Goal: Task Accomplishment & Management: Complete application form

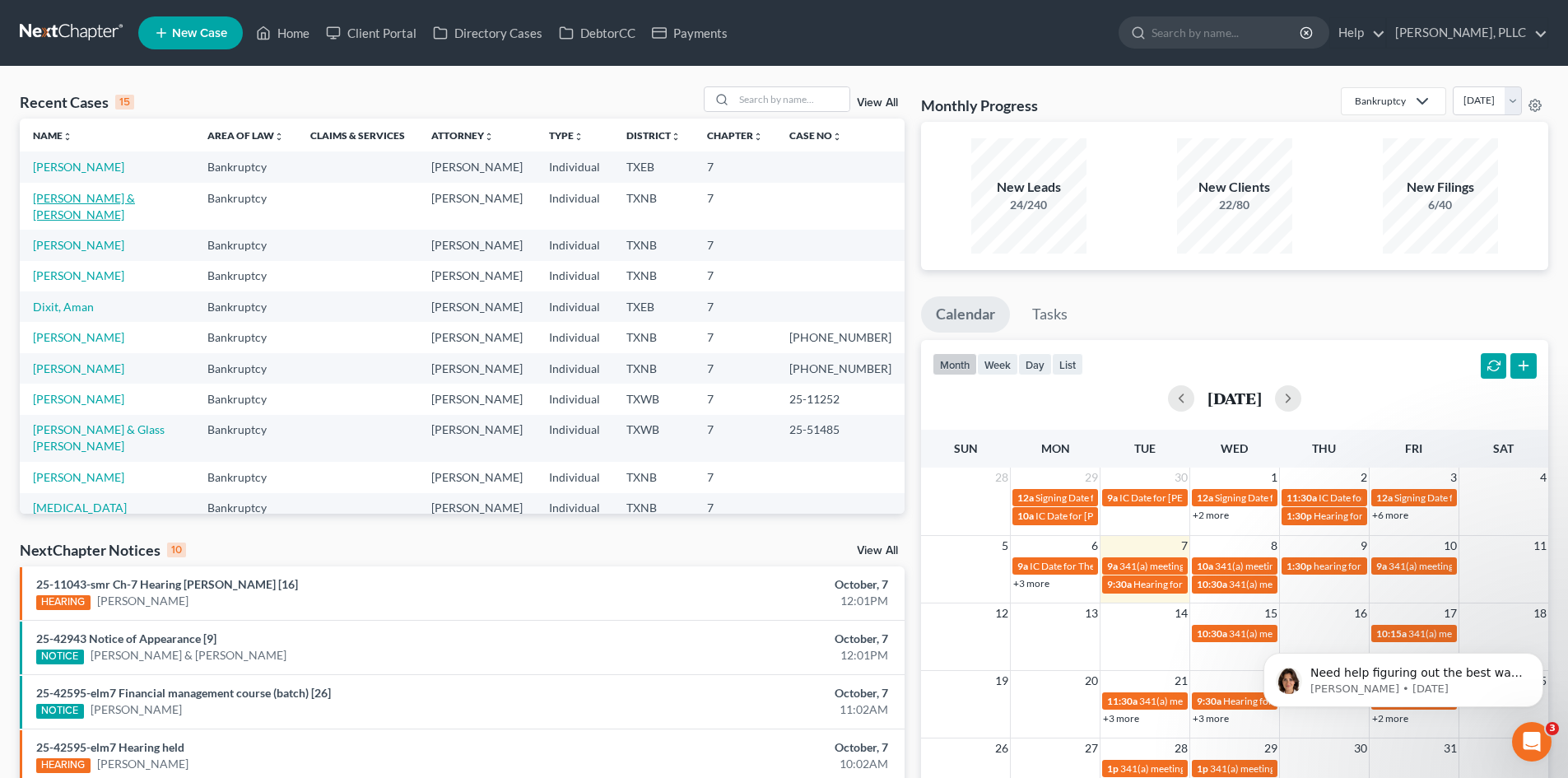
click at [98, 197] on link "[PERSON_NAME] & [PERSON_NAME]" at bounding box center [84, 205] width 102 height 31
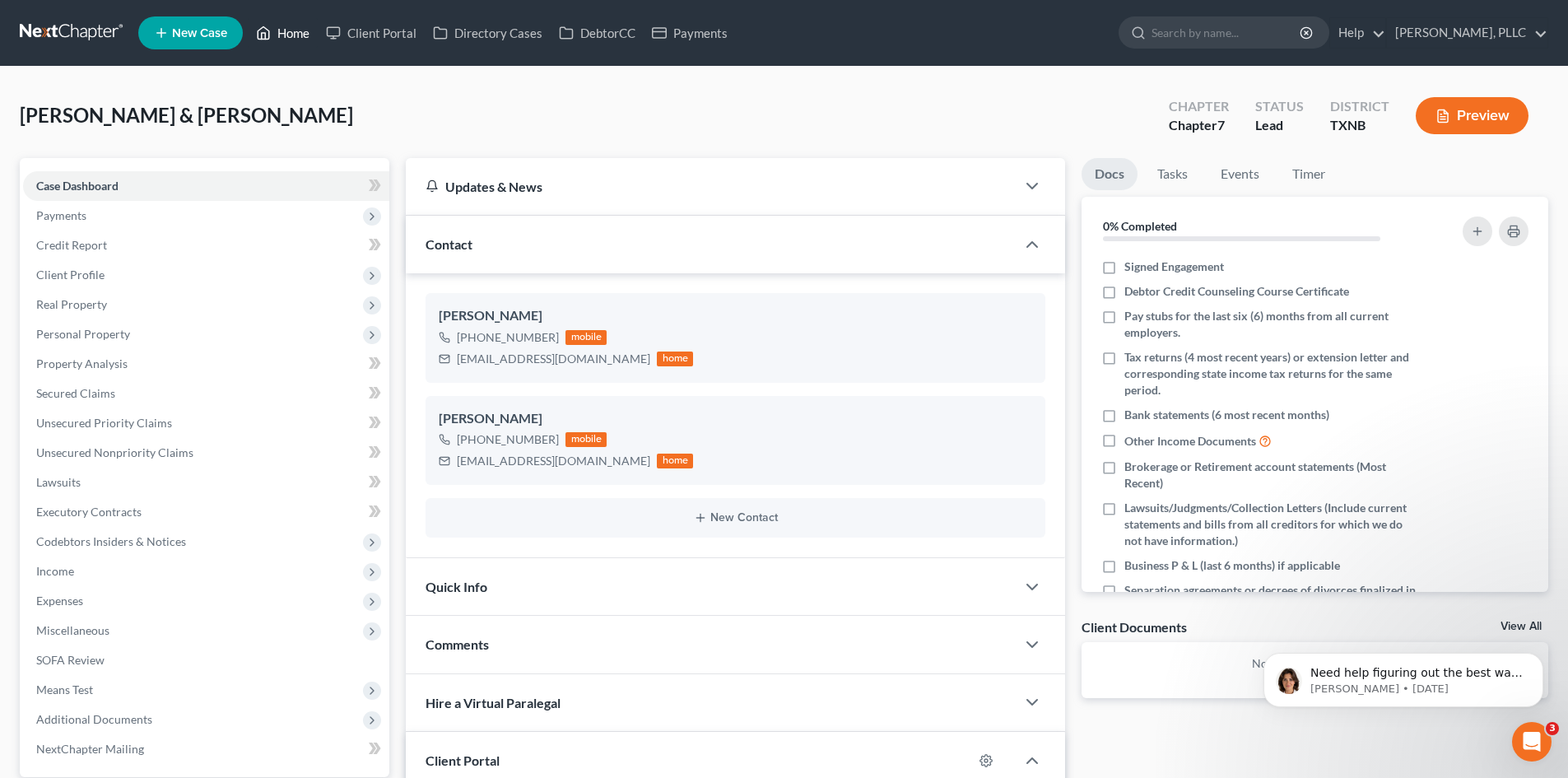
click at [292, 35] on link "Home" at bounding box center [282, 33] width 70 height 30
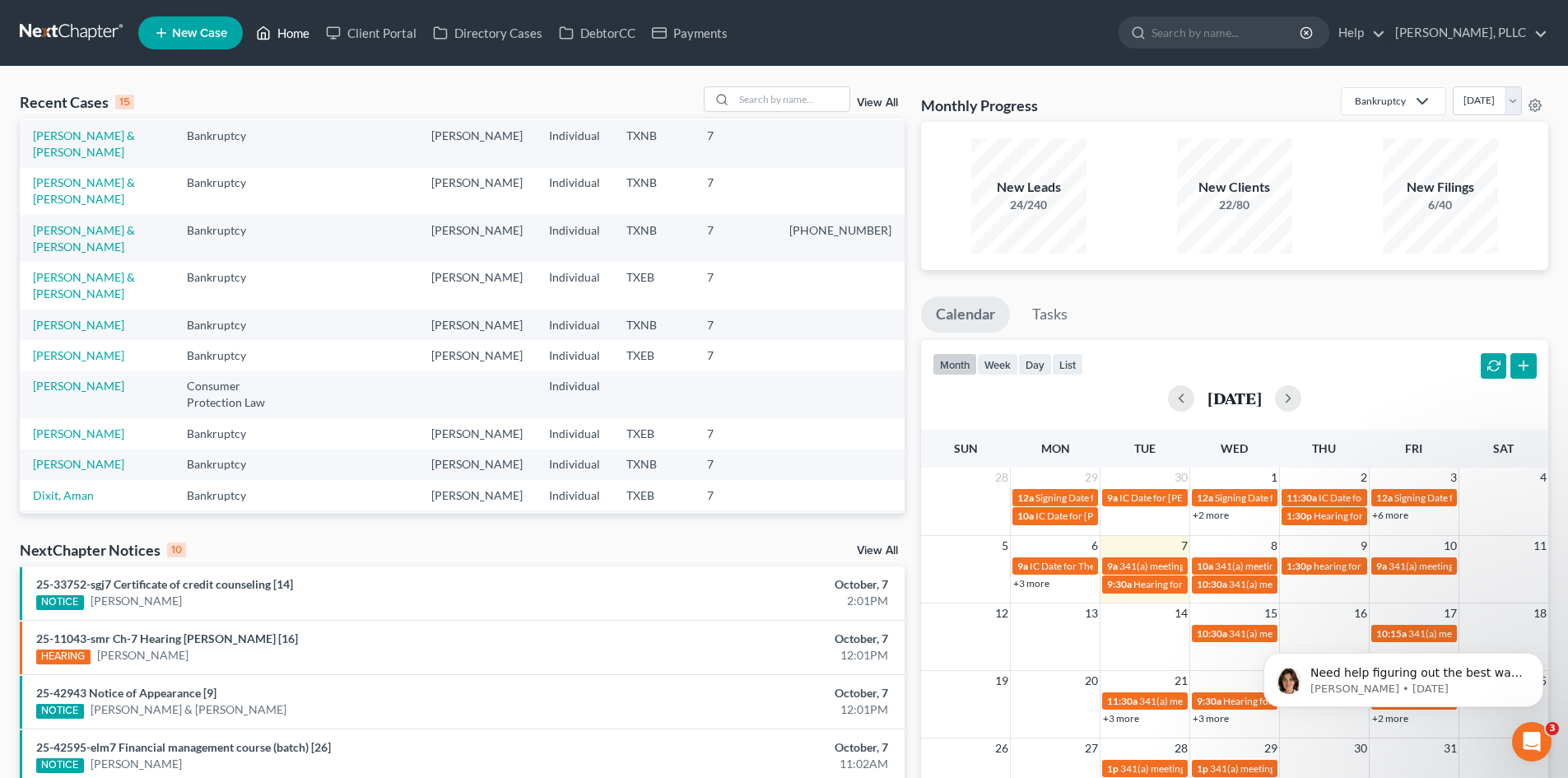
scroll to position [112, 0]
click at [1539, 34] on link "[PERSON_NAME], PLLC" at bounding box center [1468, 33] width 161 height 30
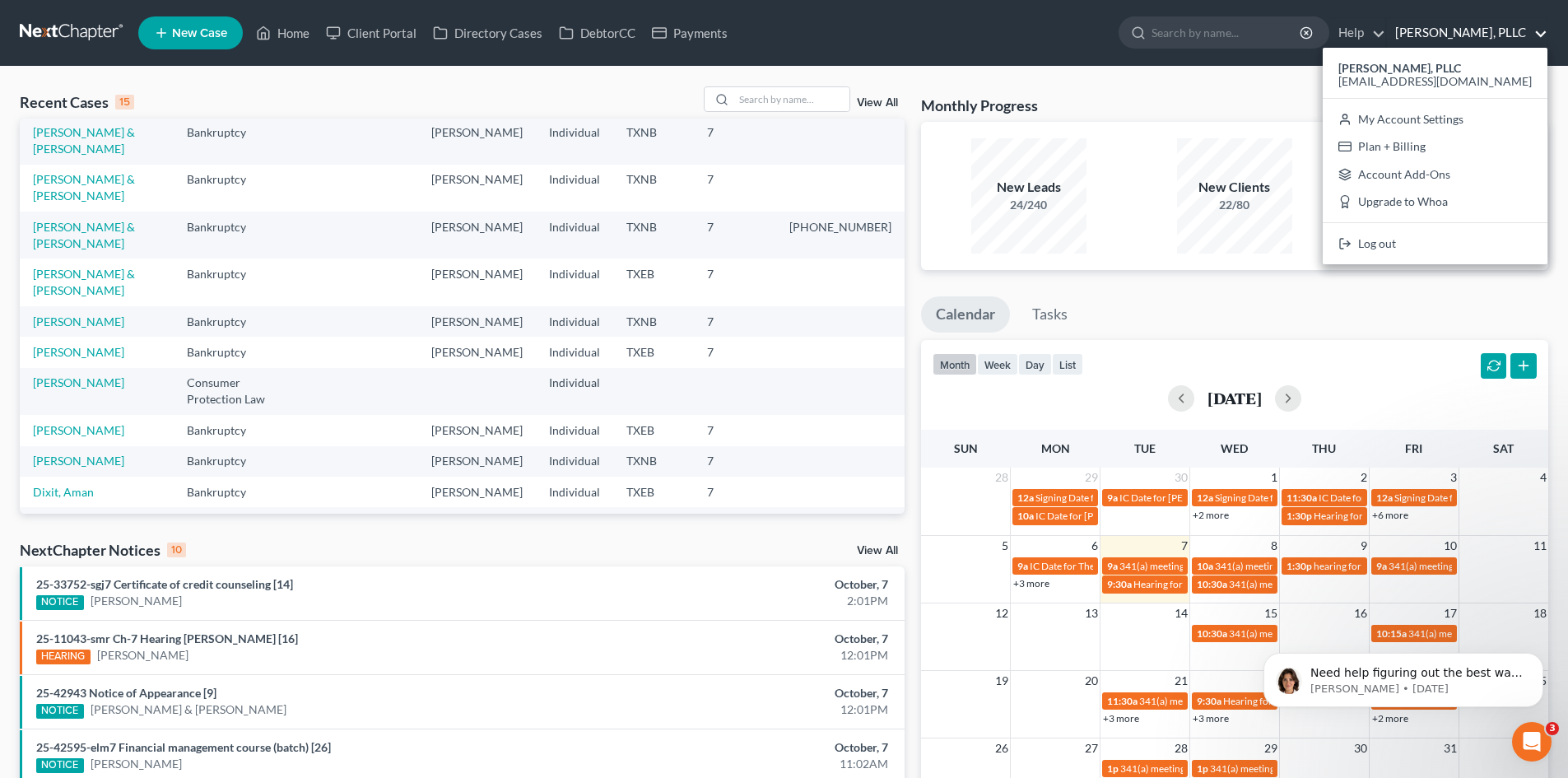
click at [1539, 34] on link "[PERSON_NAME], PLLC" at bounding box center [1468, 33] width 161 height 30
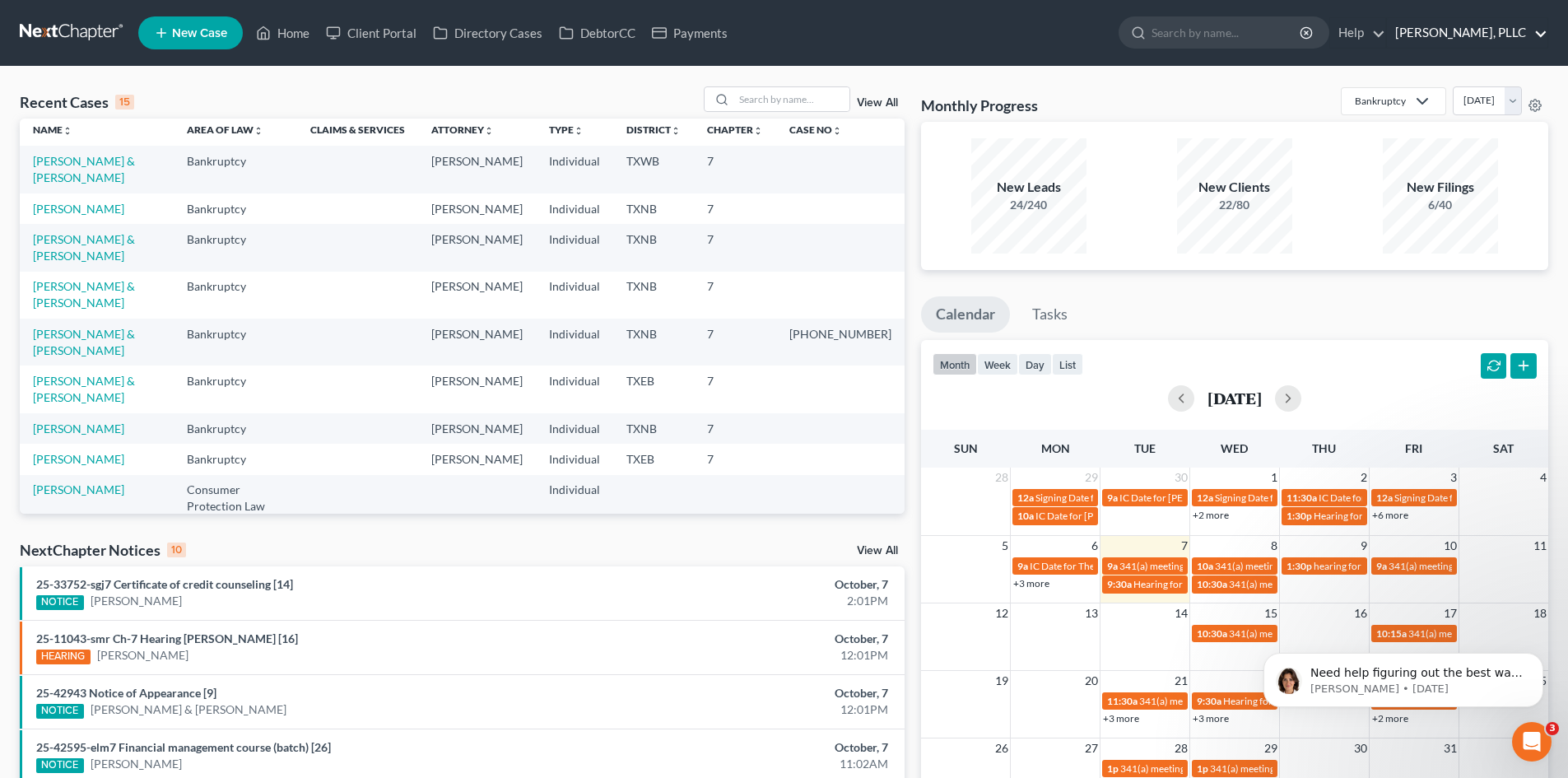
scroll to position [0, 0]
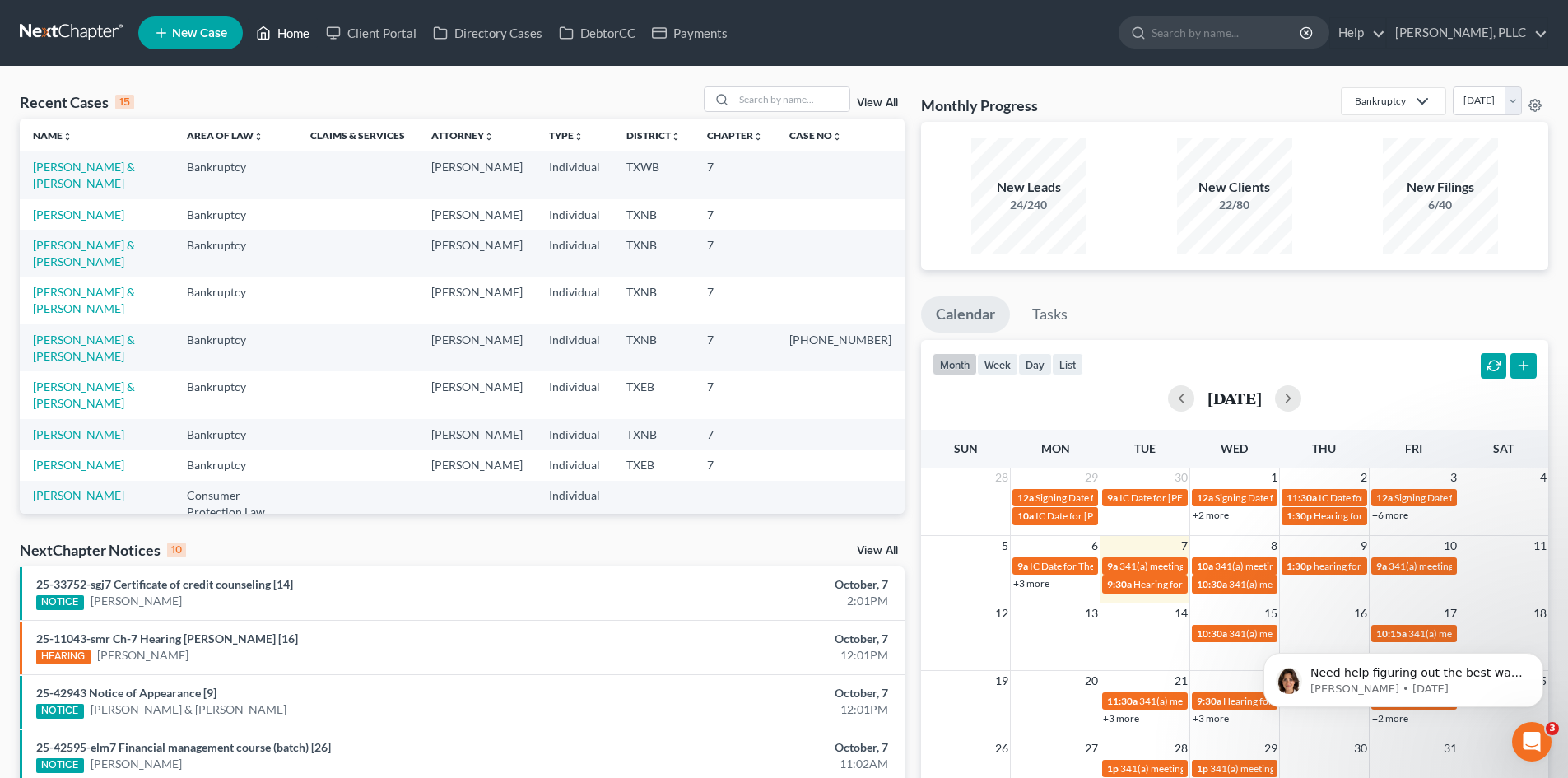
click at [292, 33] on link "Home" at bounding box center [282, 33] width 70 height 30
click at [288, 31] on link "Home" at bounding box center [282, 33] width 70 height 30
click at [689, 35] on link "Payments" at bounding box center [689, 33] width 92 height 30
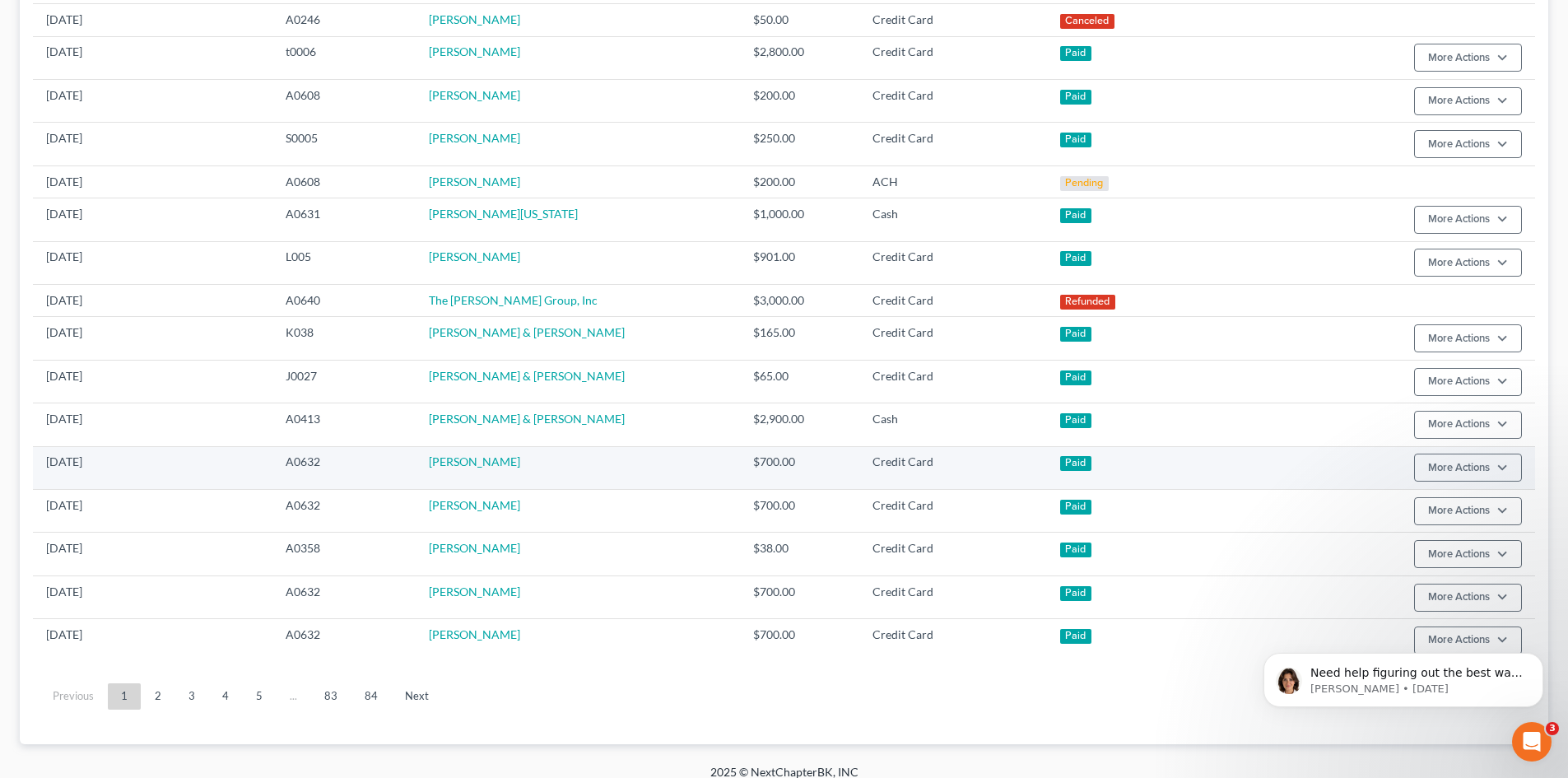
scroll to position [775, 0]
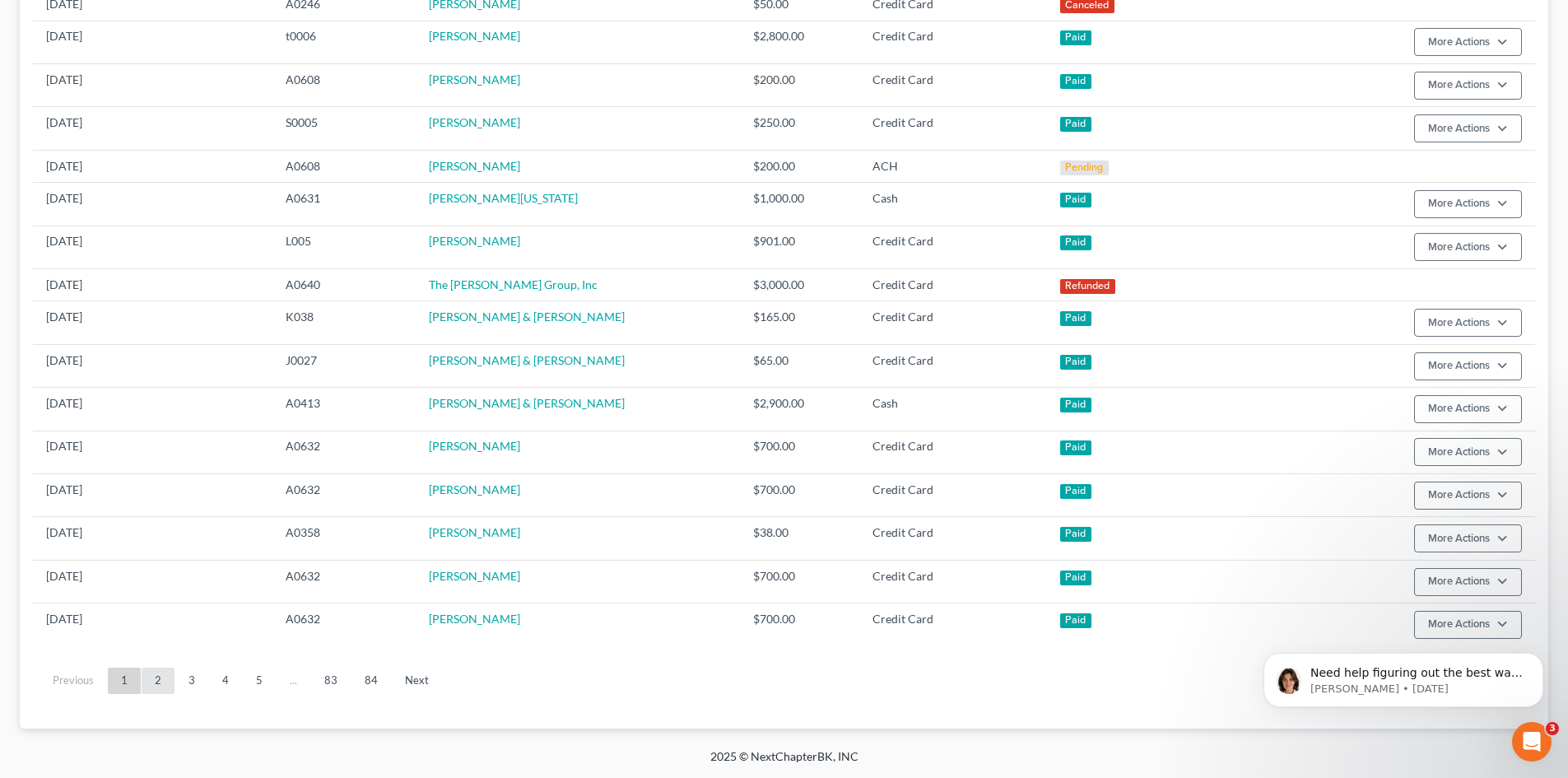
click at [158, 685] on link "2" at bounding box center [157, 680] width 33 height 26
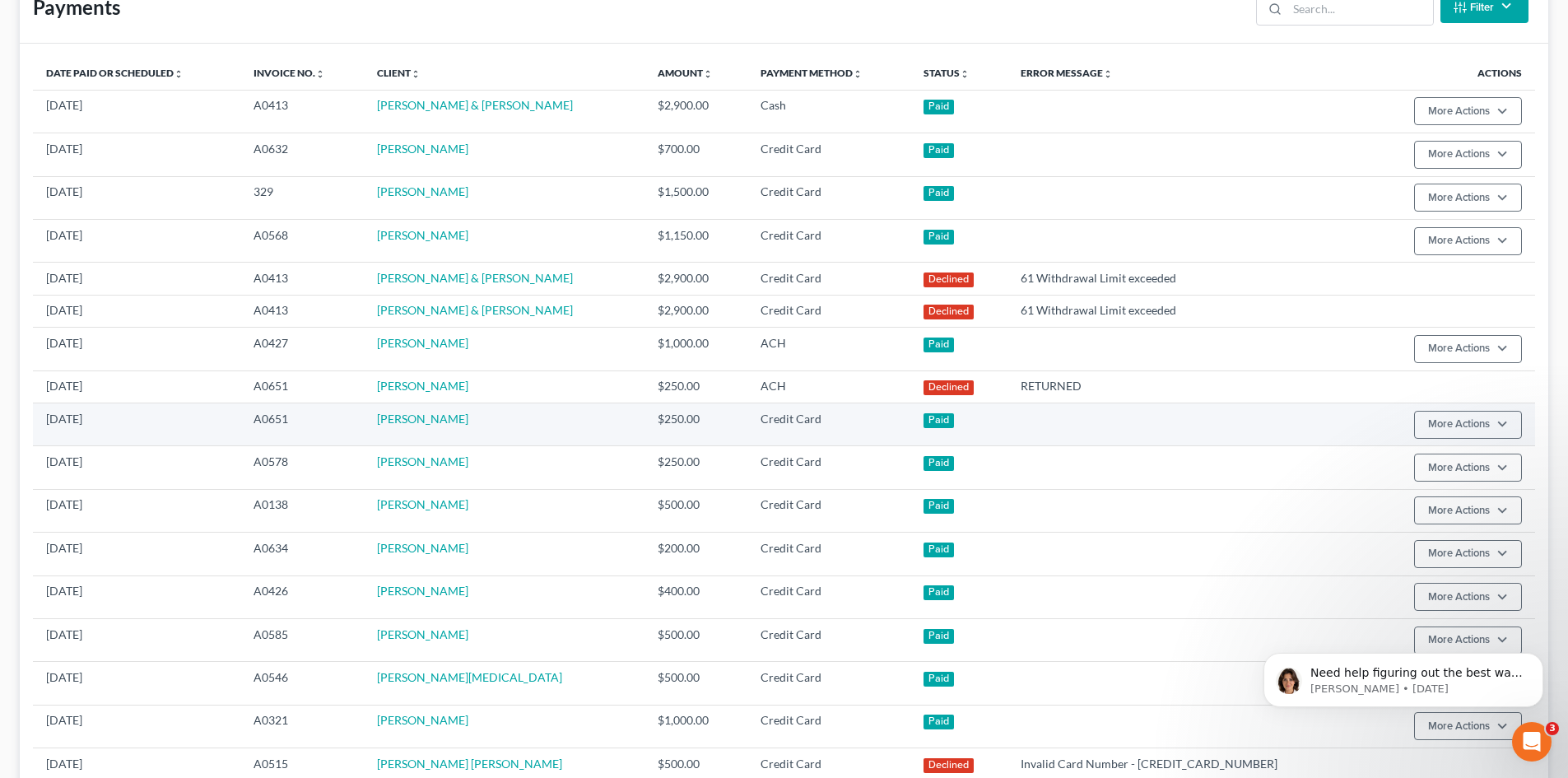
scroll to position [0, 0]
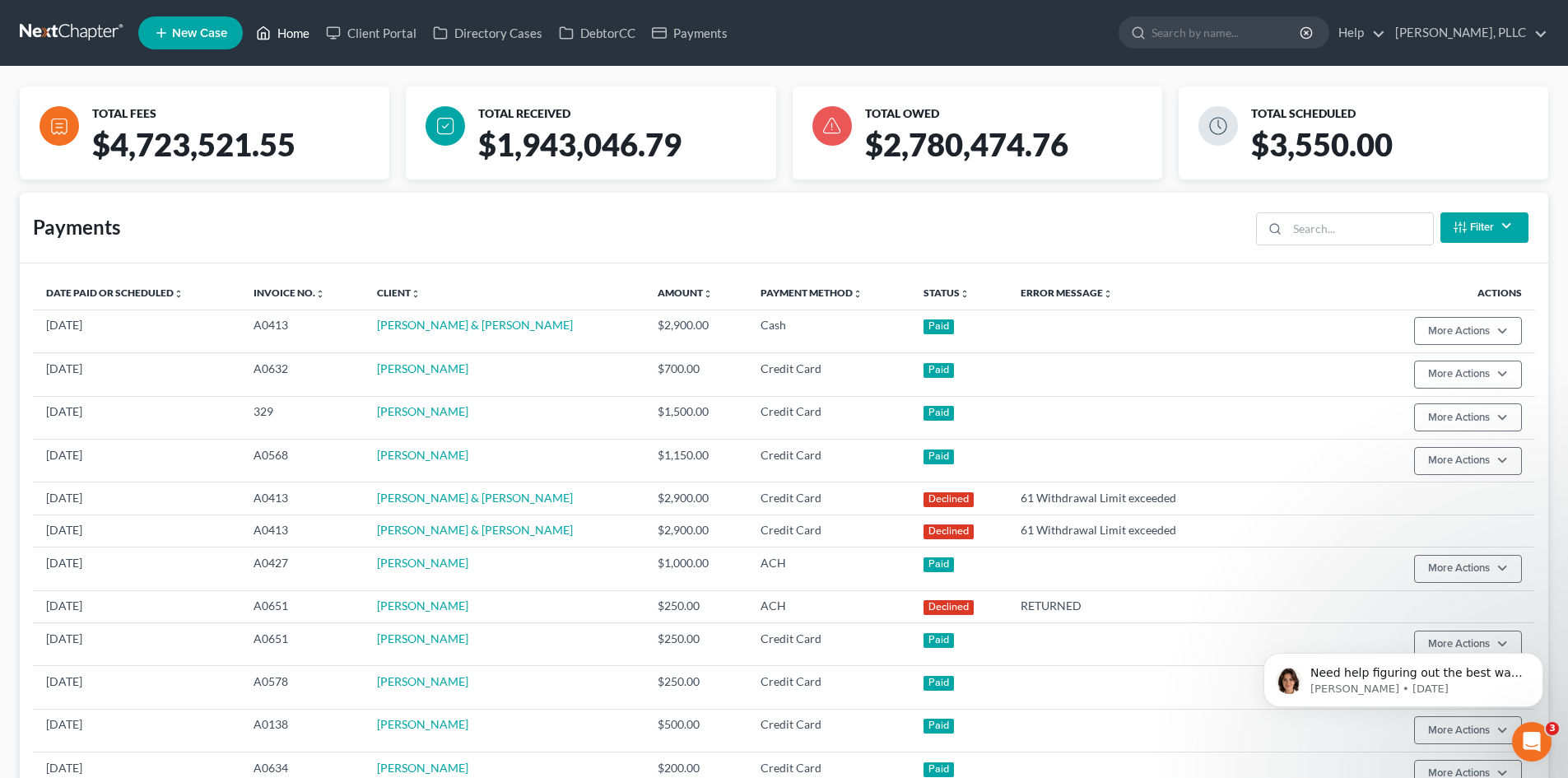
click at [277, 31] on link "Home" at bounding box center [282, 33] width 70 height 30
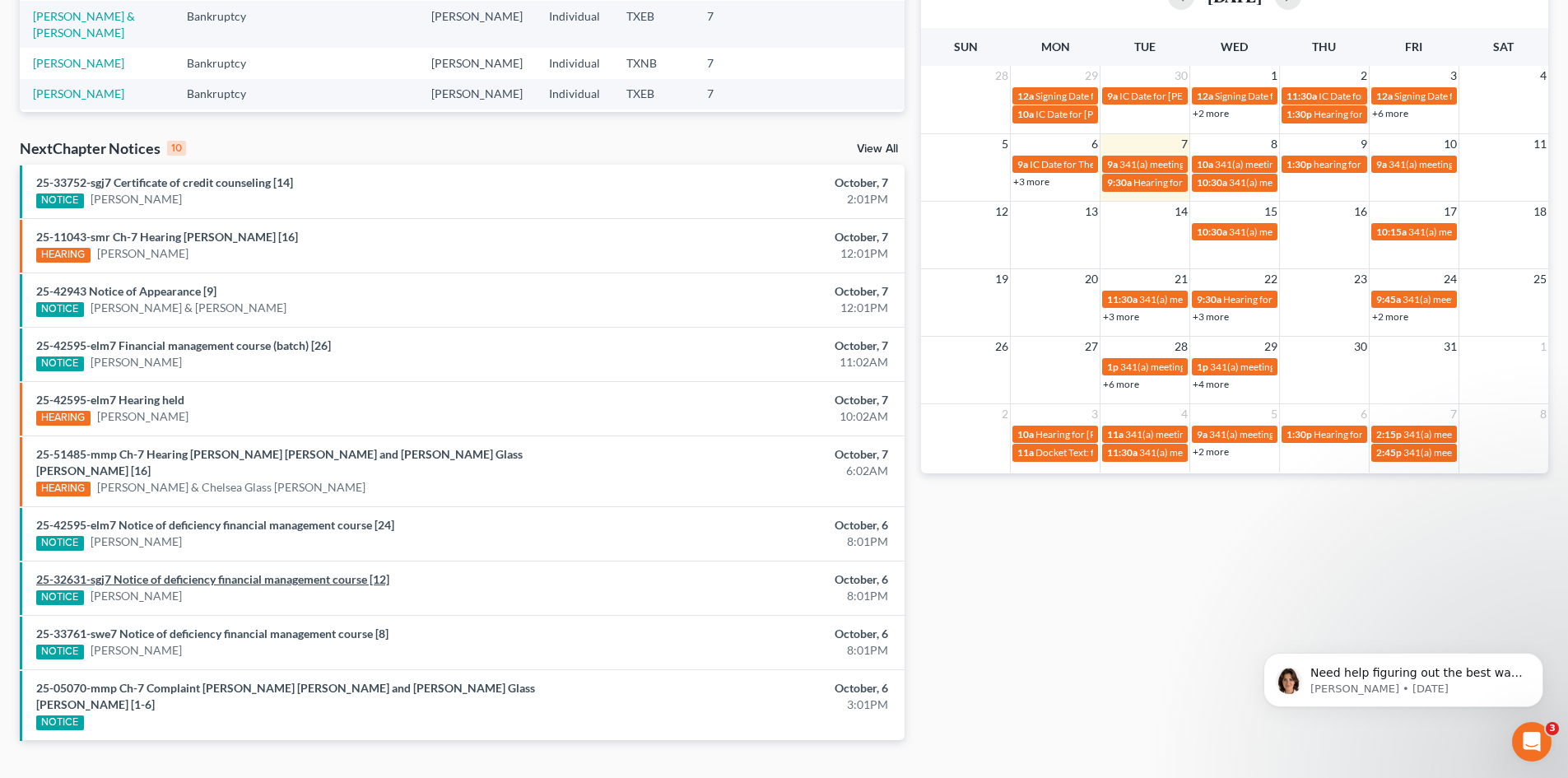
scroll to position [406, 0]
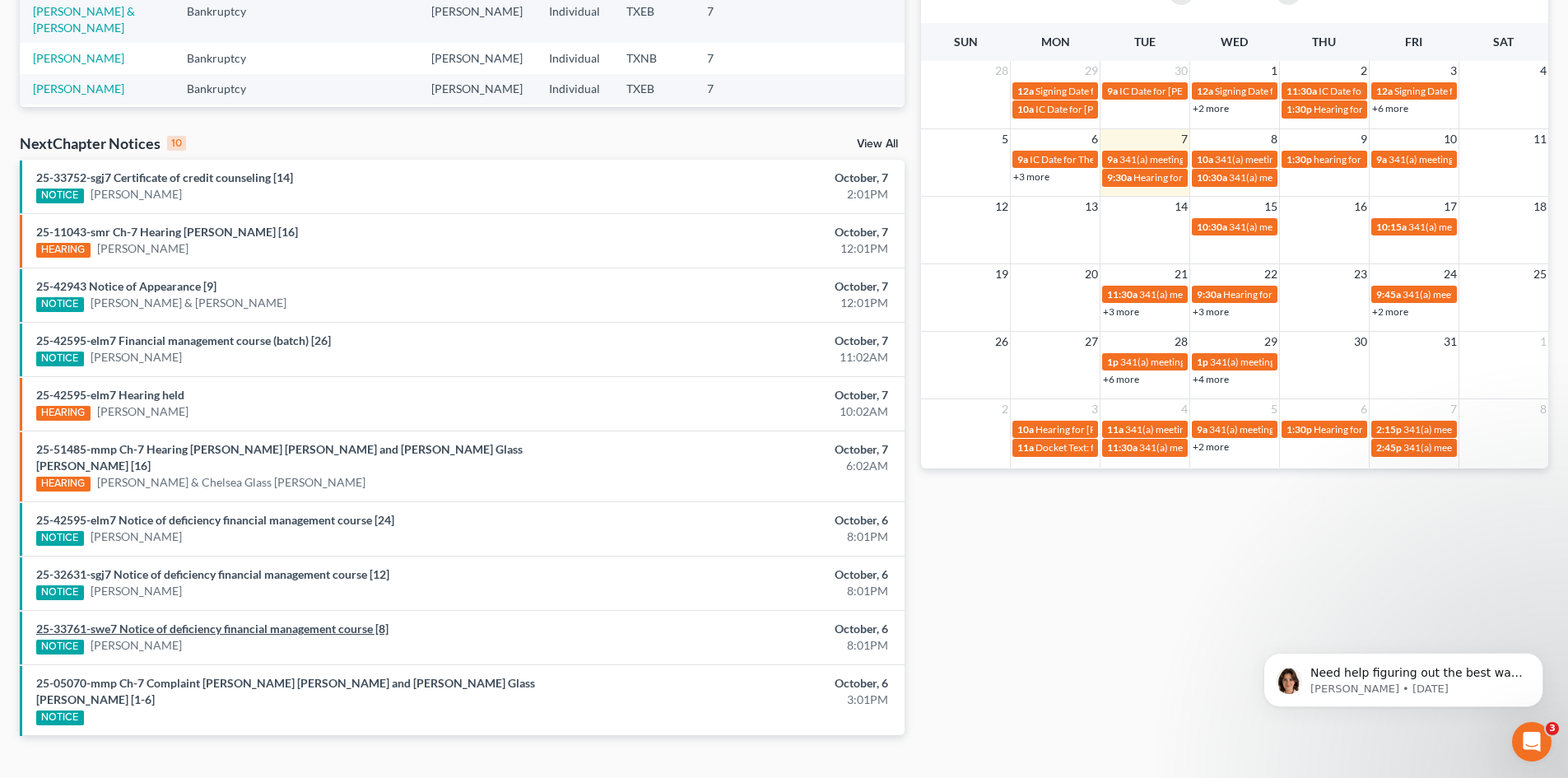
click at [176, 621] on link "25-33761-swe7 Notice of deficiency financial management course [8]" at bounding box center [212, 627] width 352 height 14
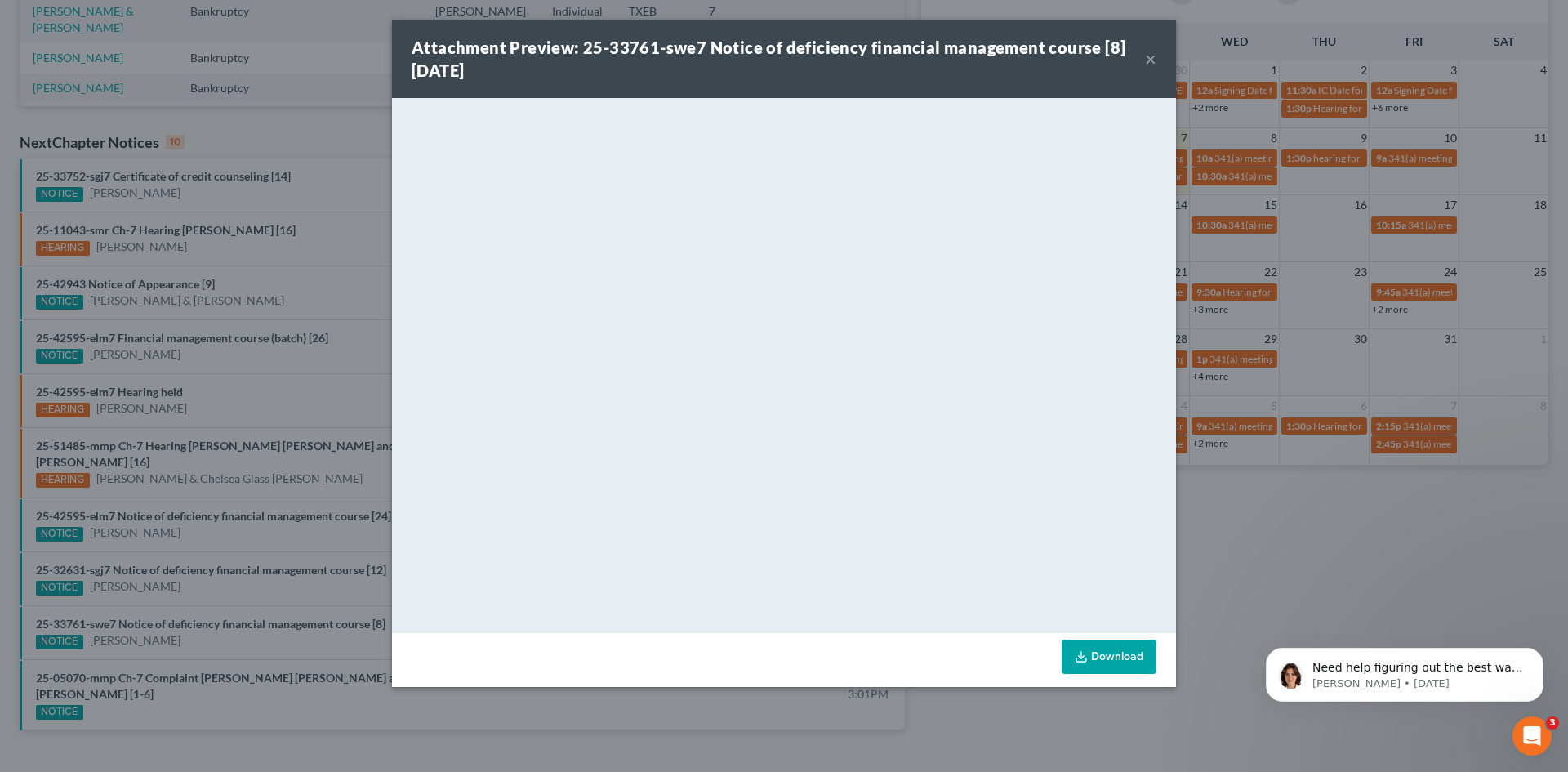
click at [1149, 57] on button "×" at bounding box center [1150, 58] width 11 height 19
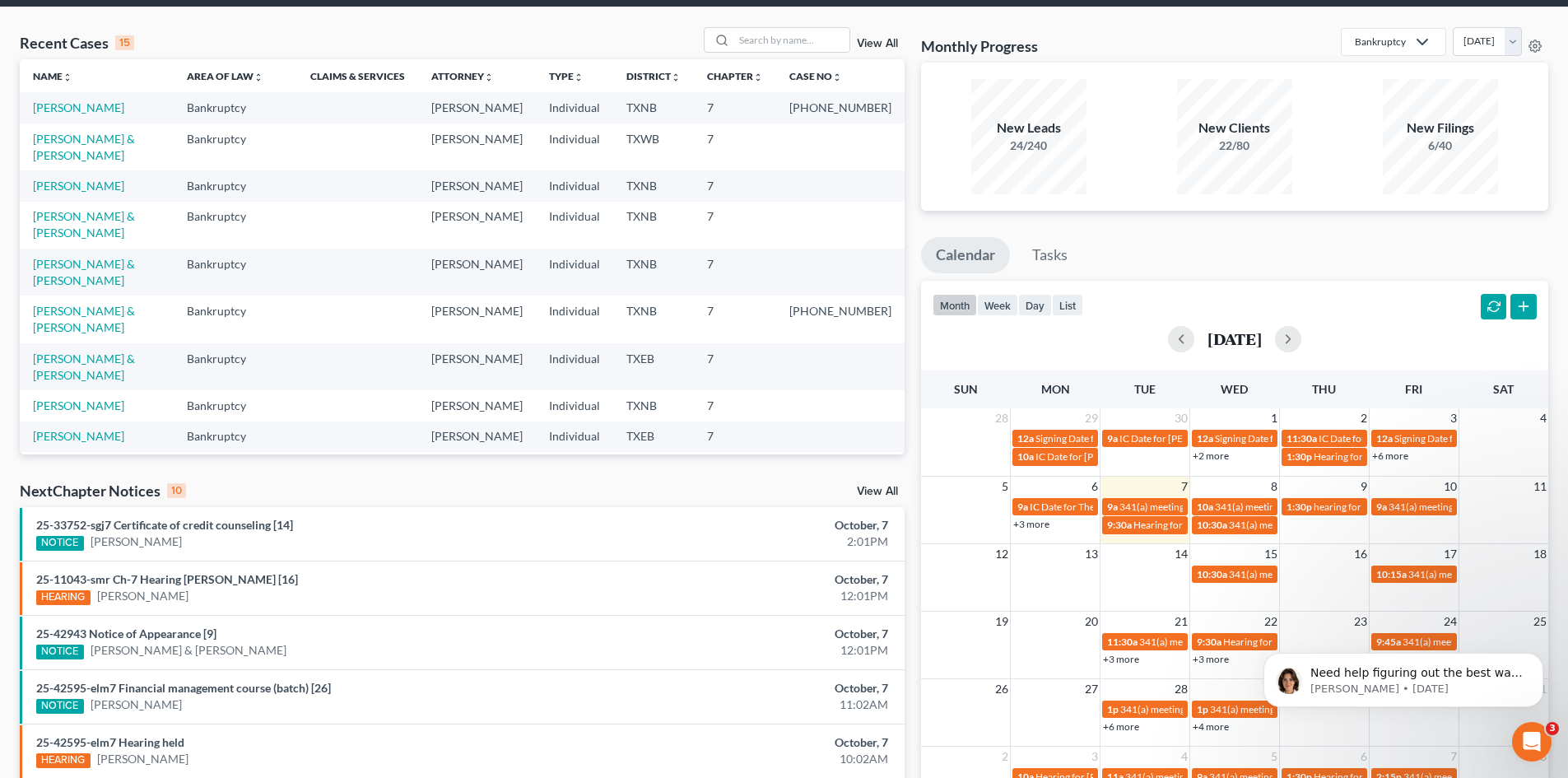
scroll to position [0, 0]
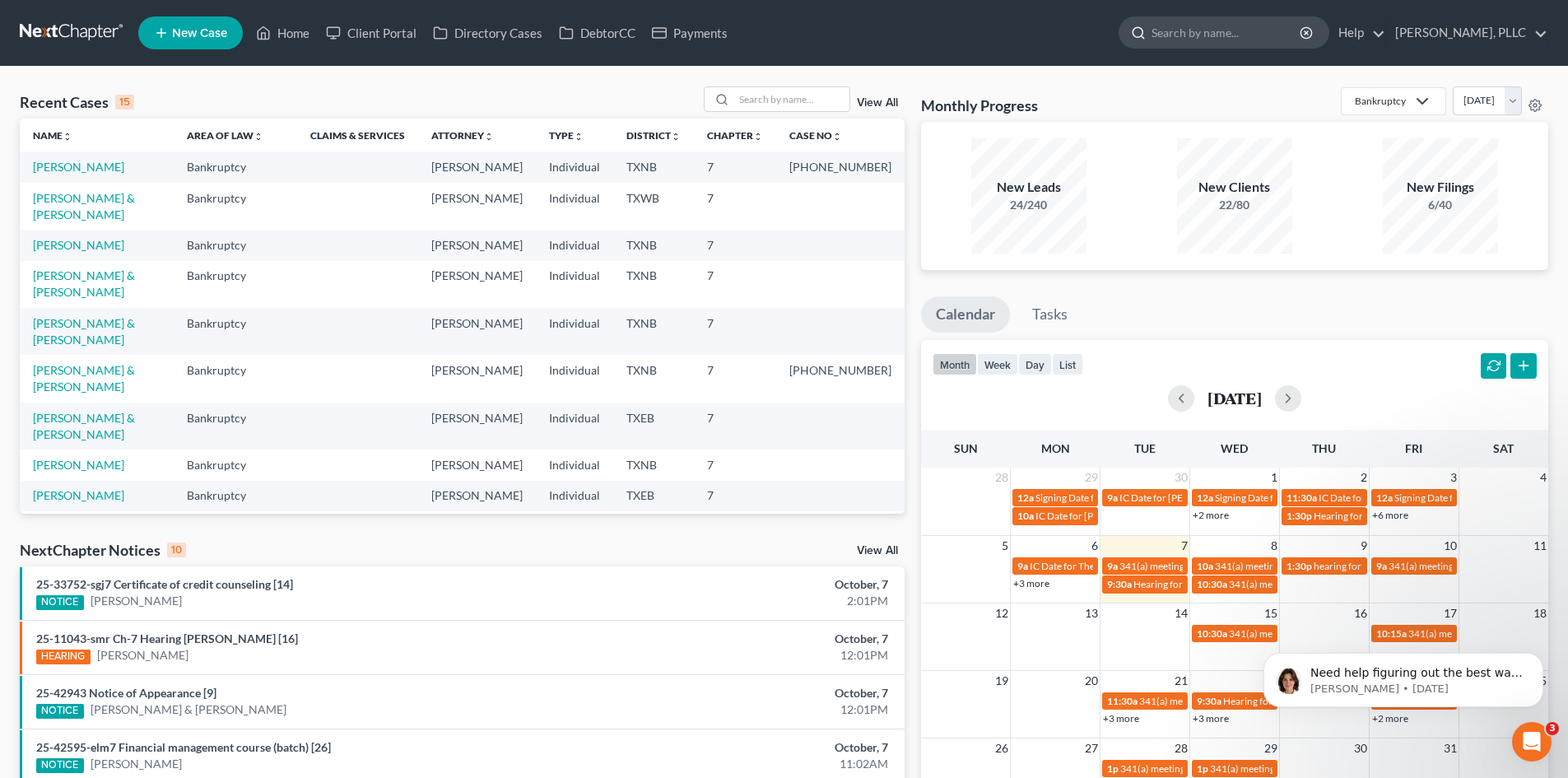
click at [1203, 37] on input "search" at bounding box center [1227, 33] width 151 height 31
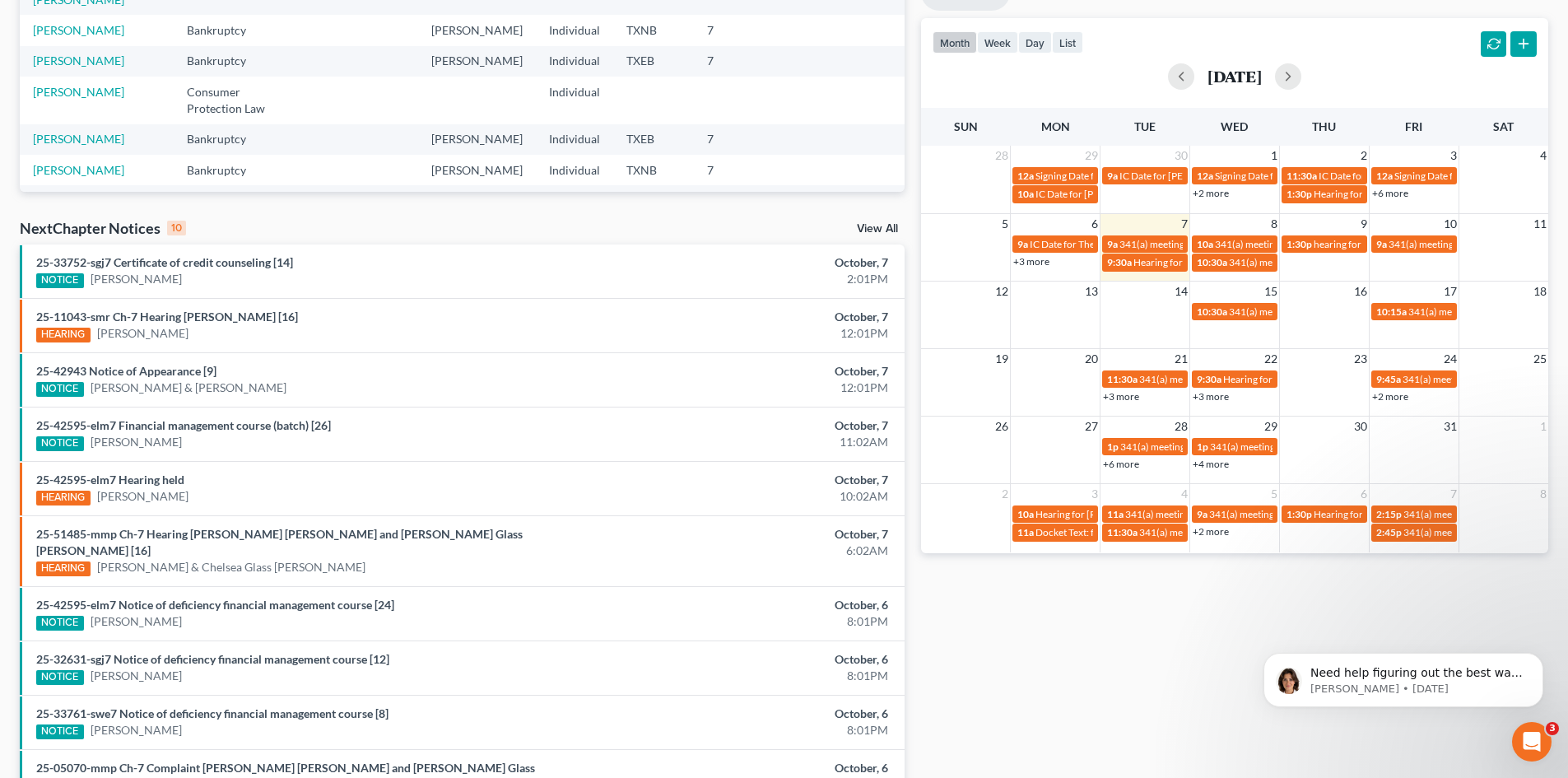
scroll to position [406, 0]
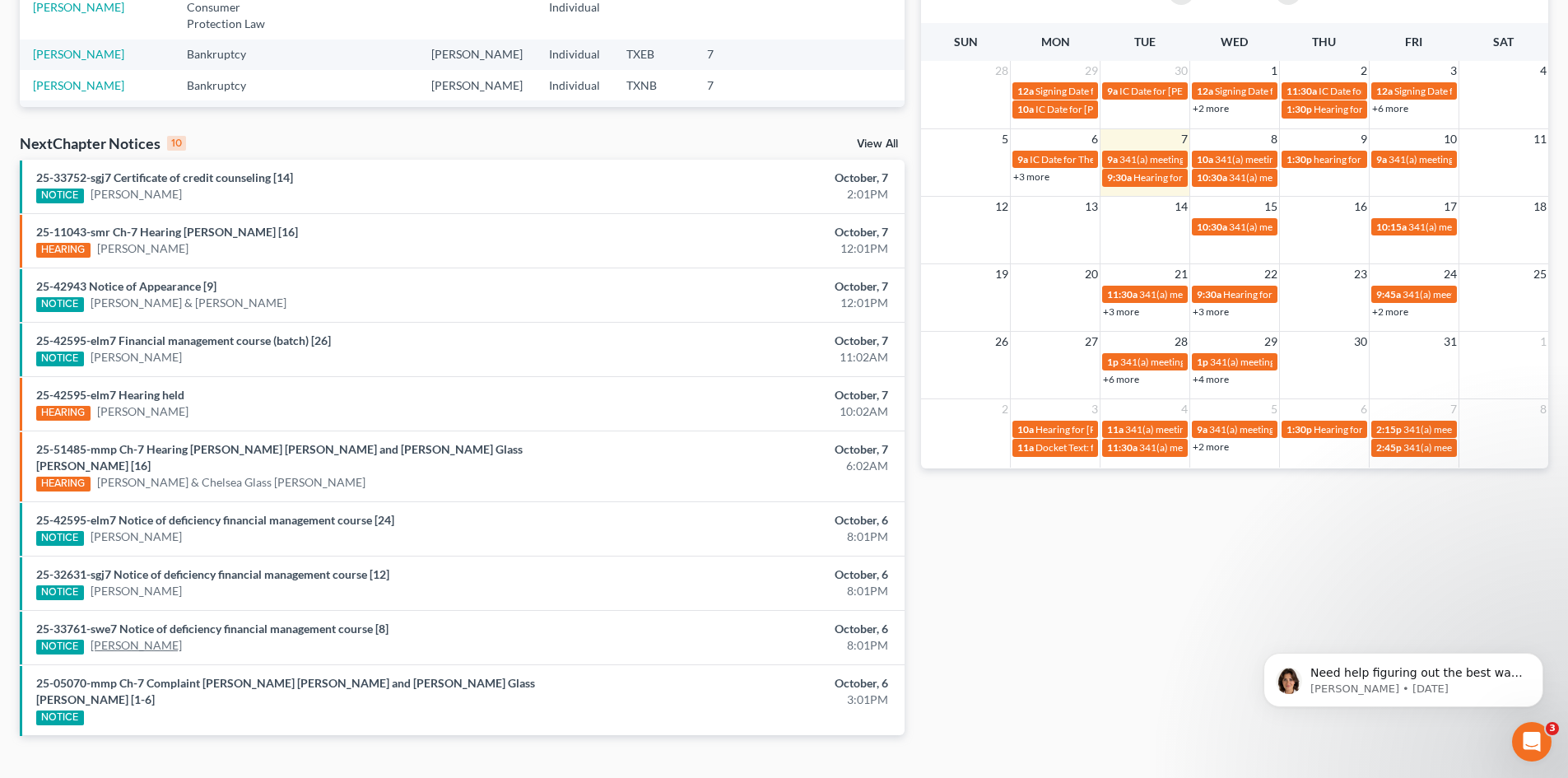
type input "[PERSON_NAME]"
click at [146, 637] on link "[PERSON_NAME]" at bounding box center [136, 645] width 91 height 17
select select "0"
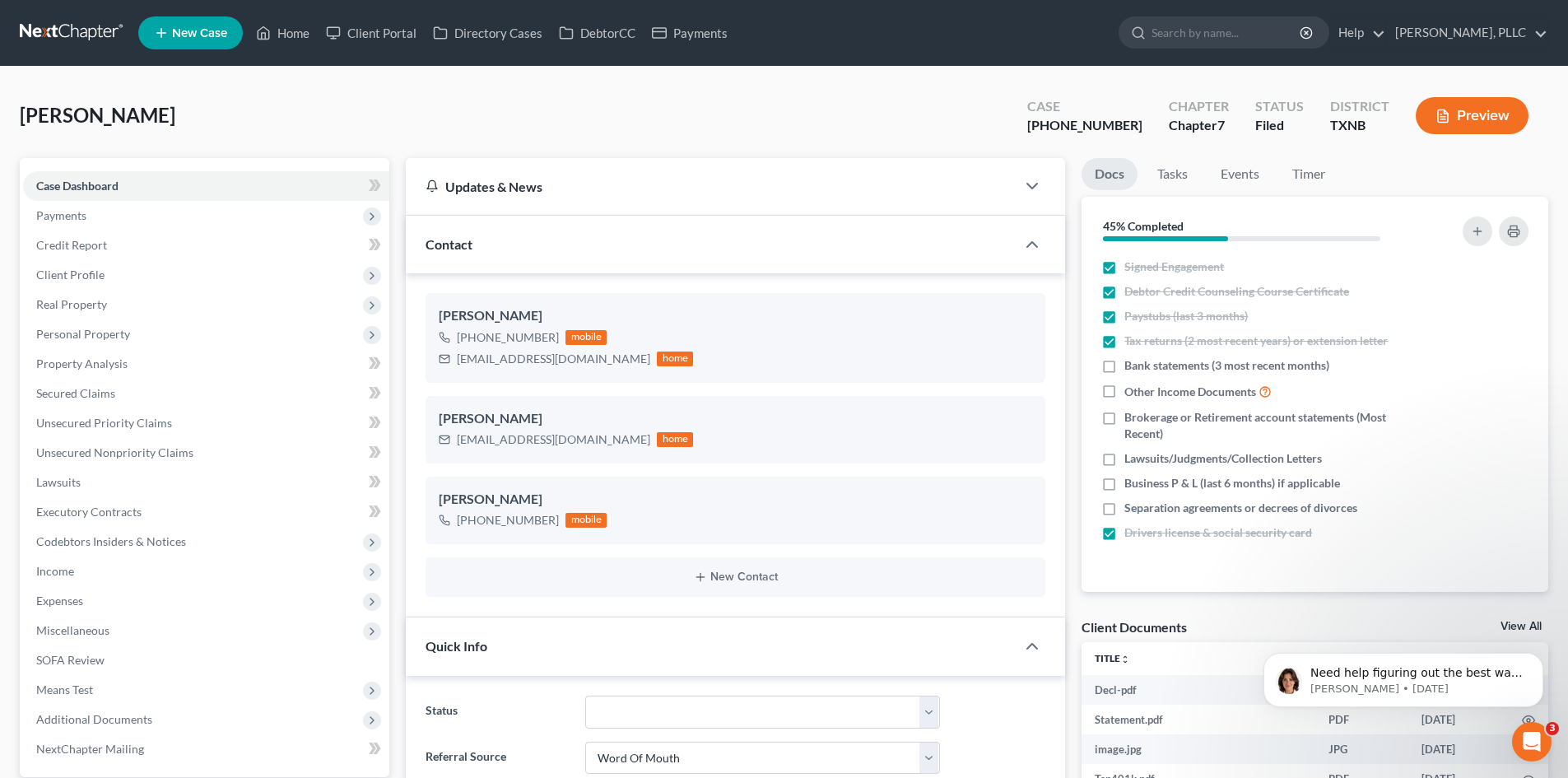
scroll to position [3406, 0]
click at [142, 218] on span "Payments" at bounding box center [206, 216] width 366 height 30
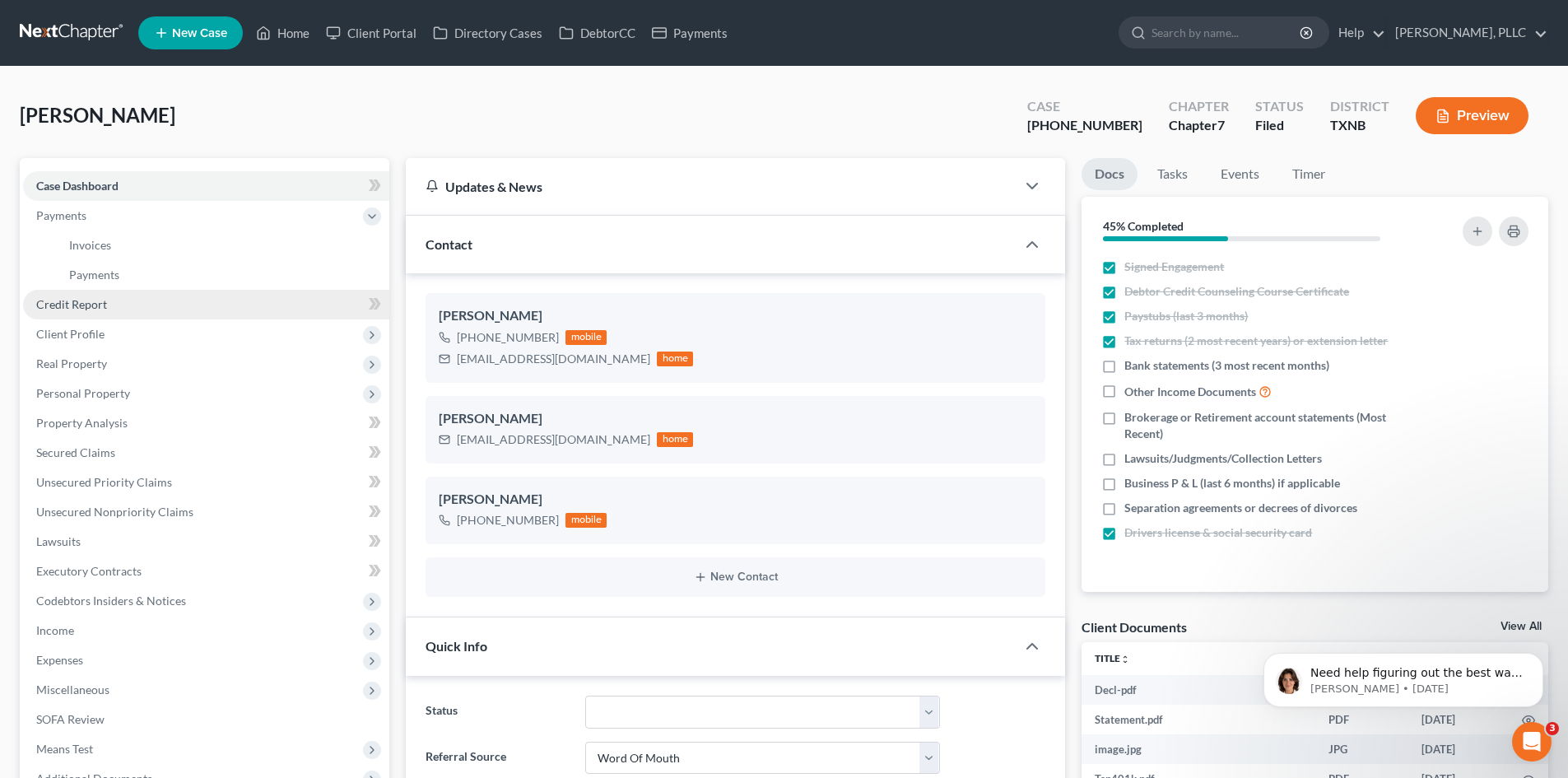
click at [102, 310] on span "Credit Report" at bounding box center [72, 304] width 71 height 14
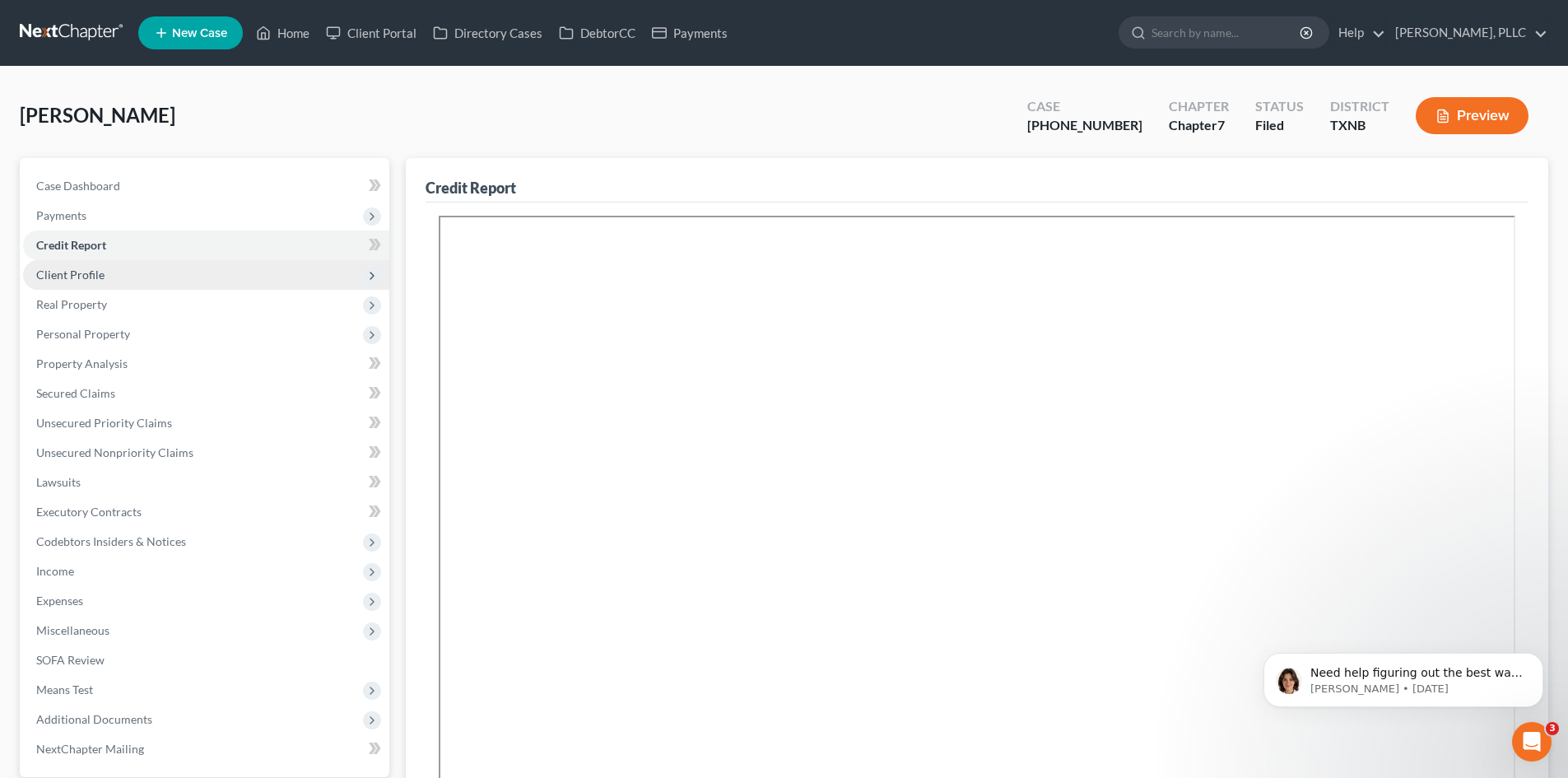
click at [61, 268] on span "Client Profile" at bounding box center [70, 274] width 68 height 14
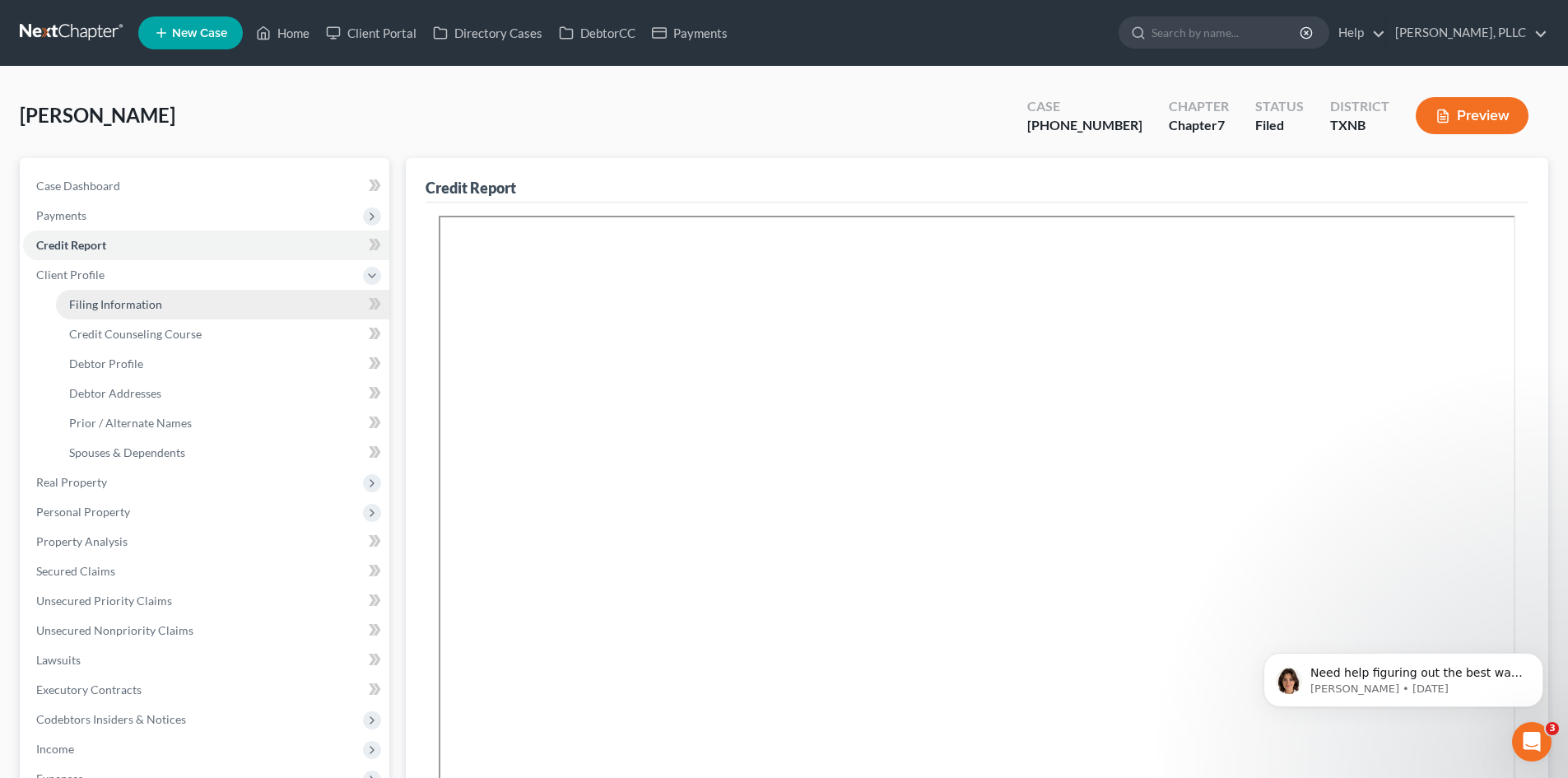
click at [139, 297] on span "Filing Information" at bounding box center [115, 304] width 93 height 14
select select "1"
select select "0"
select select "78"
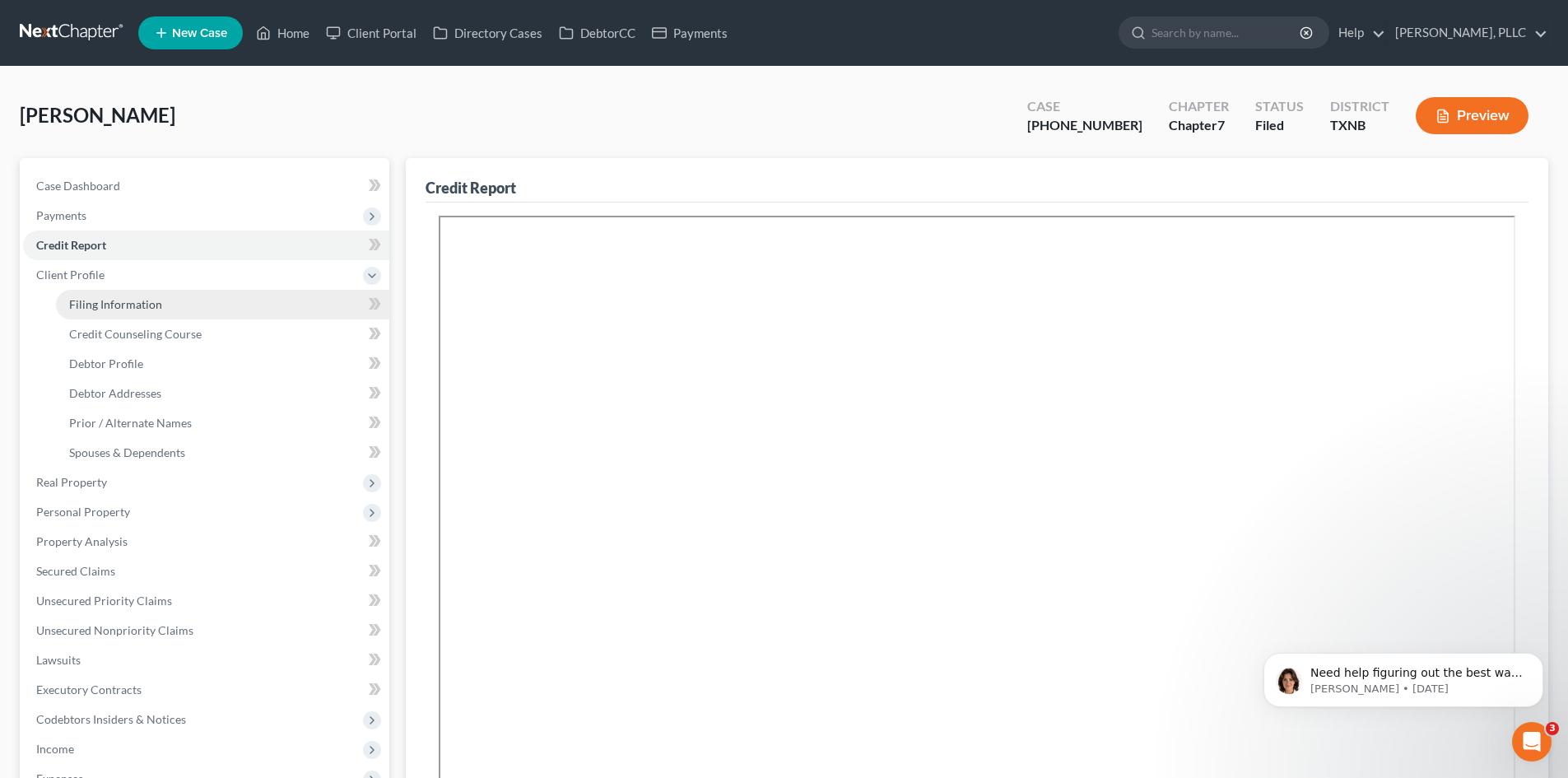
select select "1"
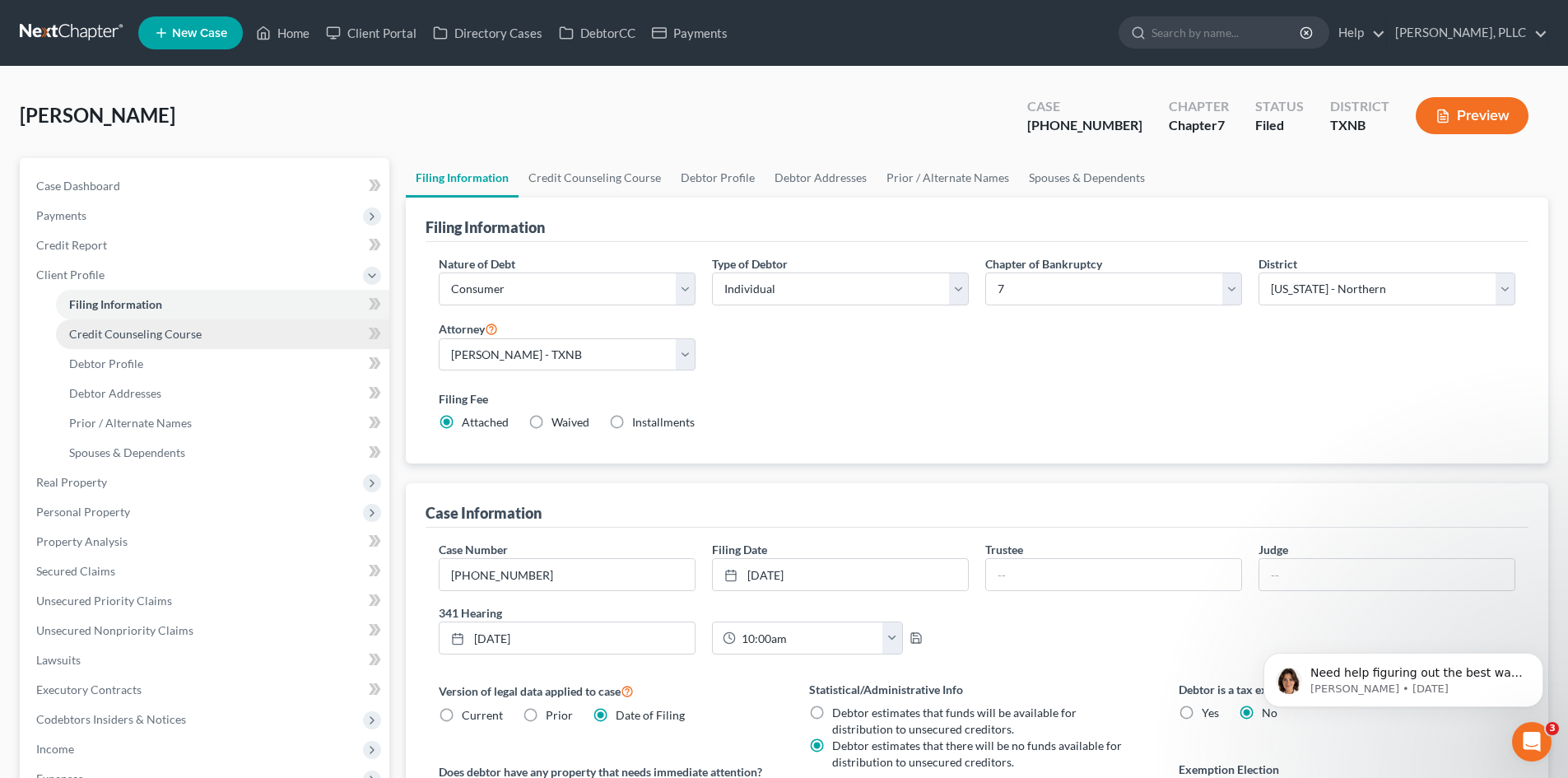
click at [107, 331] on span "Credit Counseling Course" at bounding box center [135, 333] width 133 height 14
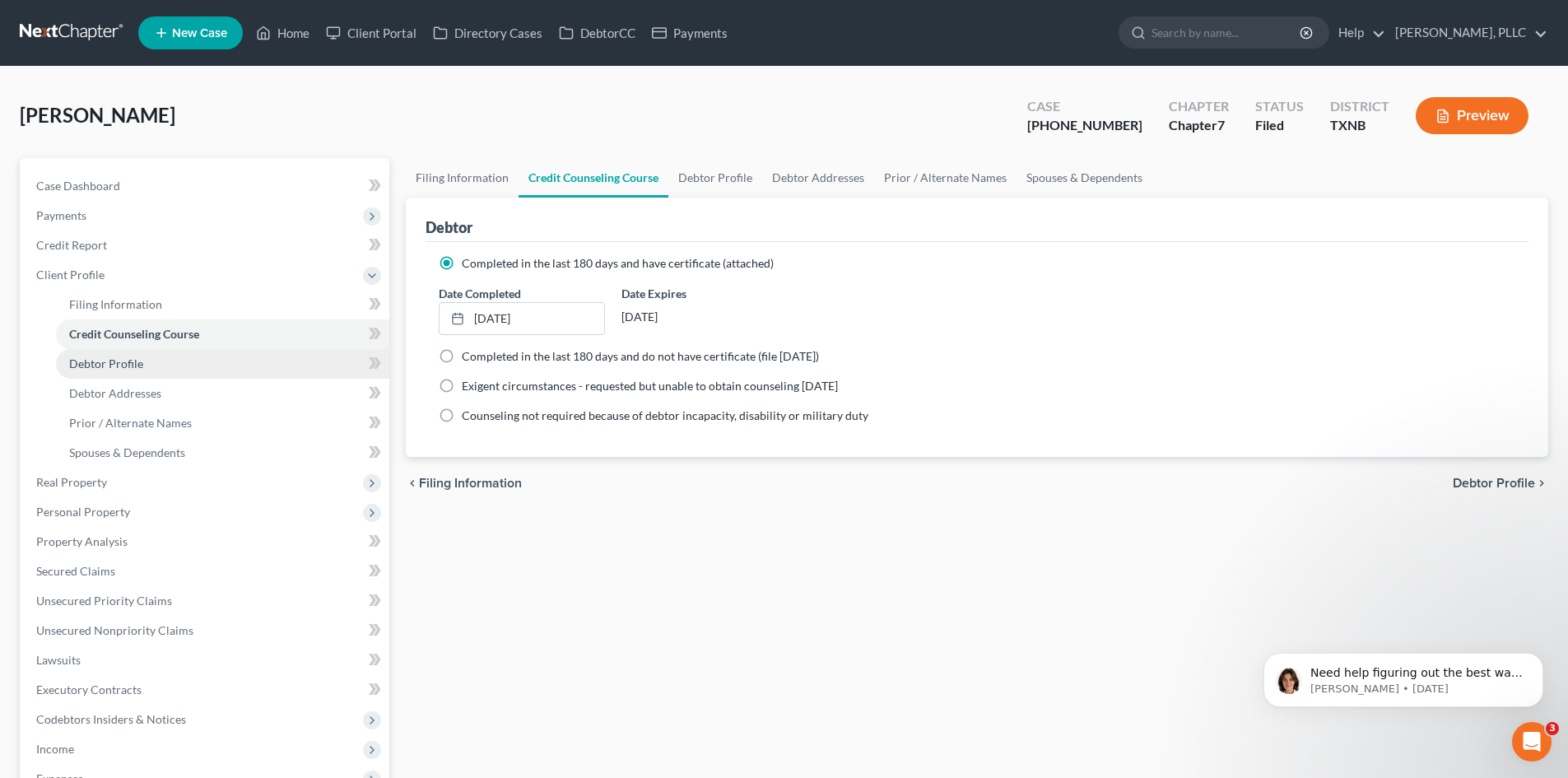
click at [98, 355] on link "Debtor Profile" at bounding box center [222, 363] width 334 height 30
select select "3"
select select "1"
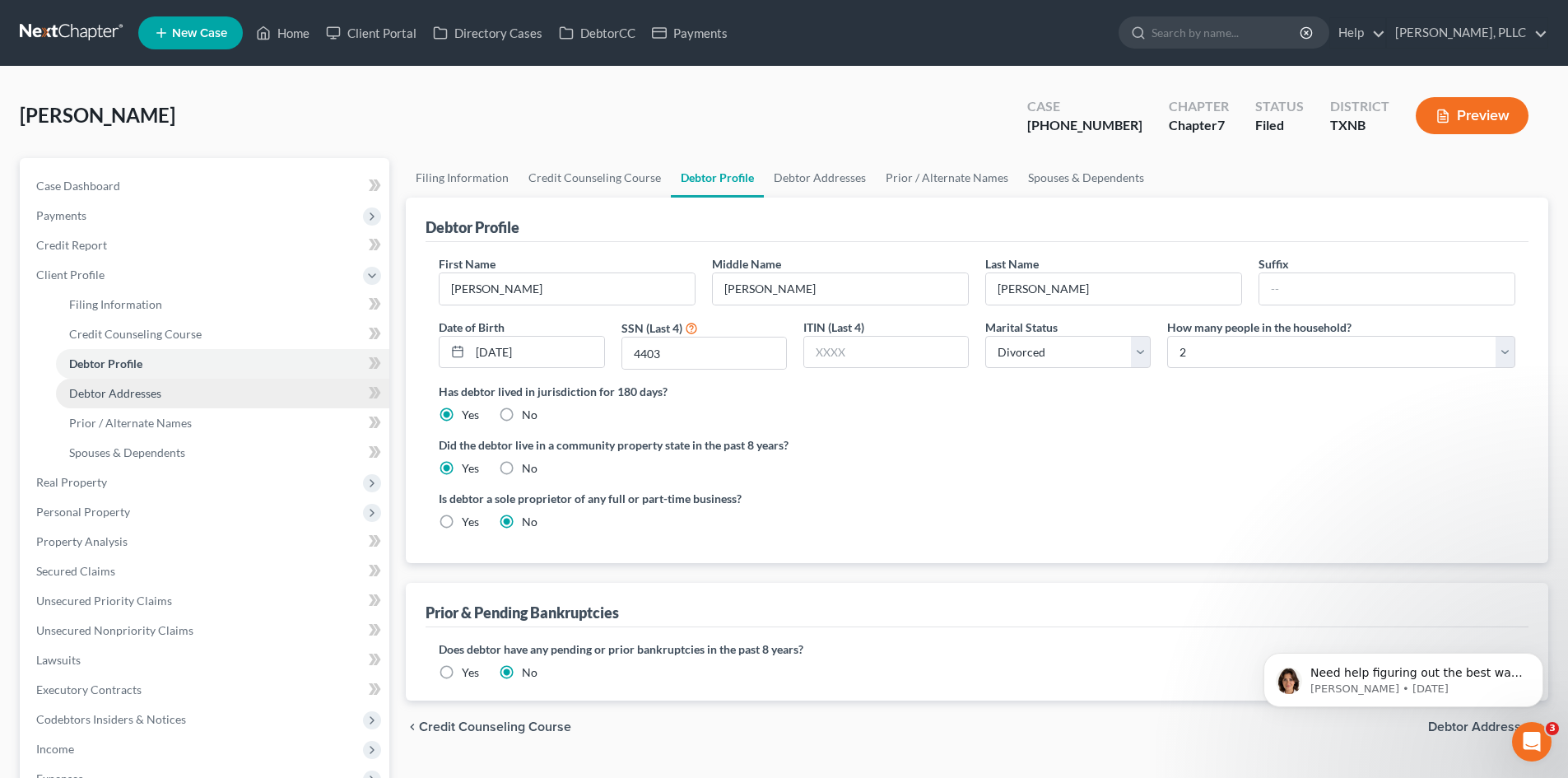
click at [86, 386] on span "Debtor Addresses" at bounding box center [114, 392] width 92 height 14
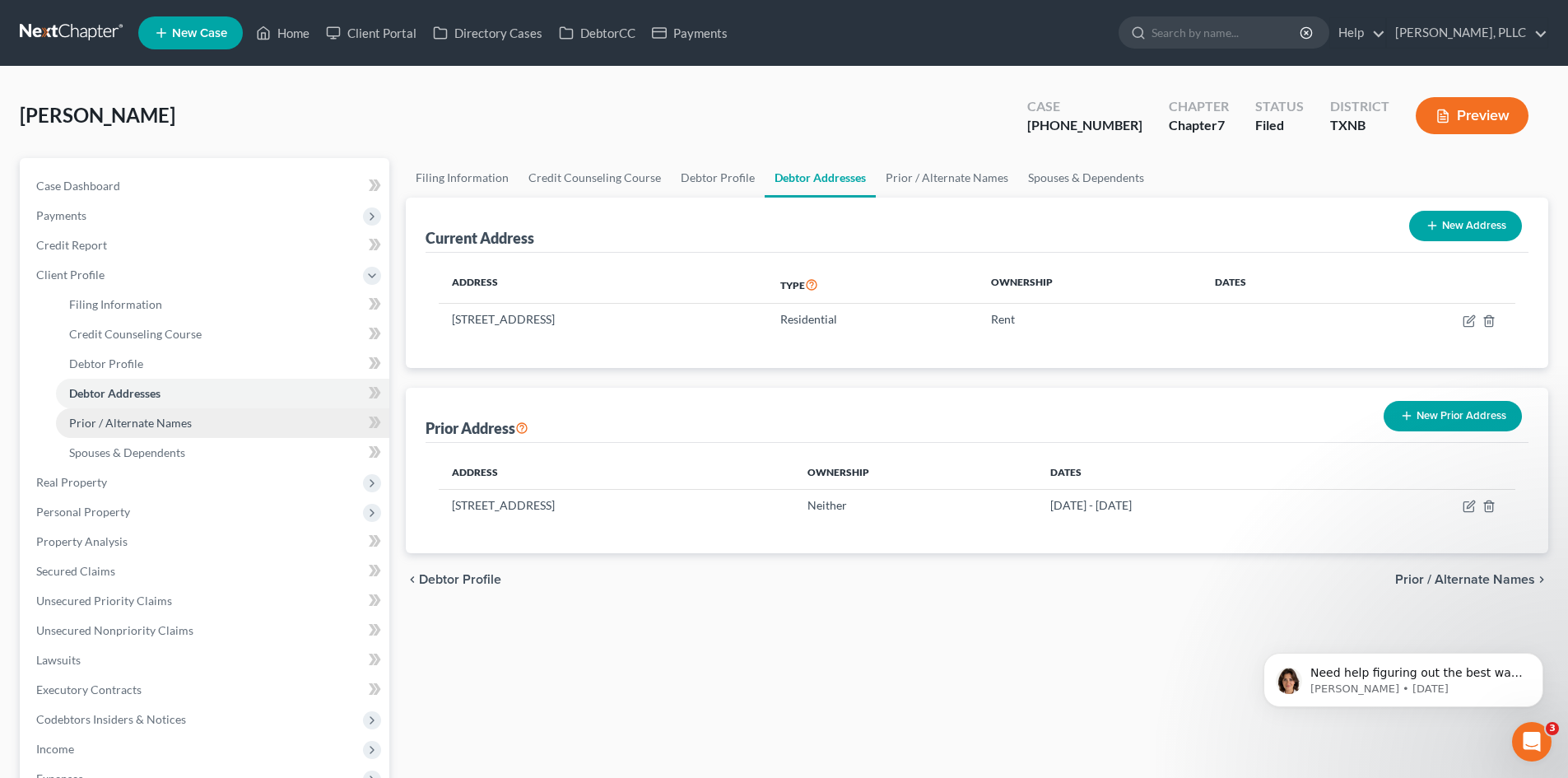
click at [116, 419] on span "Prior / Alternate Names" at bounding box center [130, 422] width 123 height 14
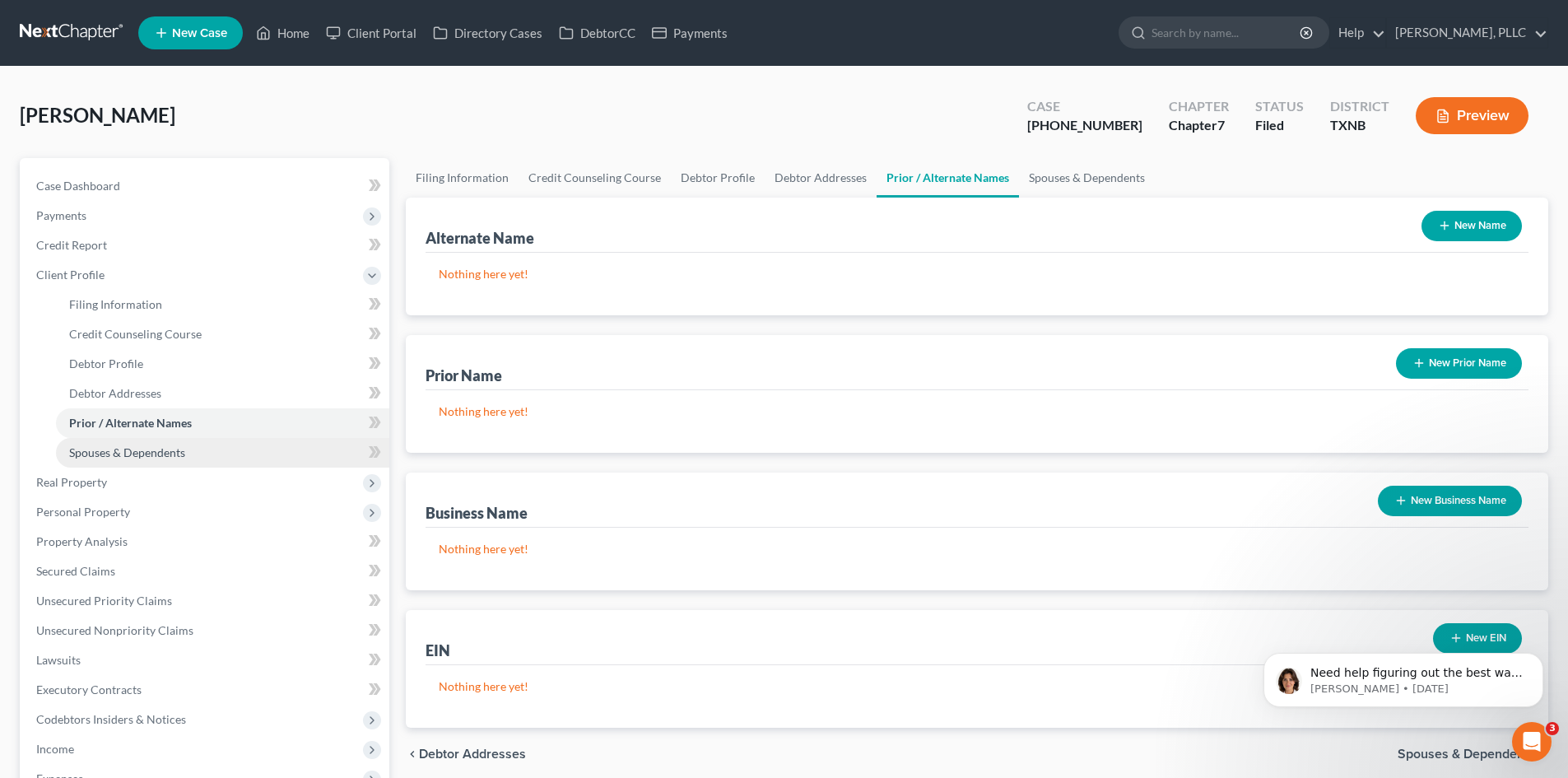
click at [140, 455] on span "Spouses & Dependents" at bounding box center [126, 452] width 116 height 14
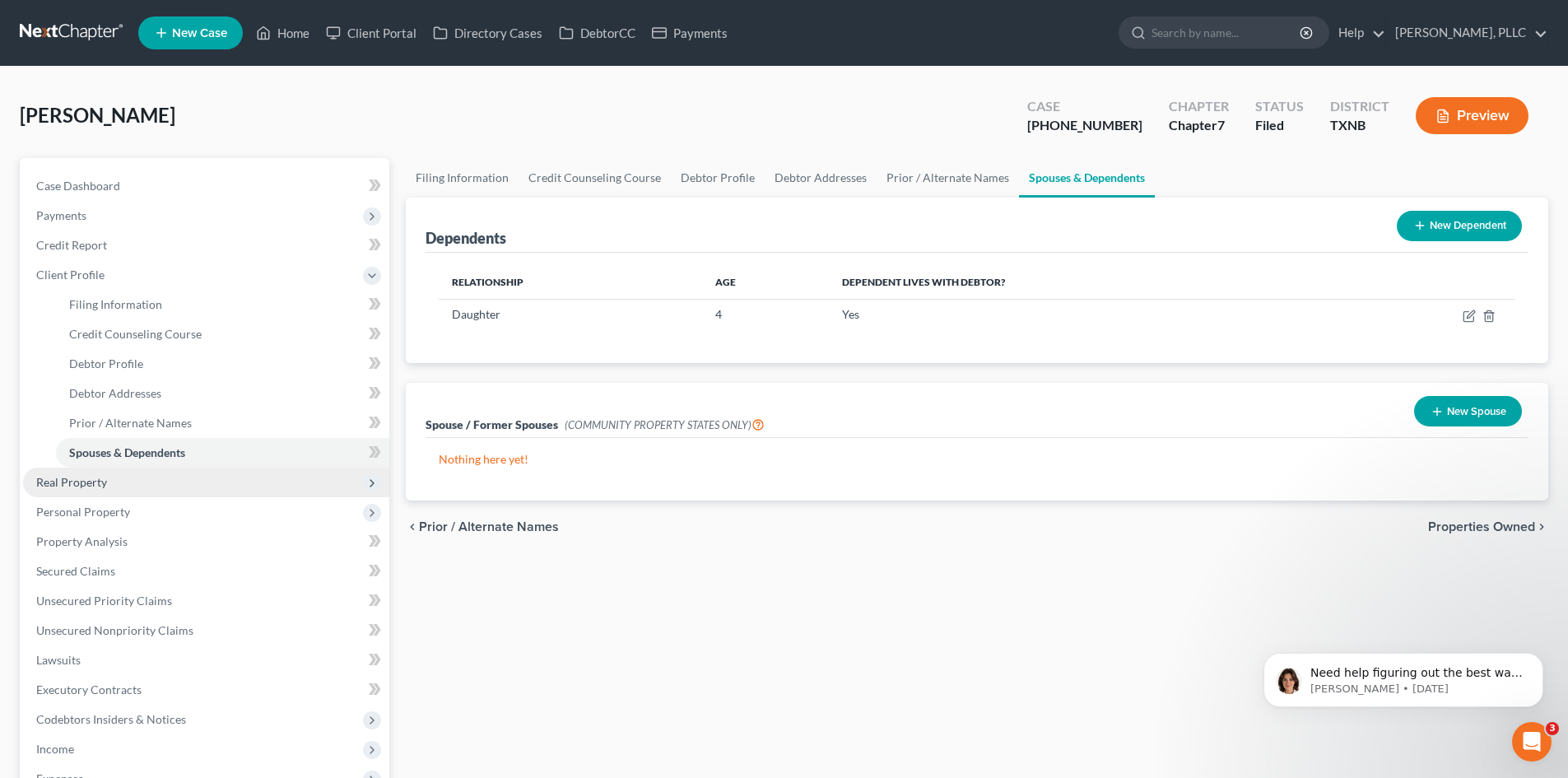
click at [40, 477] on span "Real Property" at bounding box center [72, 481] width 71 height 14
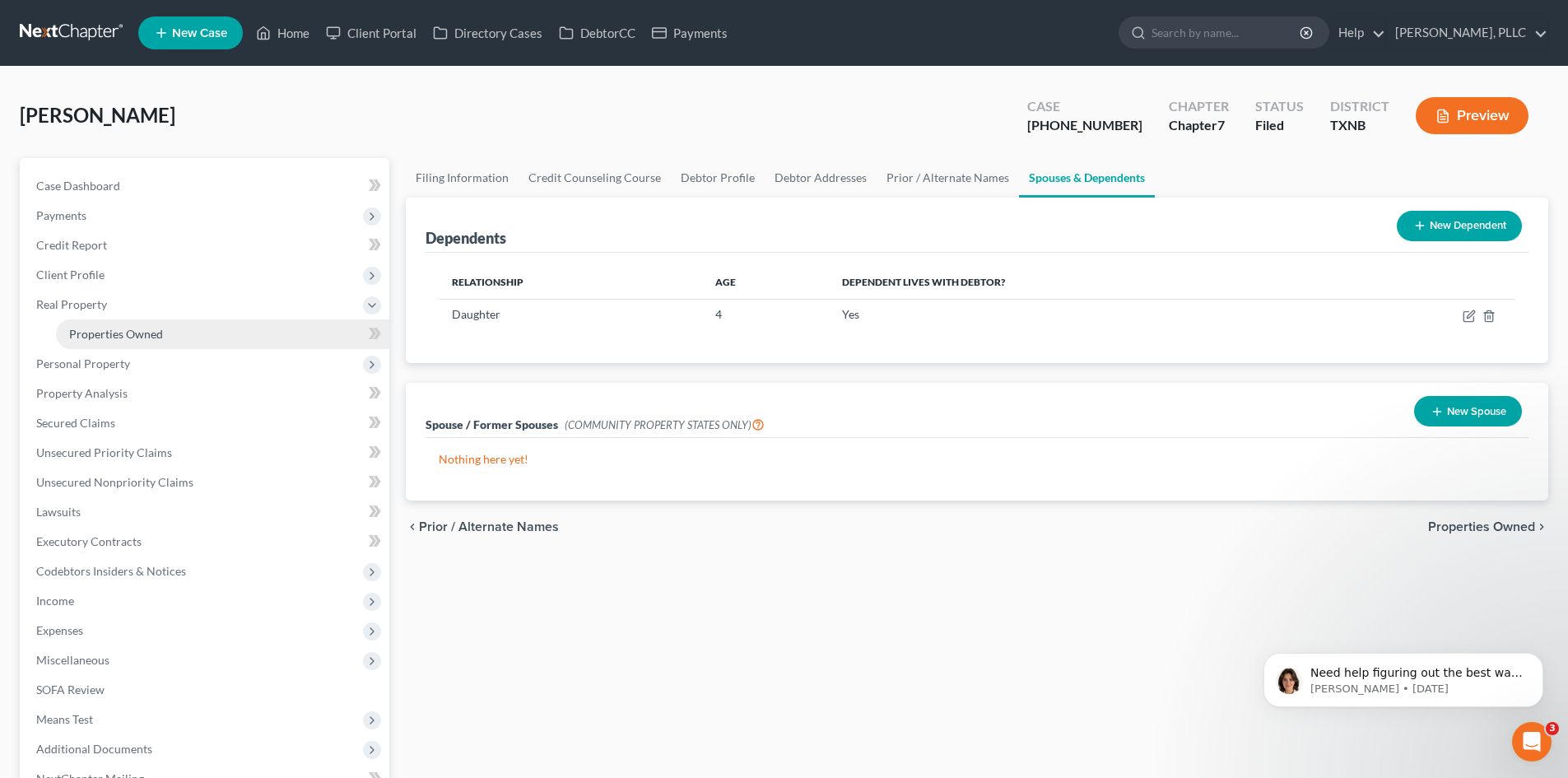
click at [84, 324] on link "Properties Owned" at bounding box center [222, 334] width 334 height 30
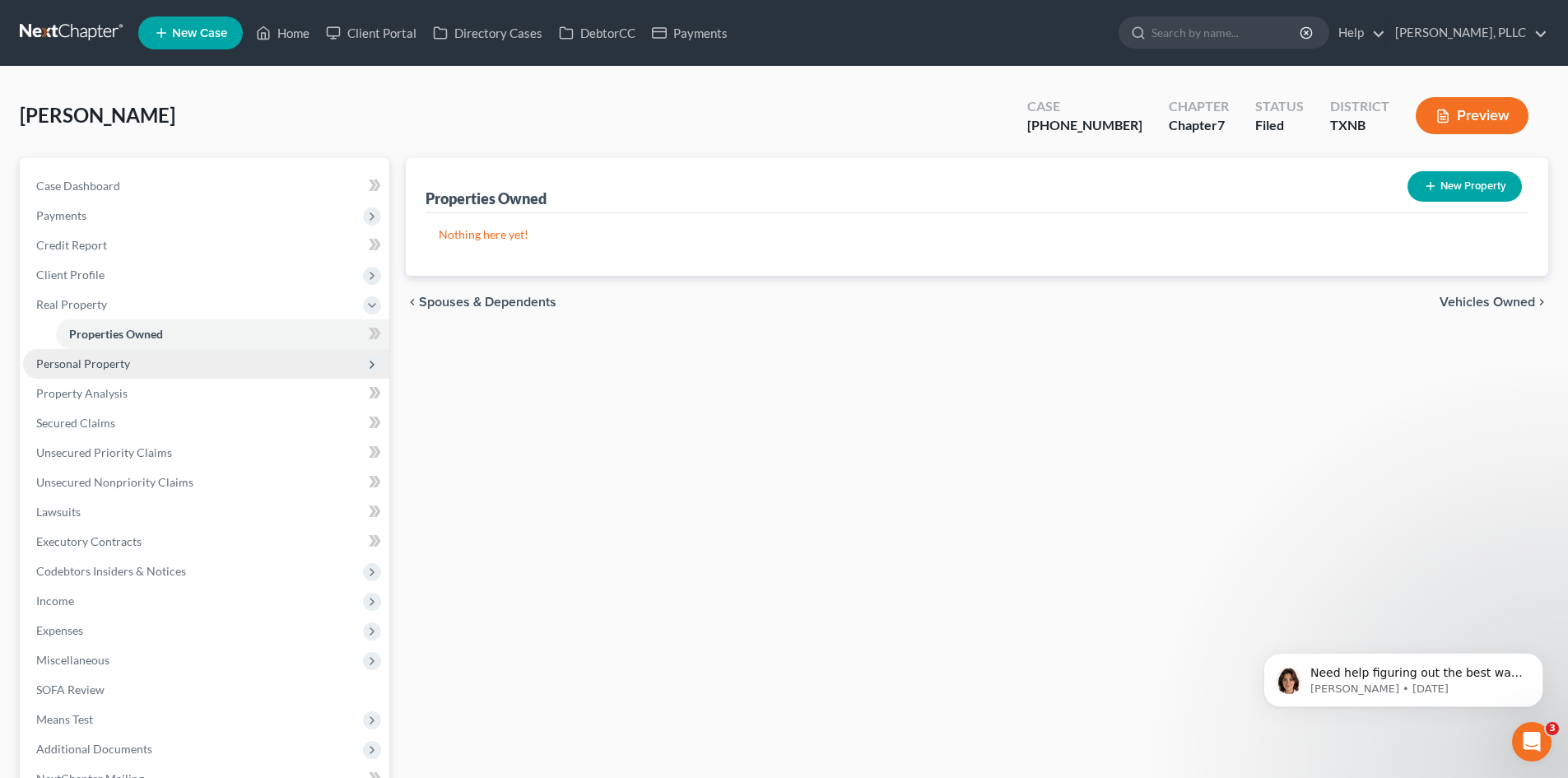
click at [54, 360] on span "Personal Property" at bounding box center [83, 363] width 94 height 14
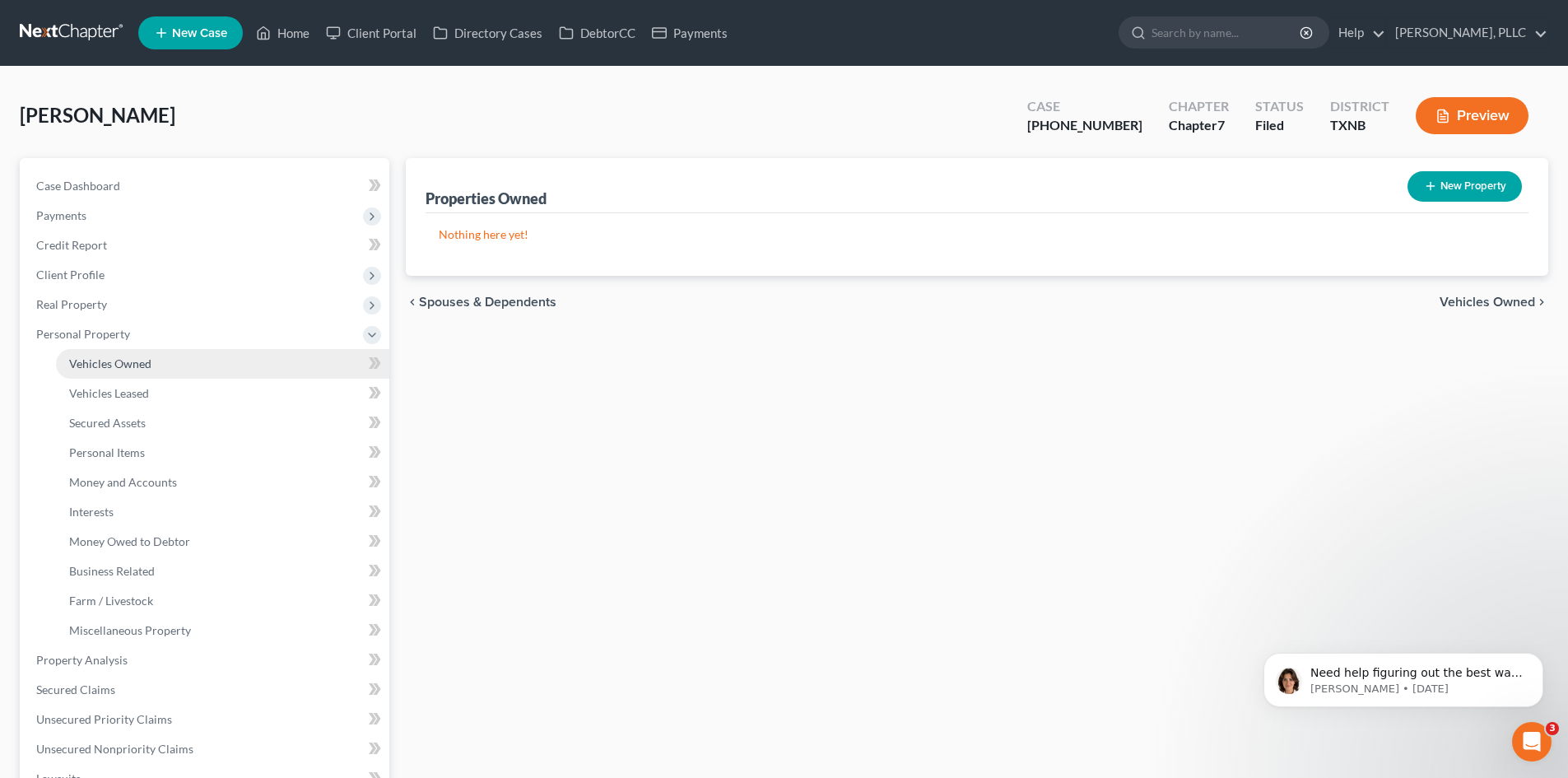
click at [101, 365] on span "Vehicles Owned" at bounding box center [110, 363] width 83 height 14
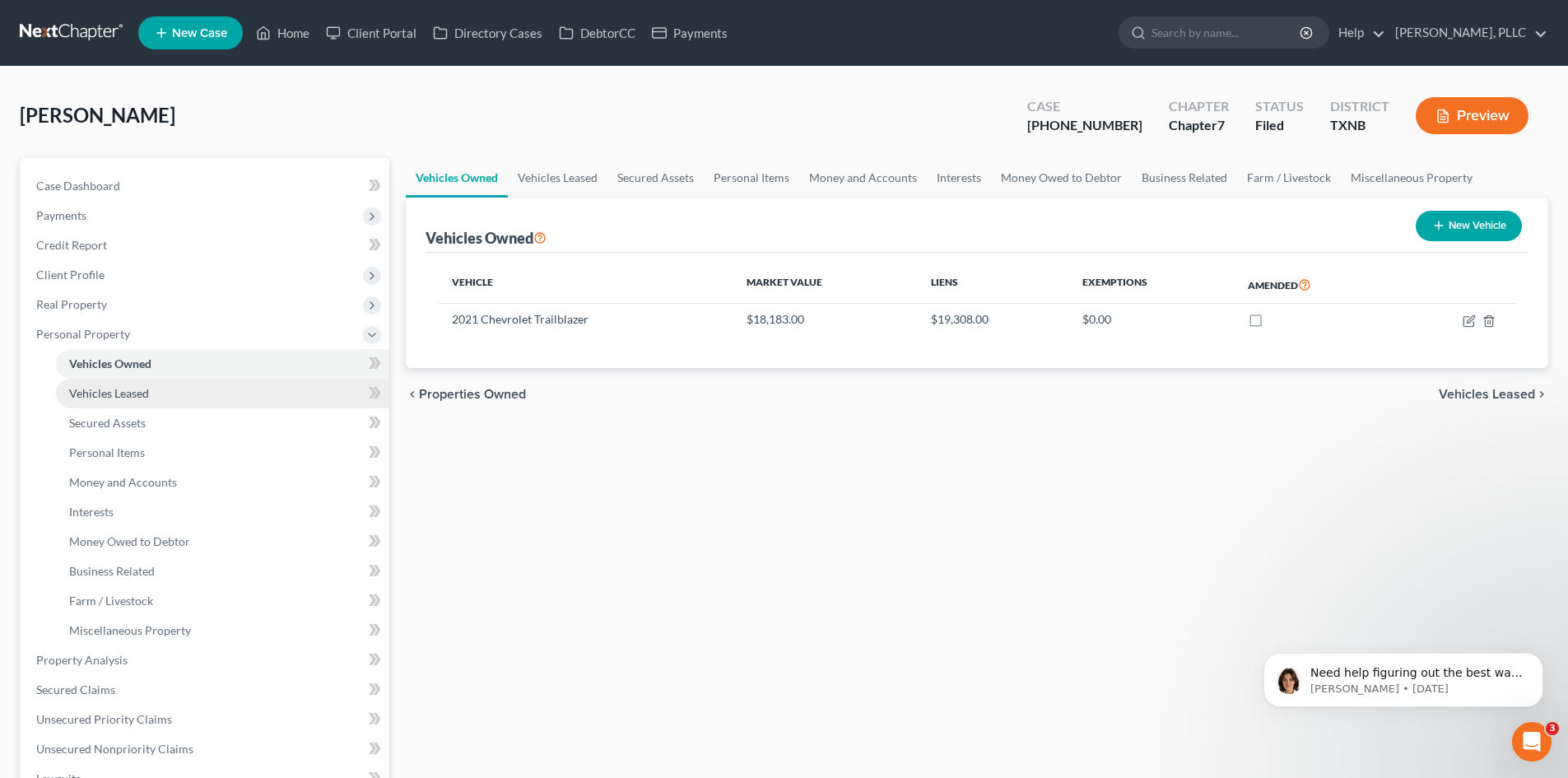
click at [94, 389] on span "Vehicles Leased" at bounding box center [109, 392] width 80 height 14
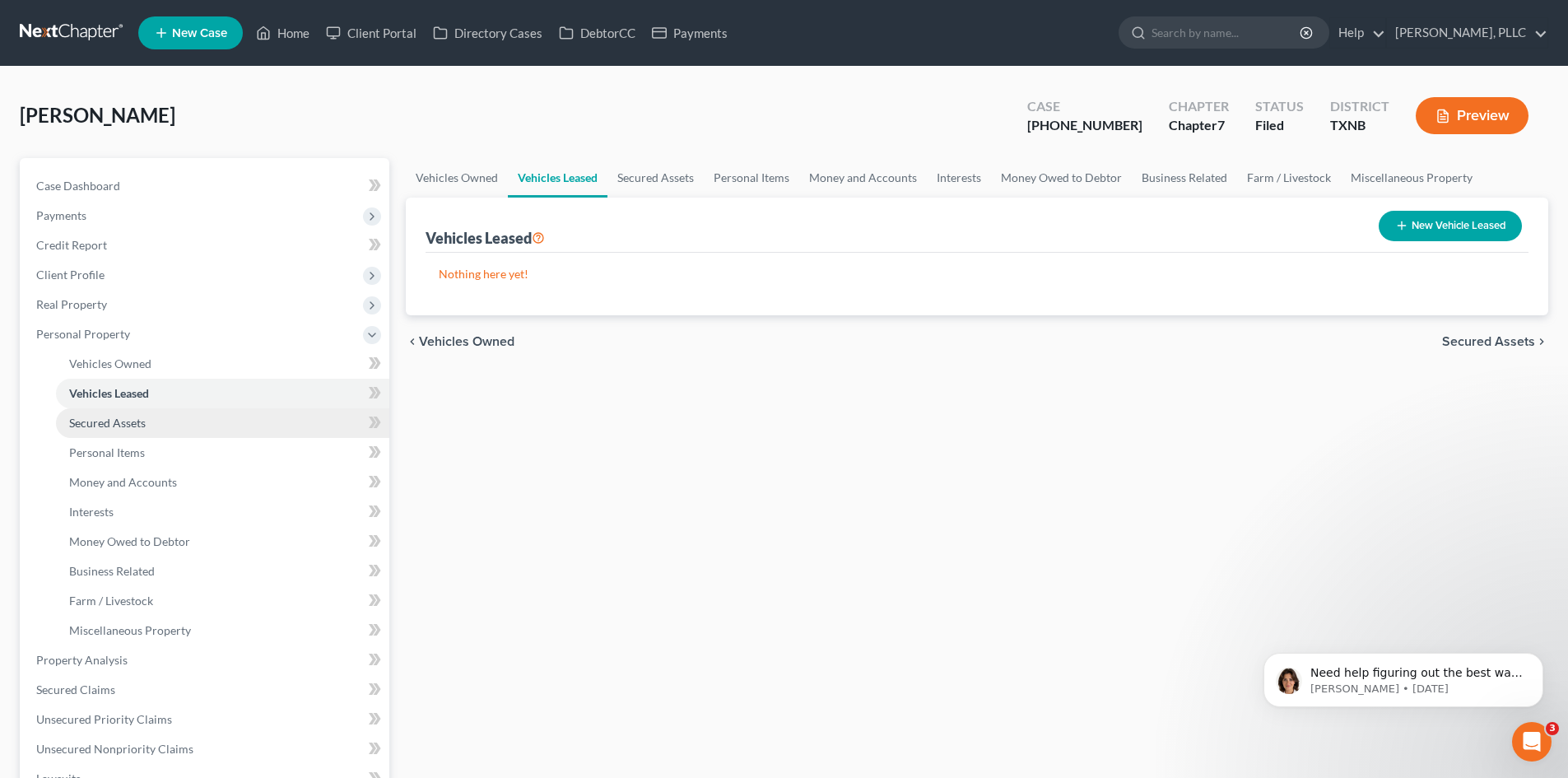
click at [94, 426] on span "Secured Assets" at bounding box center [107, 422] width 76 height 14
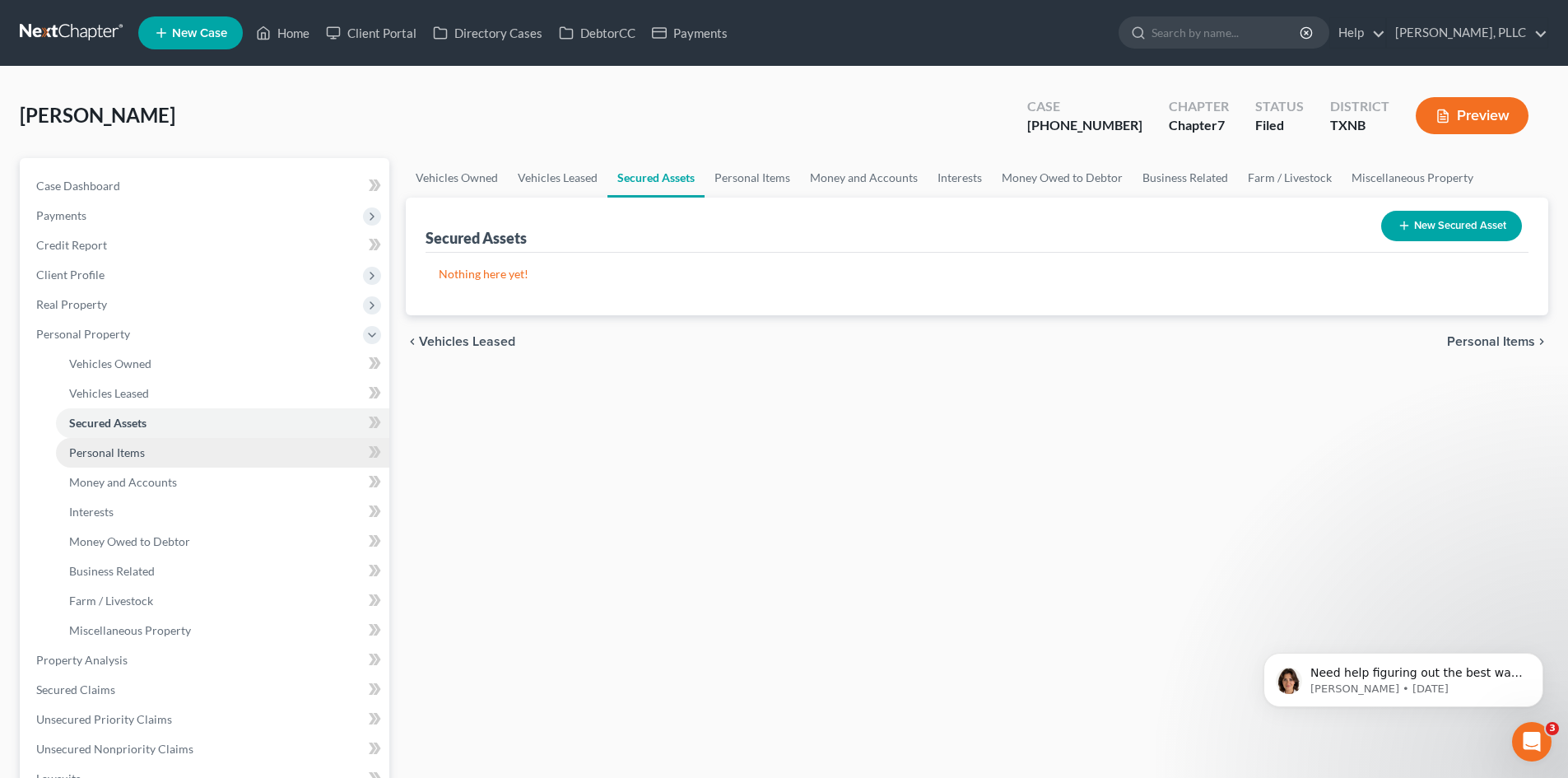
click at [123, 455] on span "Personal Items" at bounding box center [106, 452] width 75 height 14
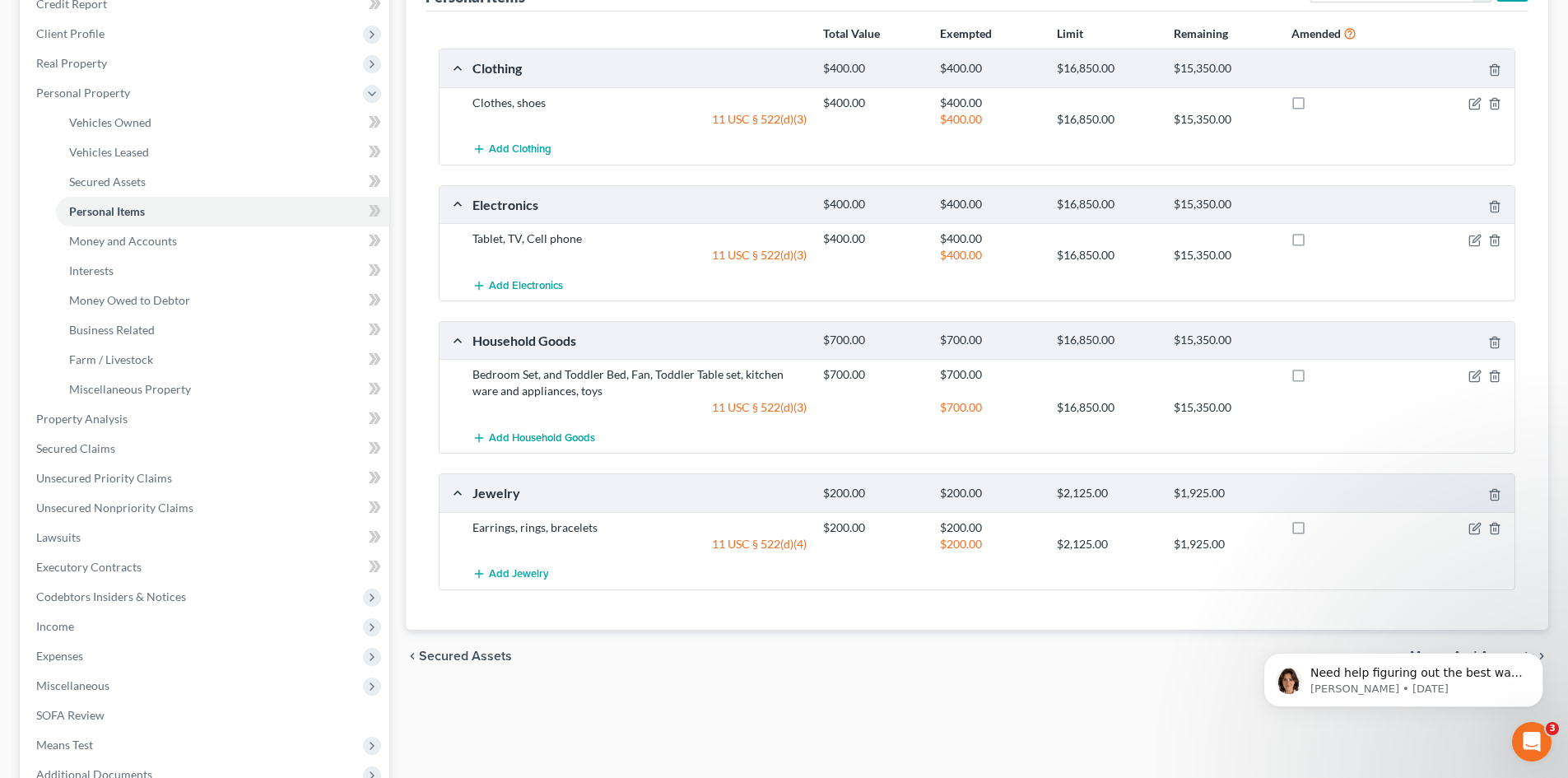
scroll to position [247, 0]
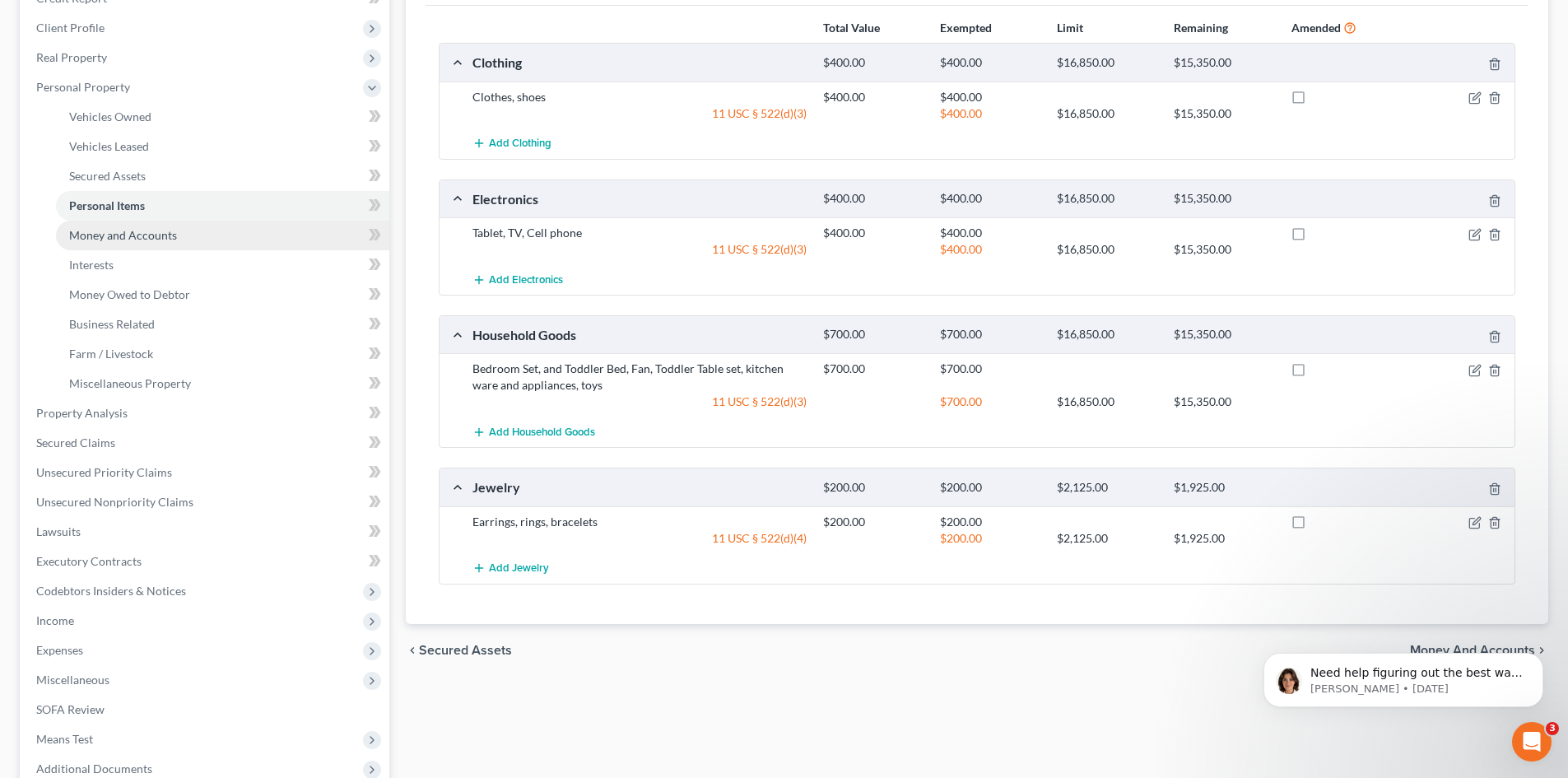
click at [85, 235] on span "Money and Accounts" at bounding box center [123, 234] width 108 height 14
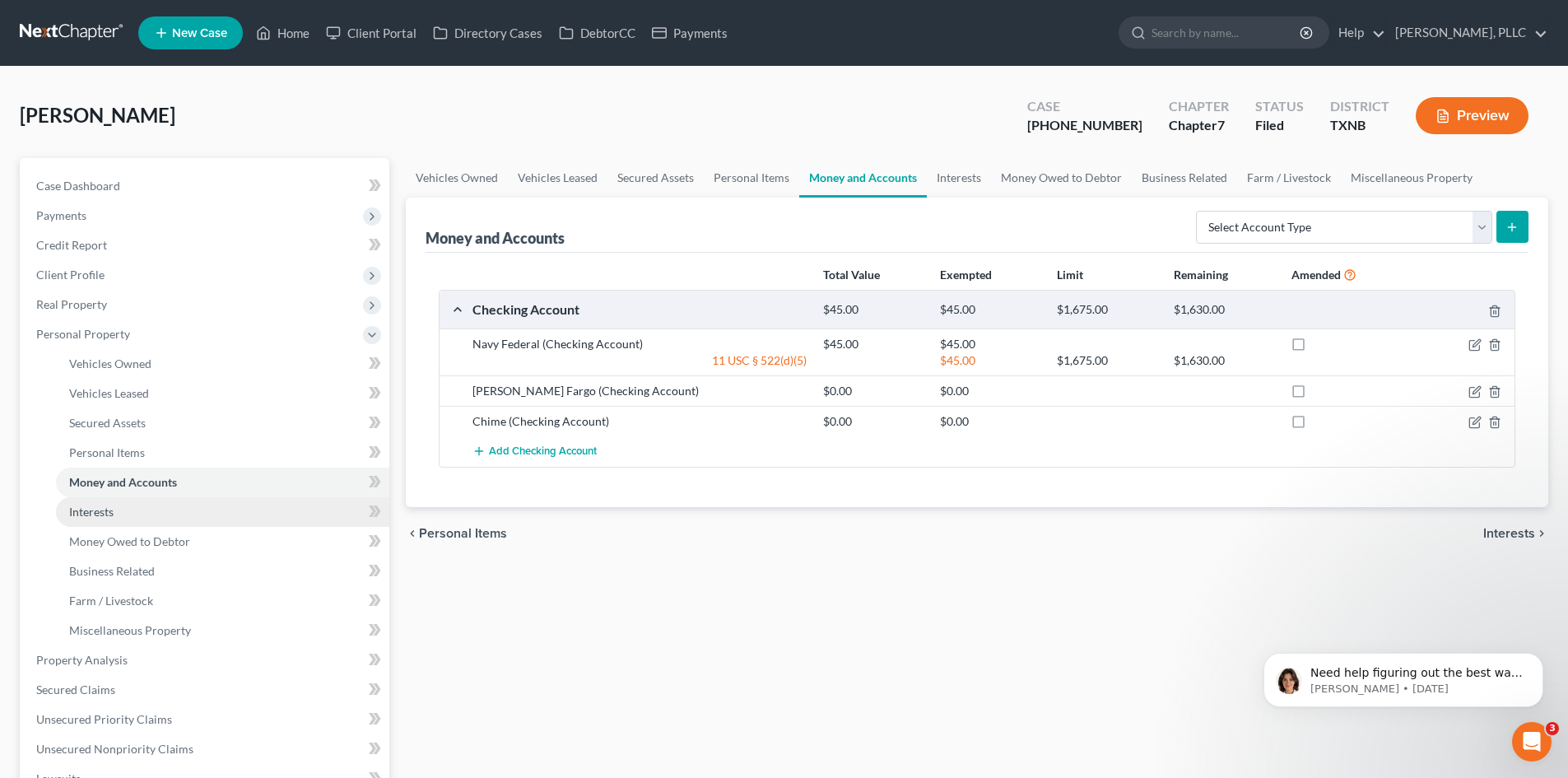
click at [85, 513] on span "Interests" at bounding box center [91, 511] width 45 height 14
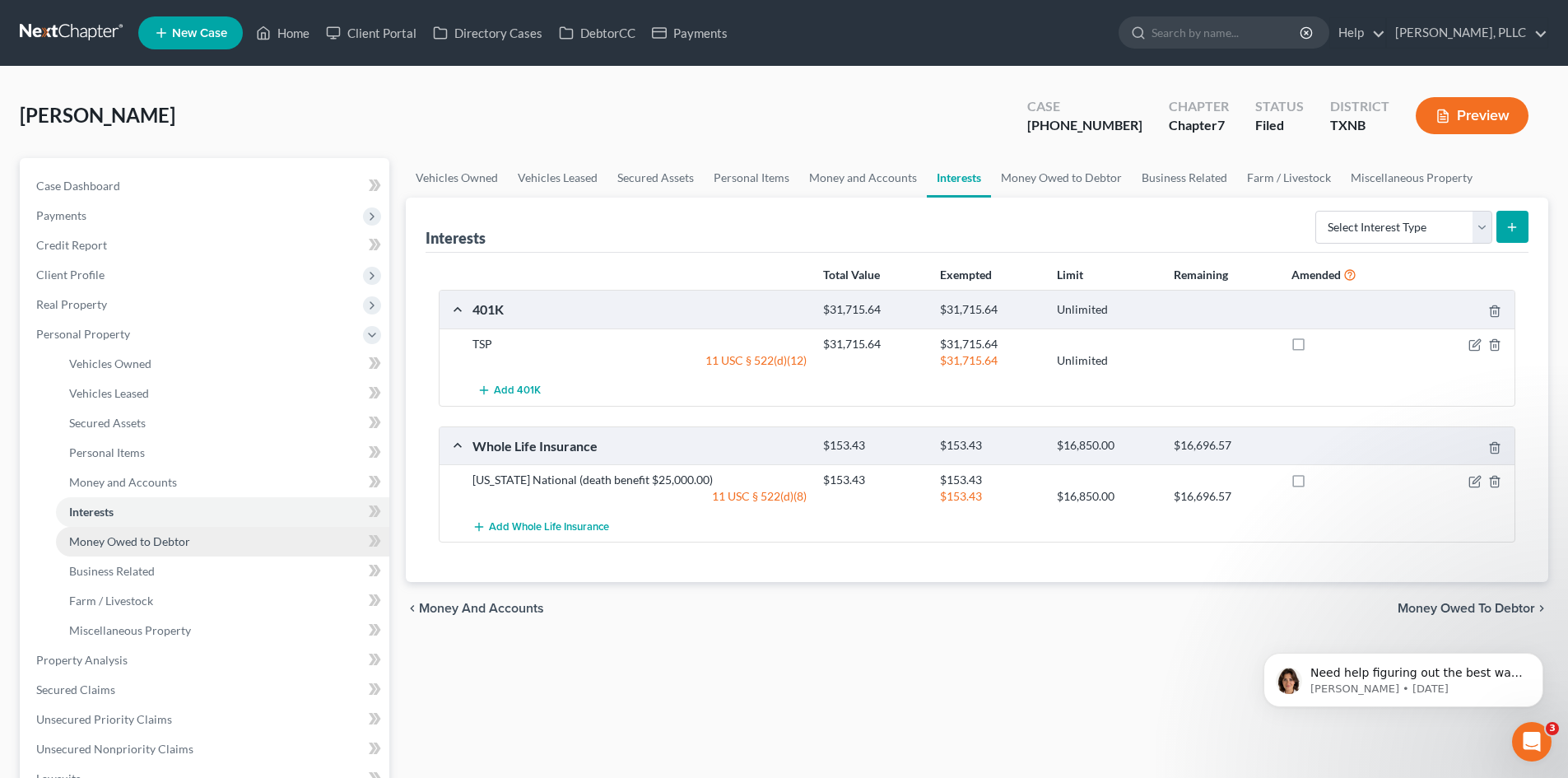
click at [140, 540] on span "Money Owed to Debtor" at bounding box center [129, 541] width 121 height 14
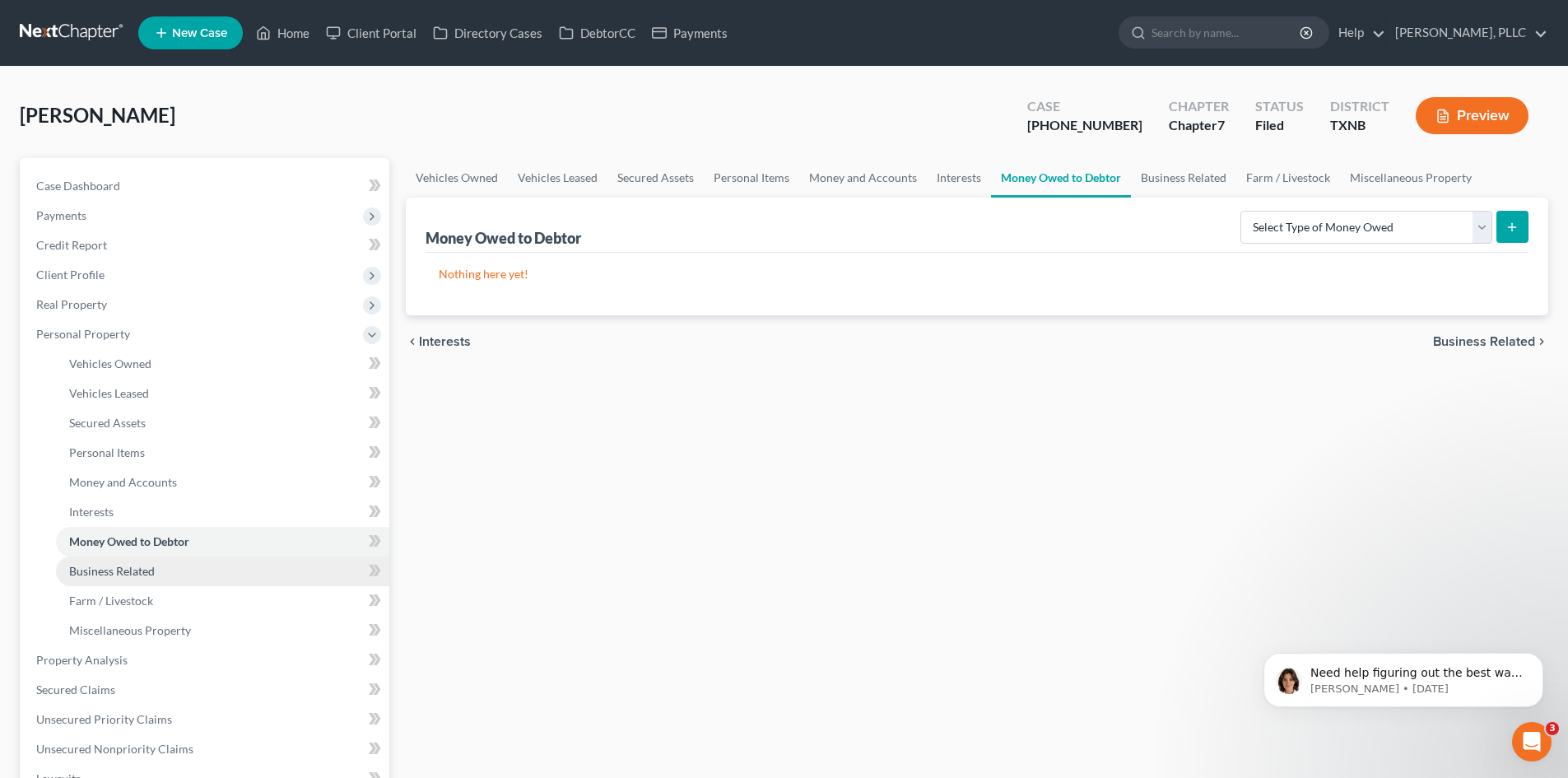
click at [113, 570] on span "Business Related" at bounding box center [112, 570] width 86 height 14
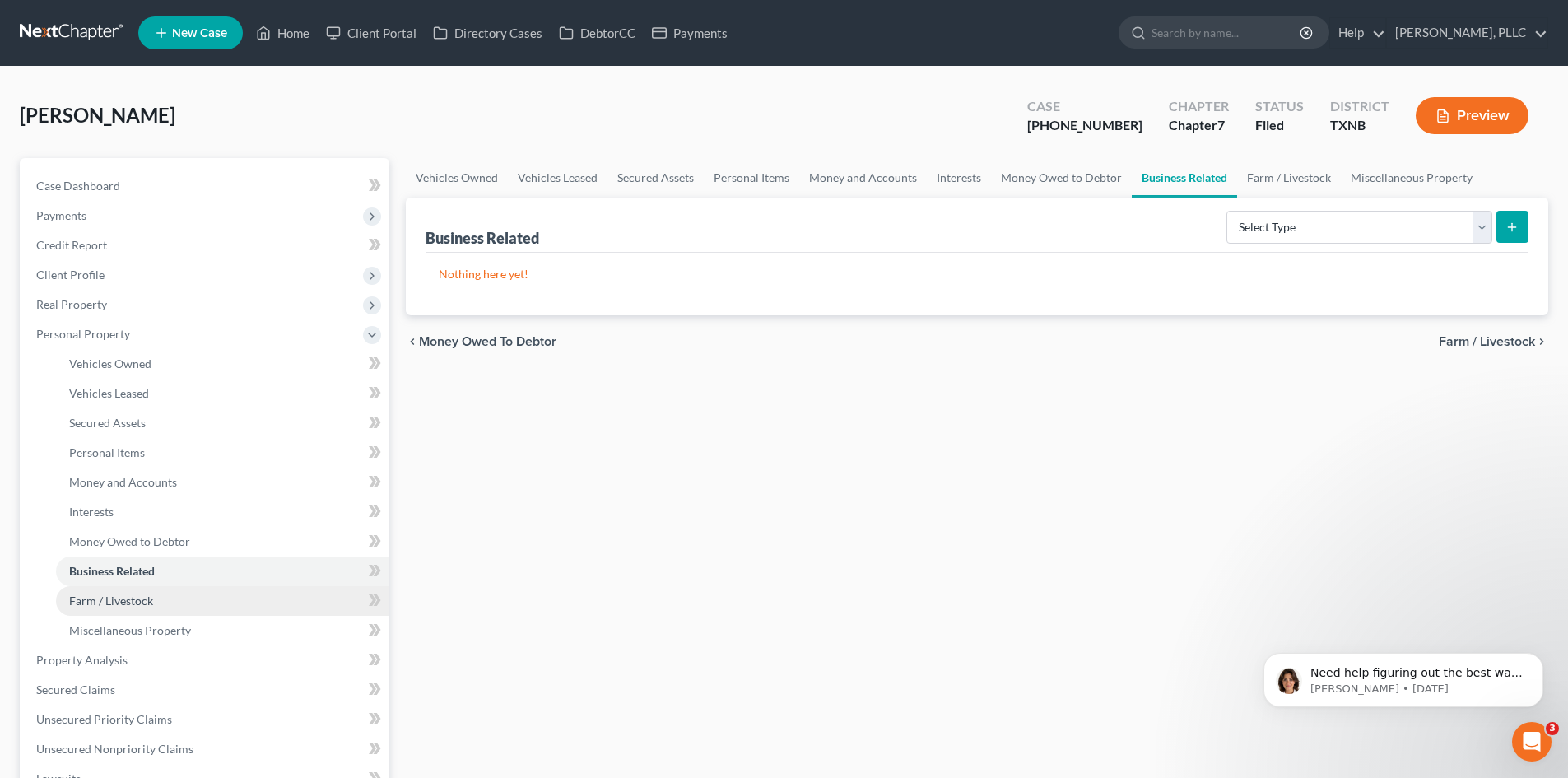
click at [77, 604] on span "Farm / Livestock" at bounding box center [111, 600] width 84 height 14
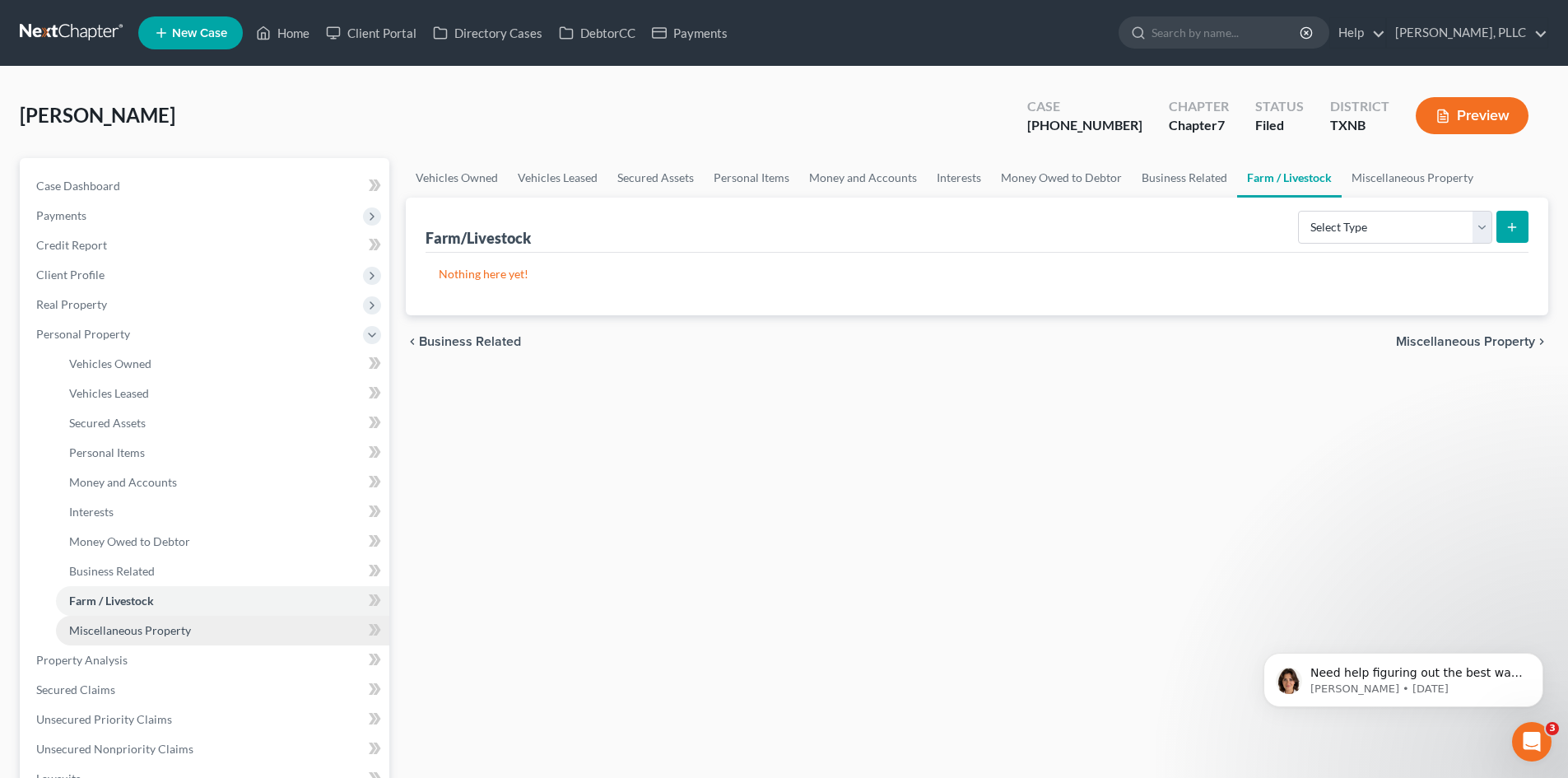
click at [164, 629] on span "Miscellaneous Property" at bounding box center [129, 629] width 122 height 14
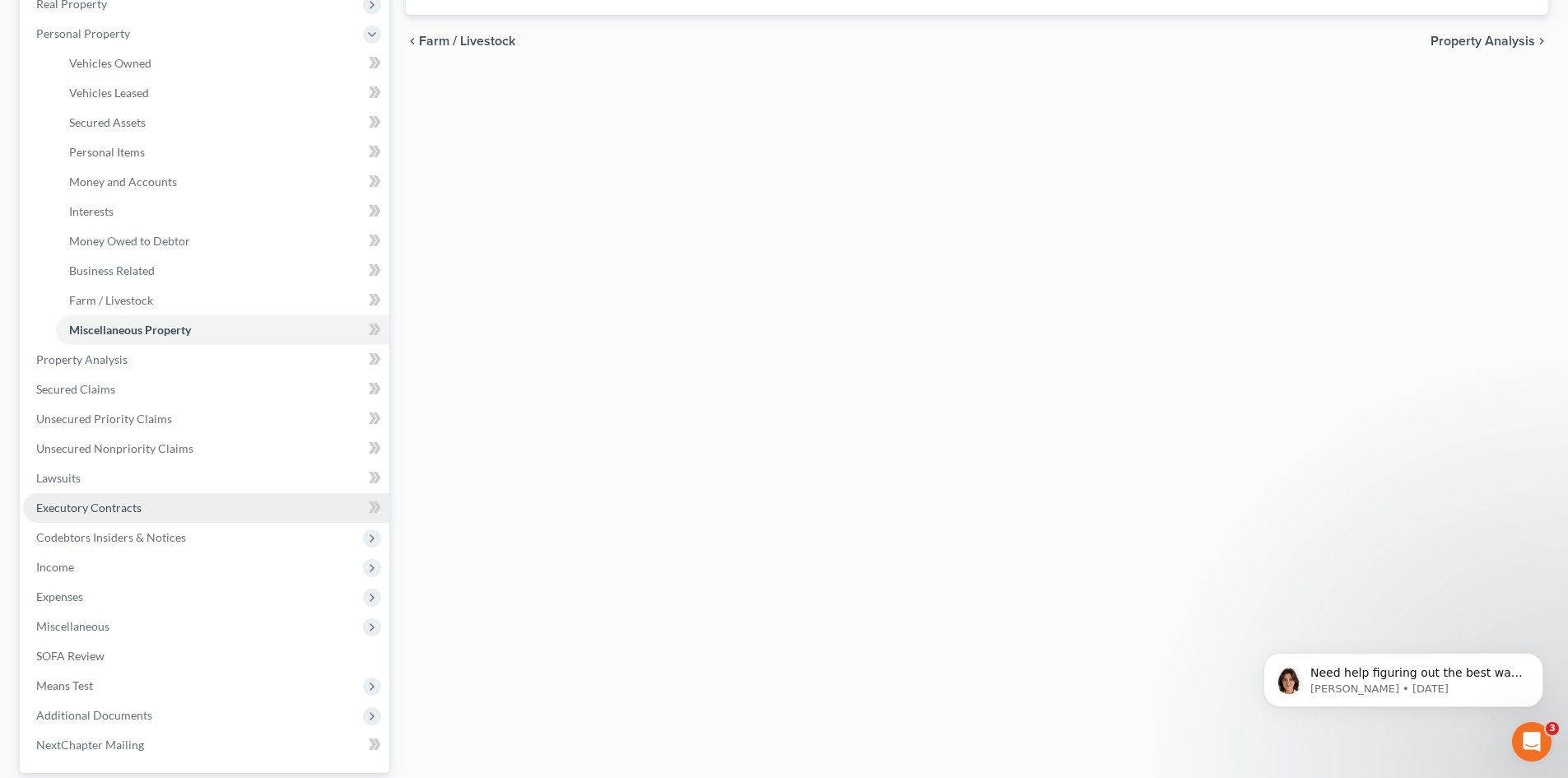
scroll to position [329, 0]
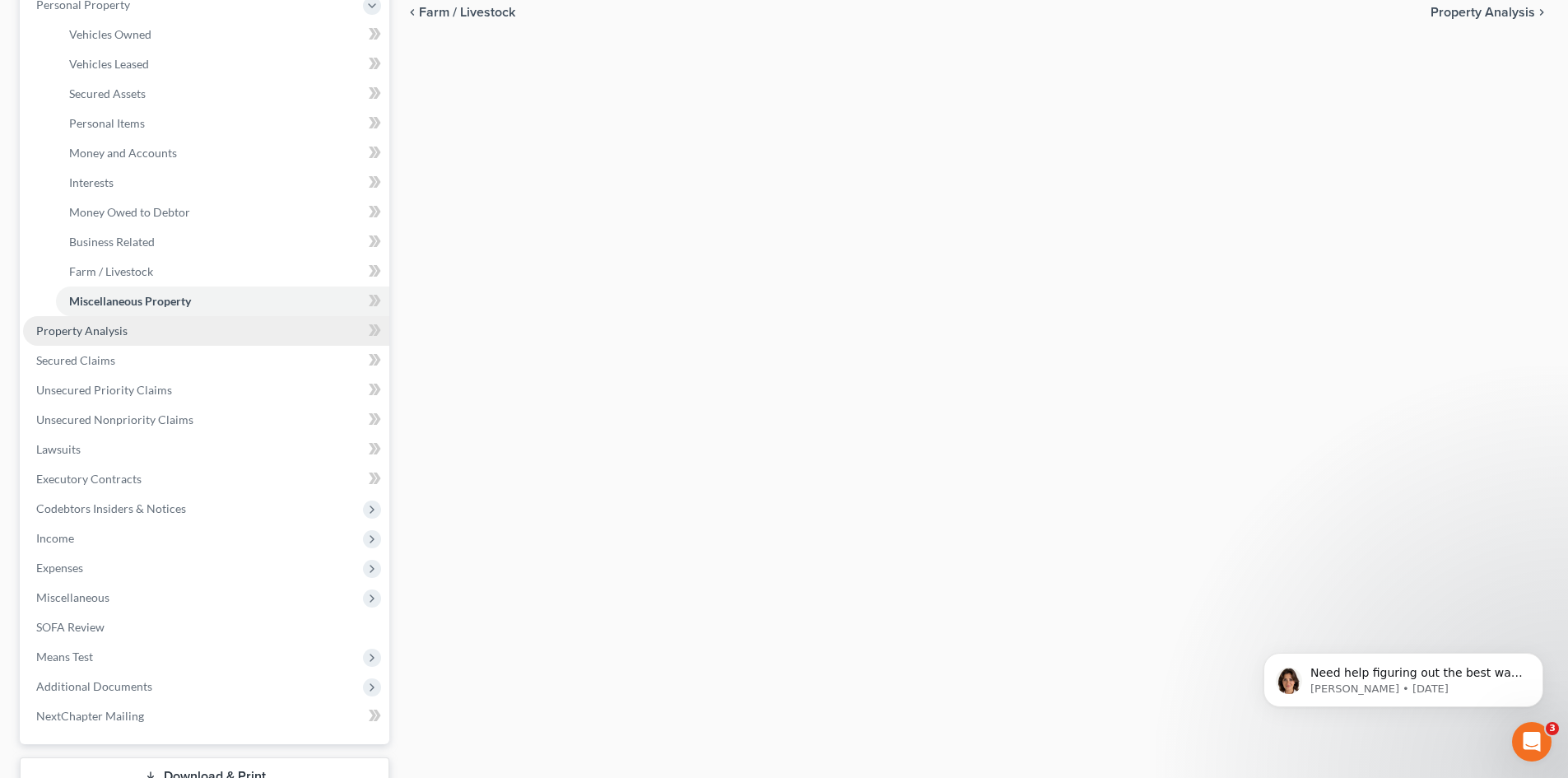
click at [71, 332] on span "Property Analysis" at bounding box center [82, 330] width 91 height 14
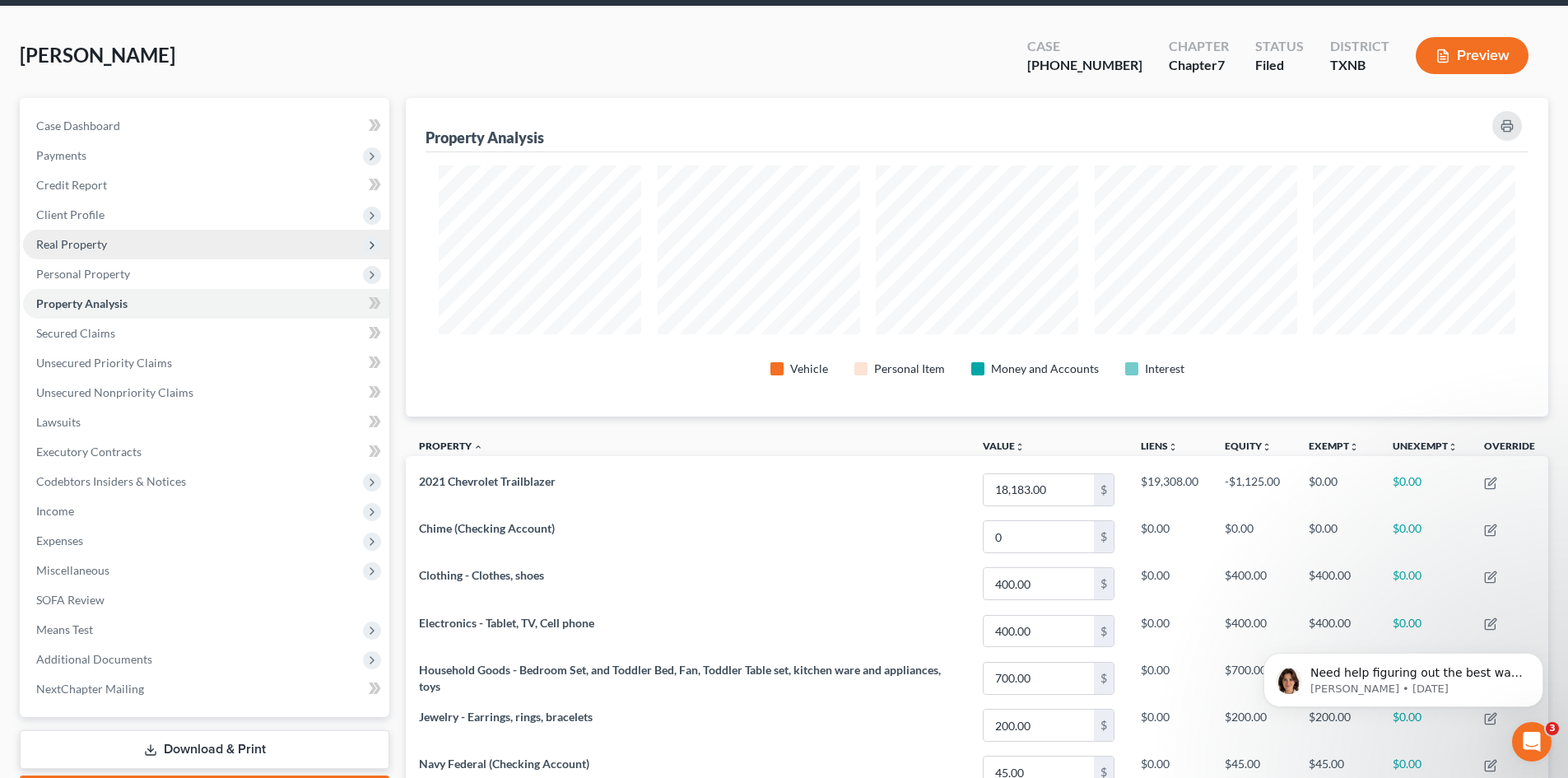
scroll to position [51, 0]
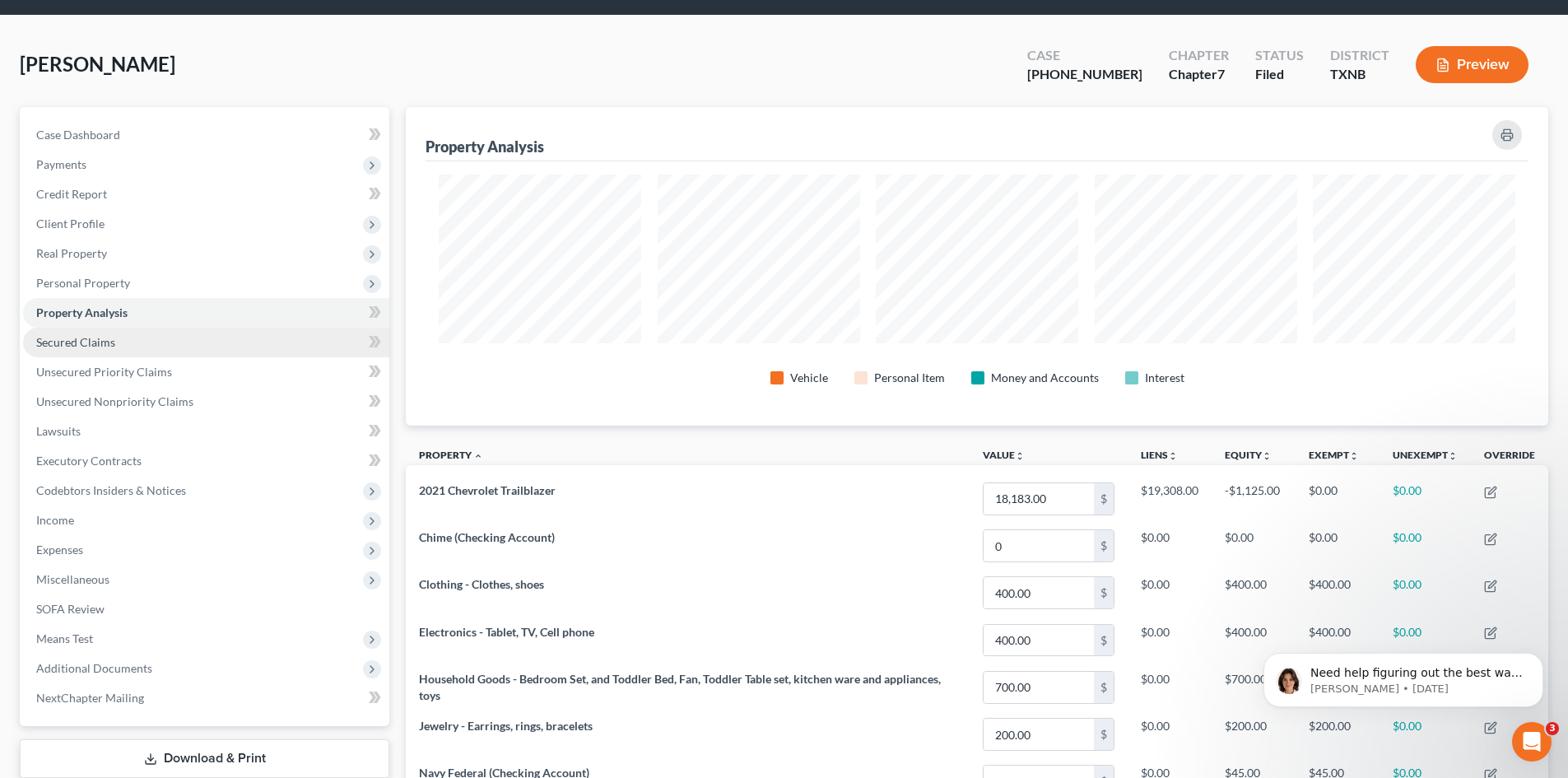
click at [33, 340] on link "Secured Claims" at bounding box center [206, 342] width 366 height 30
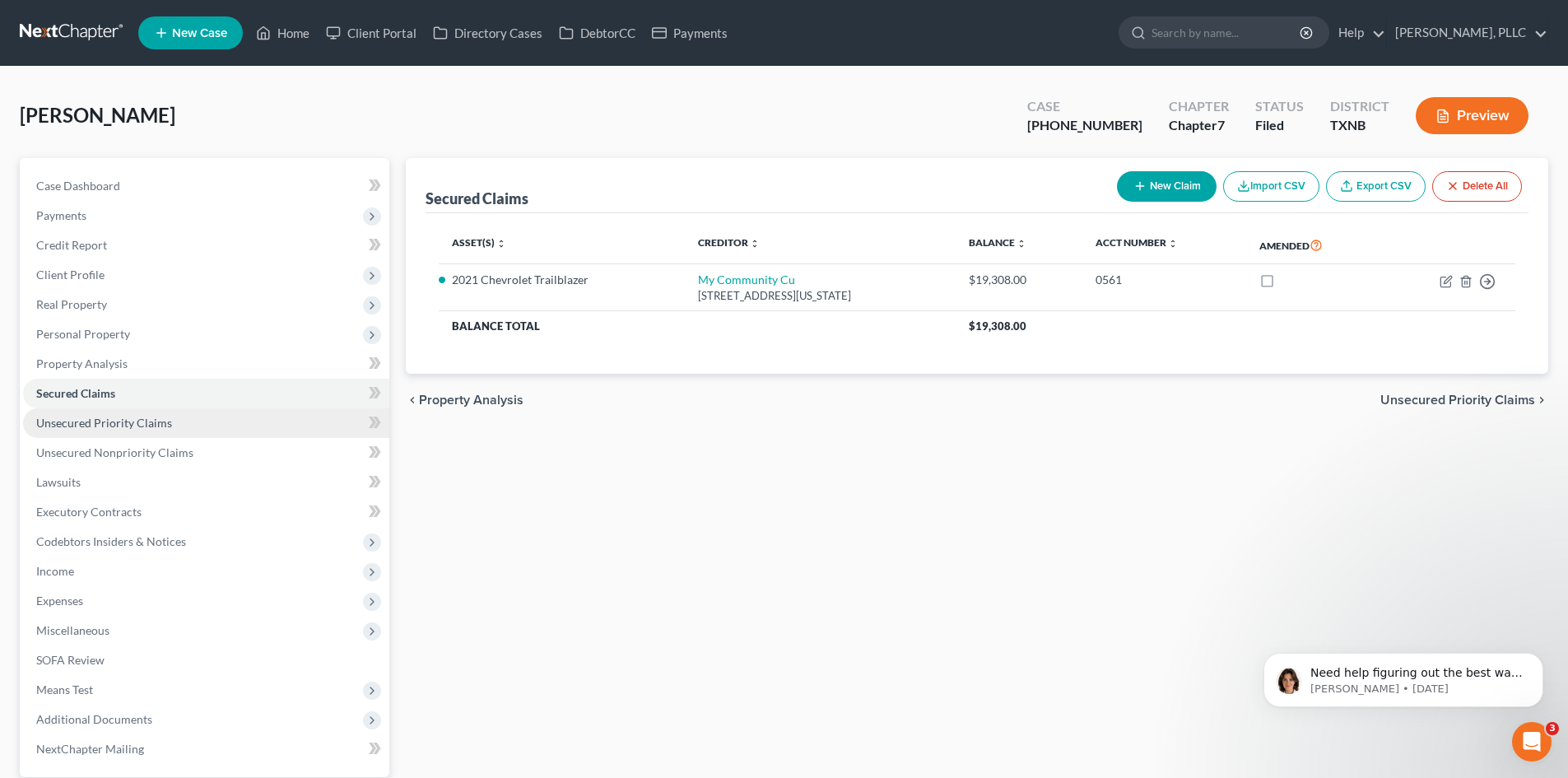
click at [92, 419] on span "Unsecured Priority Claims" at bounding box center [104, 422] width 136 height 14
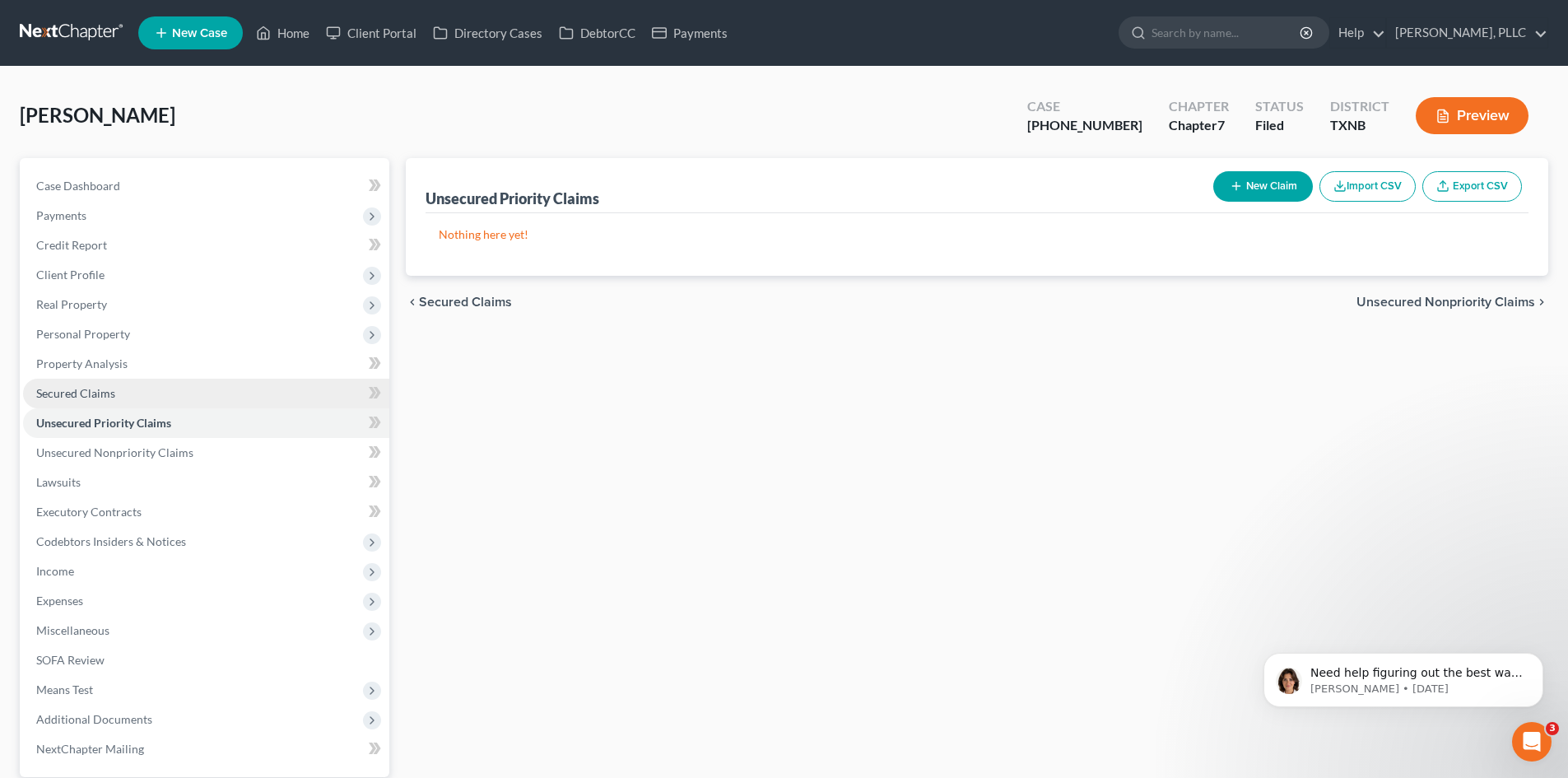
click at [68, 389] on span "Secured Claims" at bounding box center [75, 392] width 79 height 14
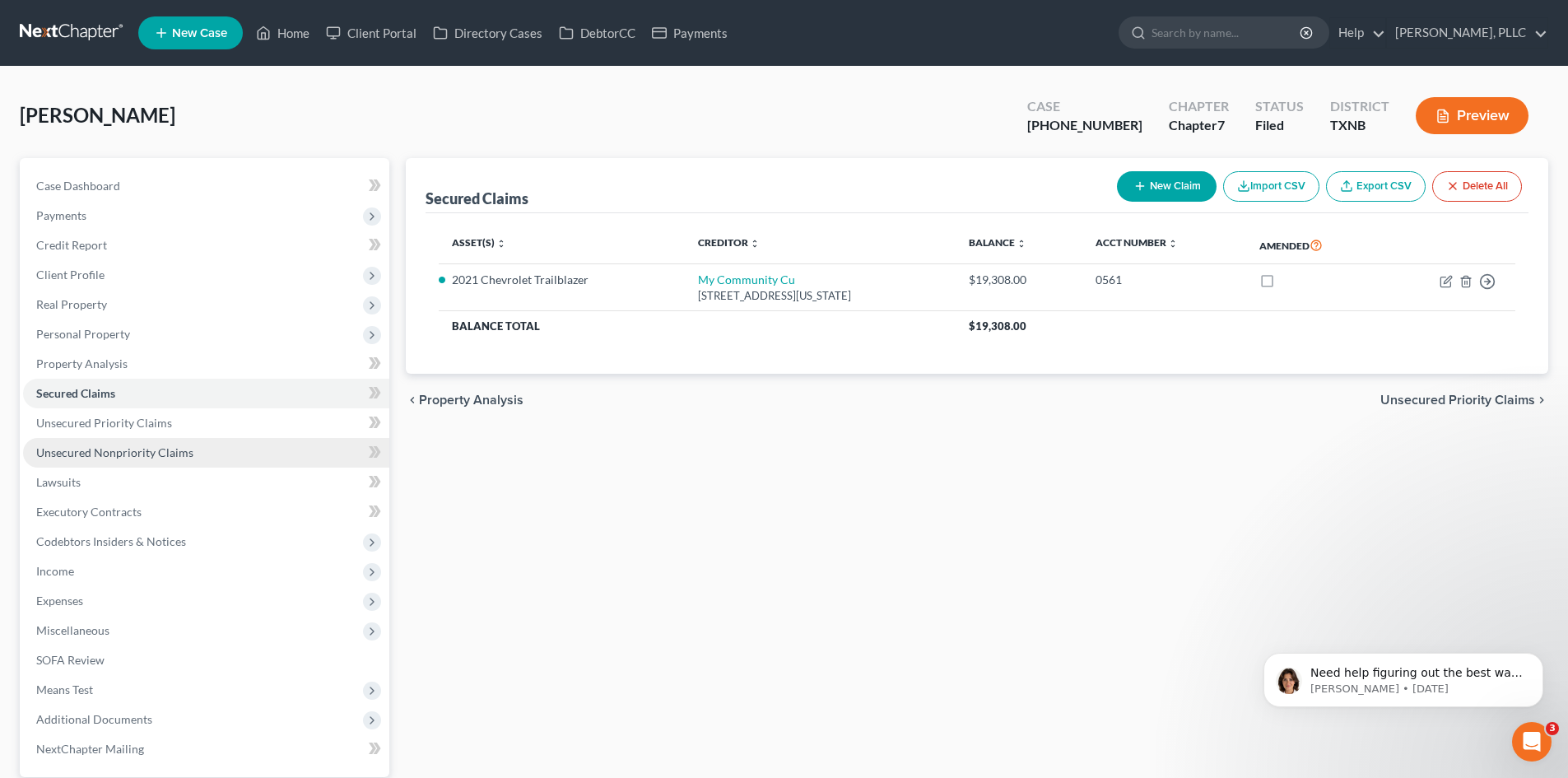
click at [77, 453] on span "Unsecured Nonpriority Claims" at bounding box center [114, 452] width 157 height 14
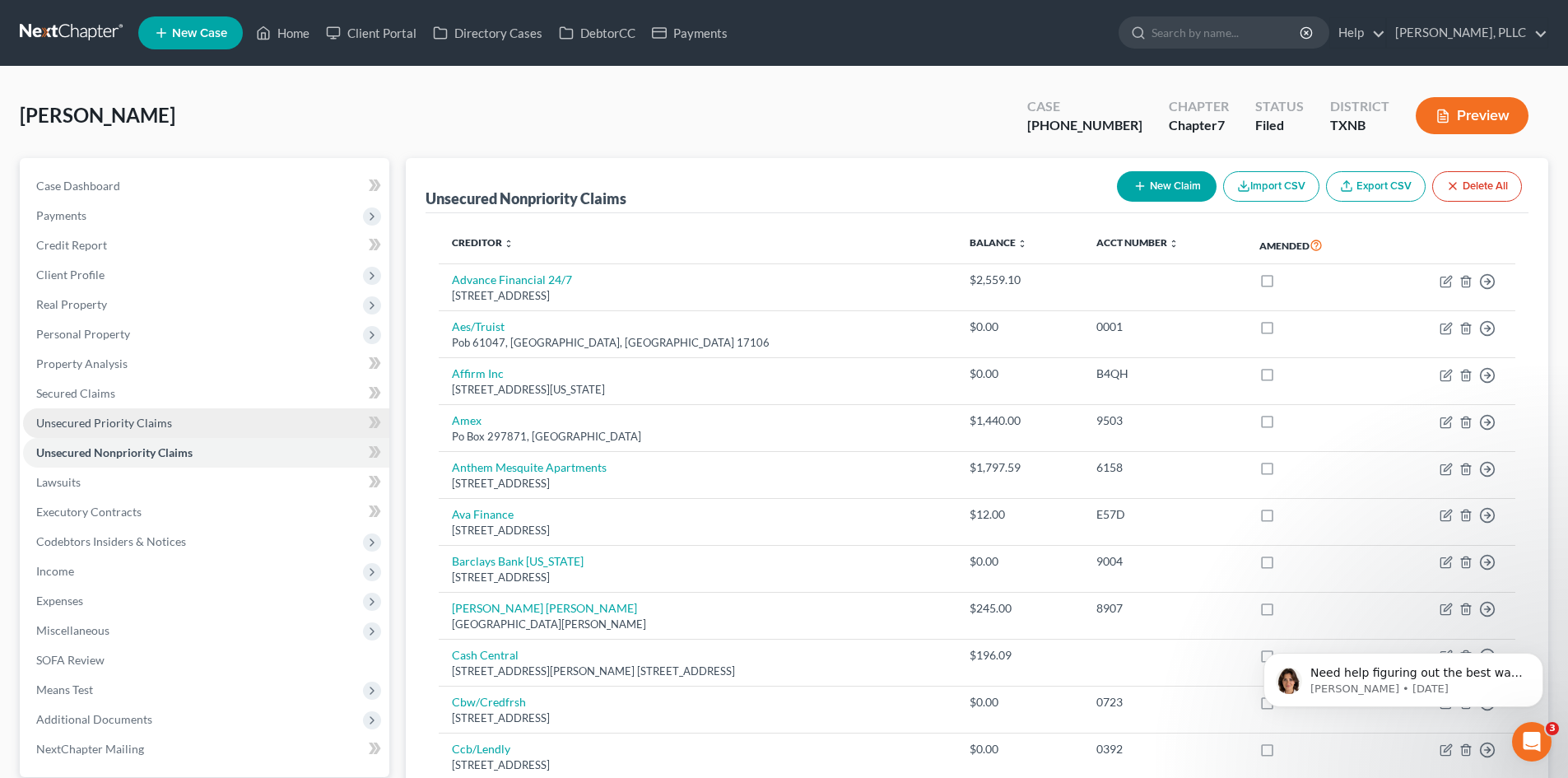
click at [69, 419] on span "Unsecured Priority Claims" at bounding box center [104, 422] width 136 height 14
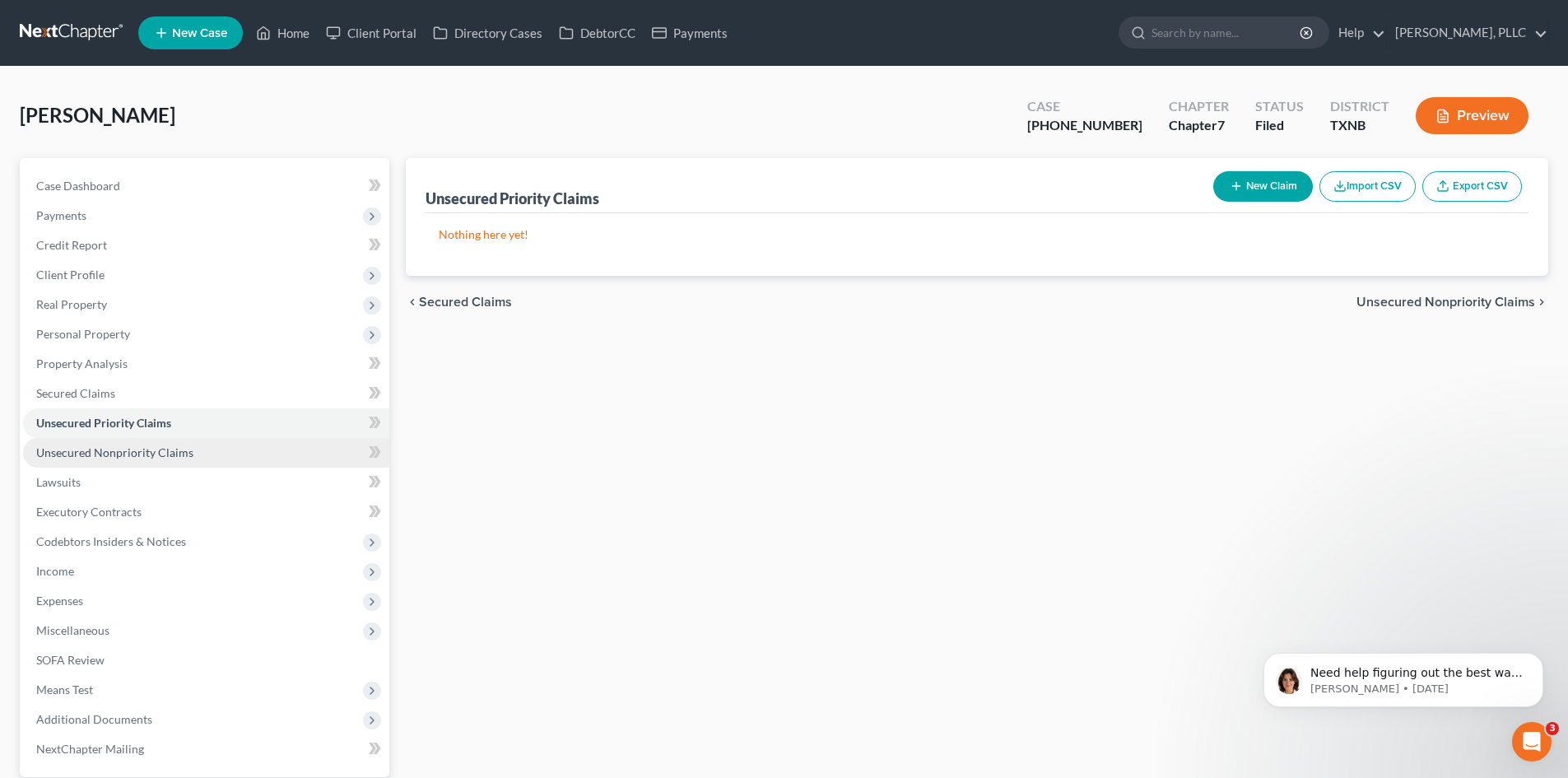
click at [75, 455] on span "Unsecured Nonpriority Claims" at bounding box center [114, 452] width 157 height 14
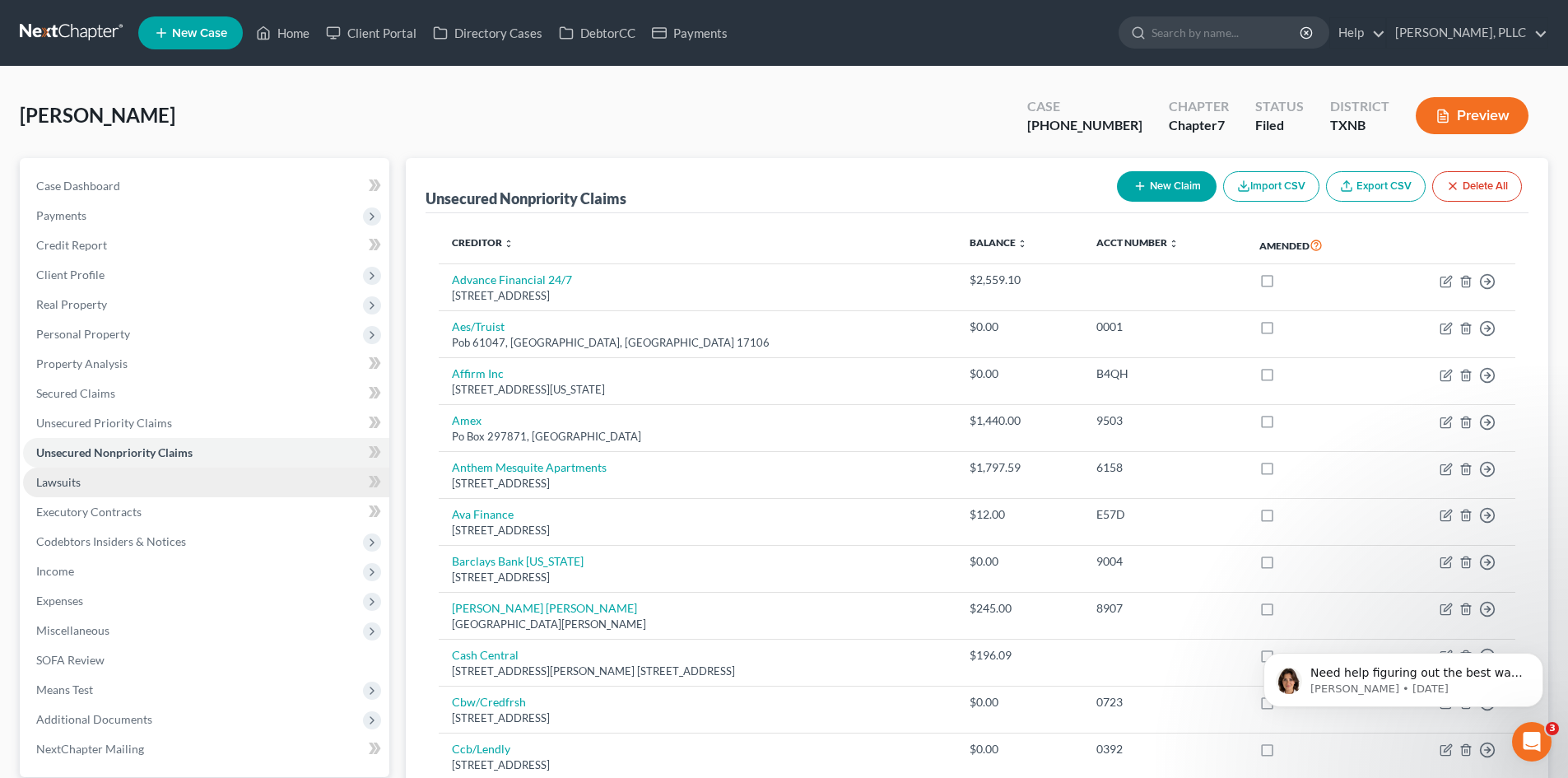
click at [66, 475] on span "Lawsuits" at bounding box center [59, 481] width 45 height 14
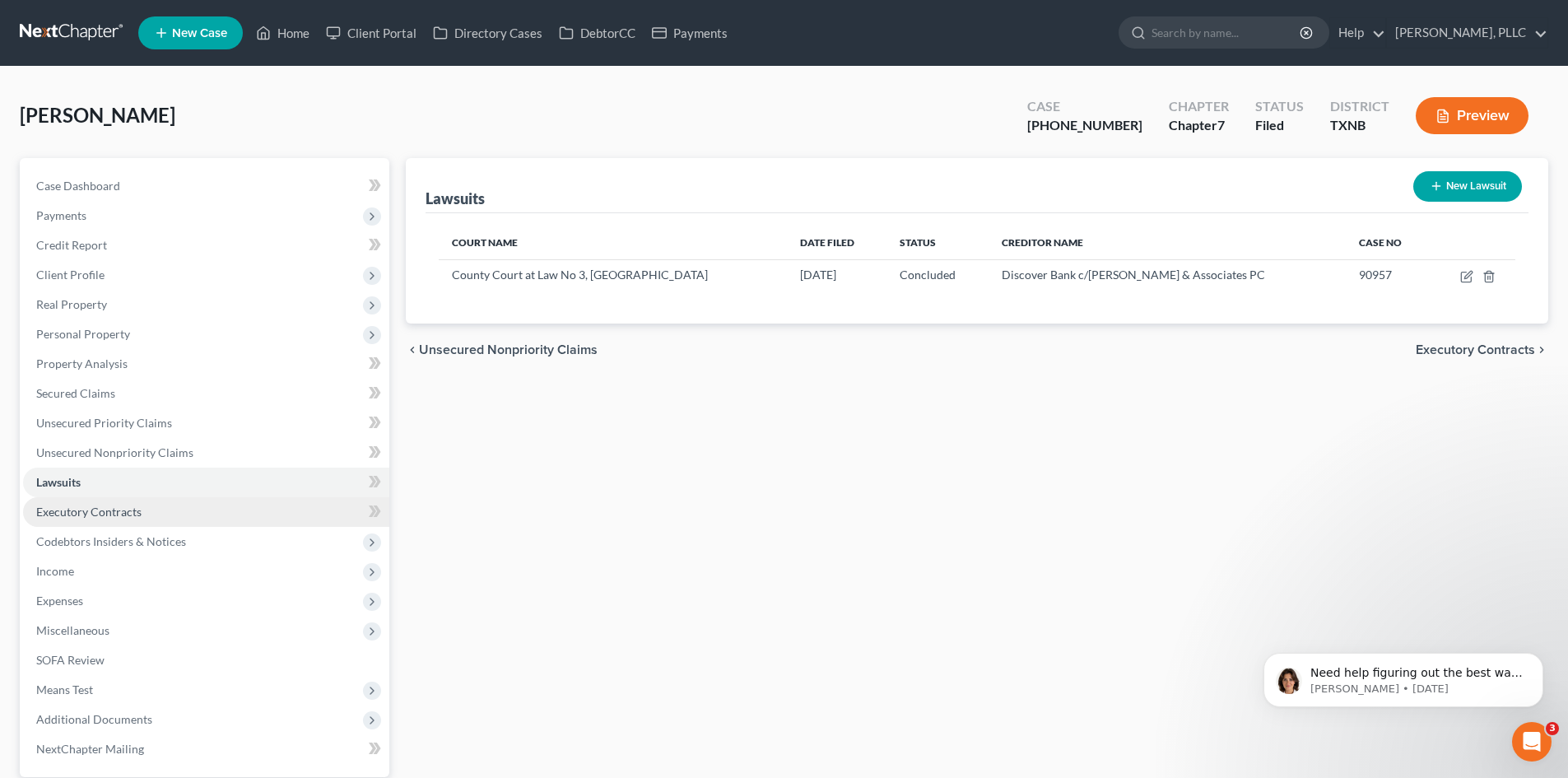
click at [54, 512] on span "Executory Contracts" at bounding box center [88, 511] width 105 height 14
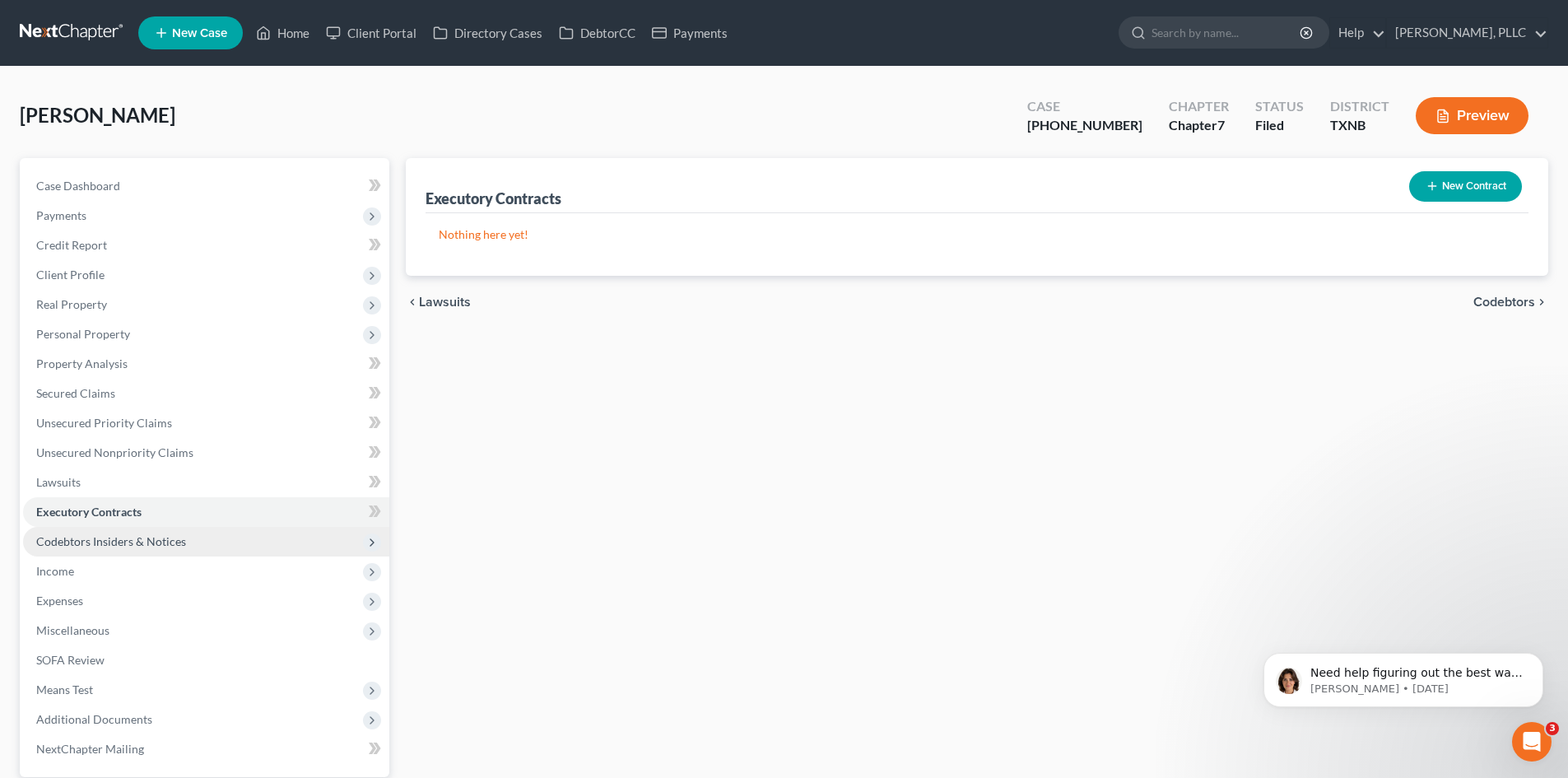
click at [69, 541] on span "Codebtors Insiders & Notices" at bounding box center [111, 541] width 150 height 14
click at [73, 541] on span "Codebtors Insiders & Notices" at bounding box center [111, 541] width 150 height 14
click at [68, 541] on span "Codebtors Insiders & Notices" at bounding box center [111, 541] width 150 height 14
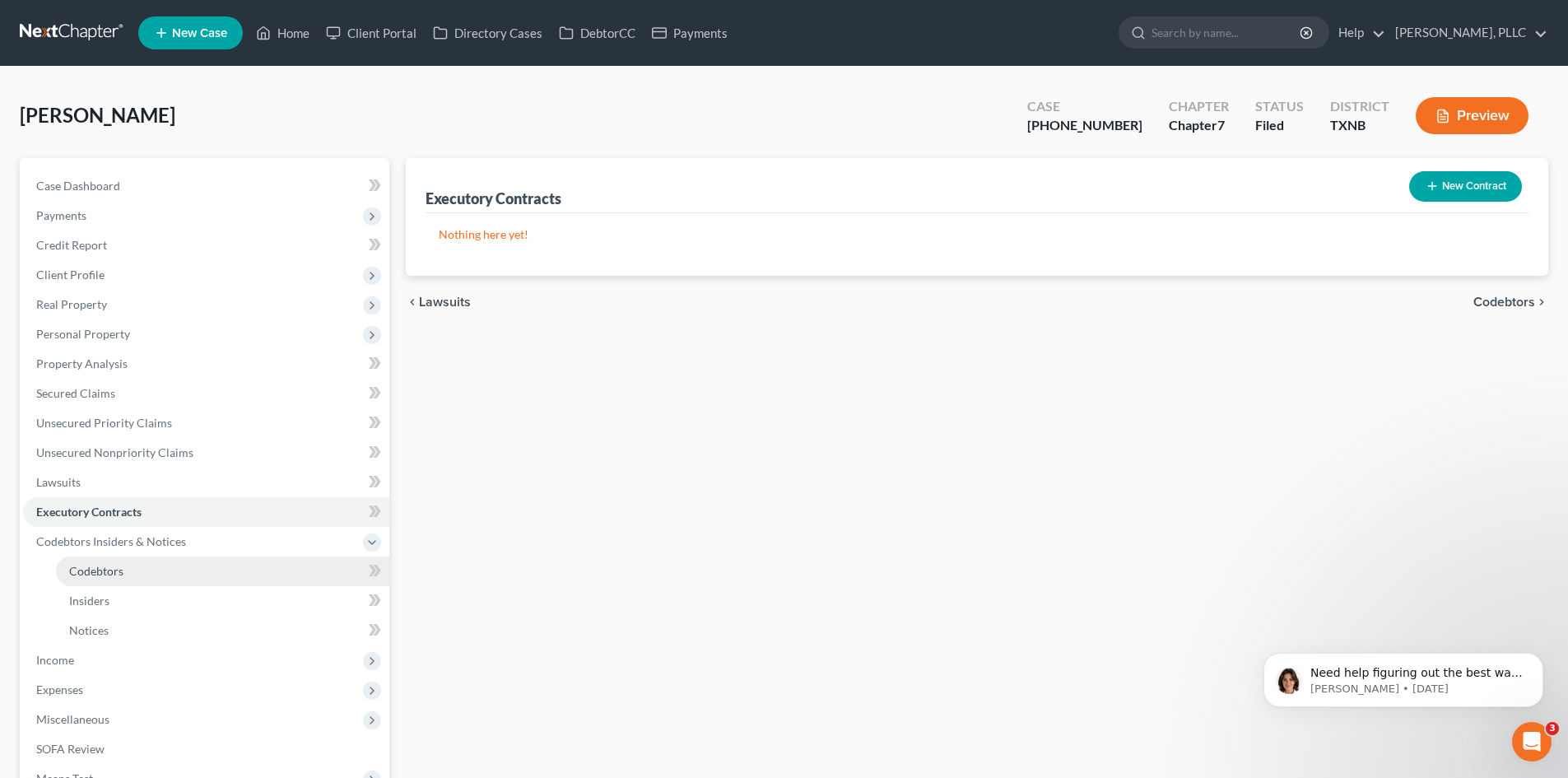
click at [109, 567] on span "Codebtors" at bounding box center [96, 570] width 54 height 14
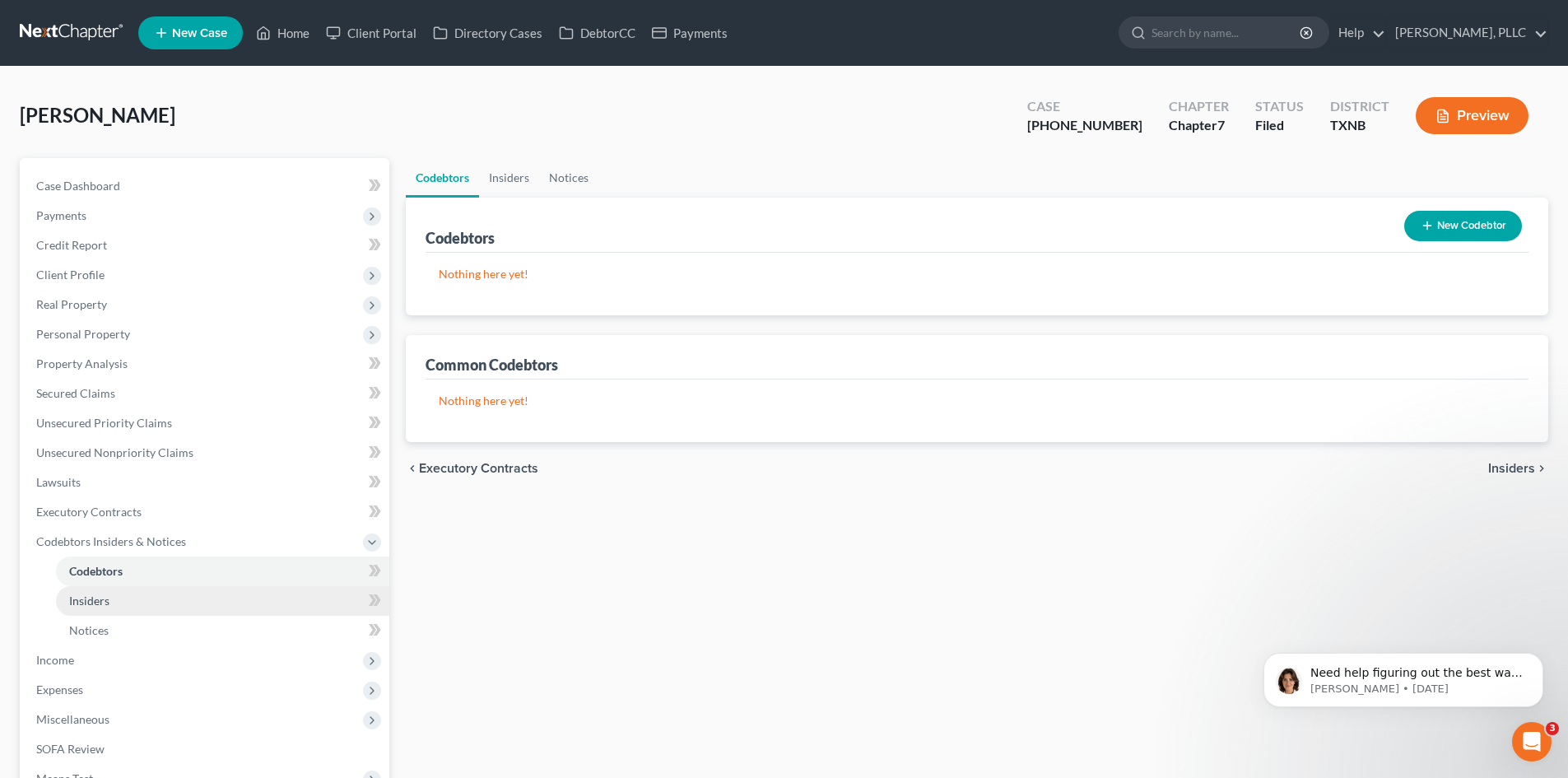
click at [103, 606] on span "Insiders" at bounding box center [88, 600] width 40 height 14
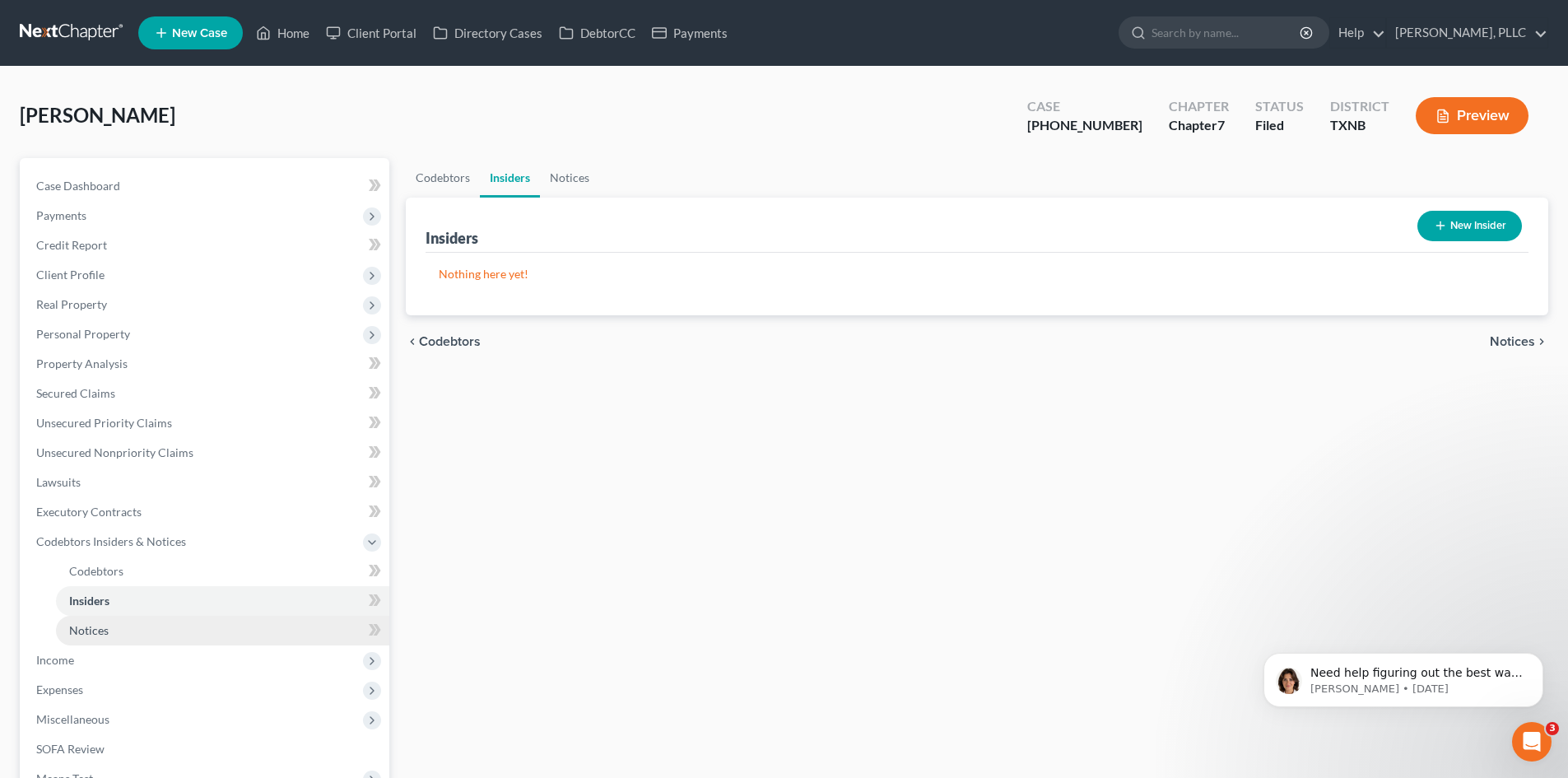
click at [89, 634] on span "Notices" at bounding box center [88, 629] width 39 height 14
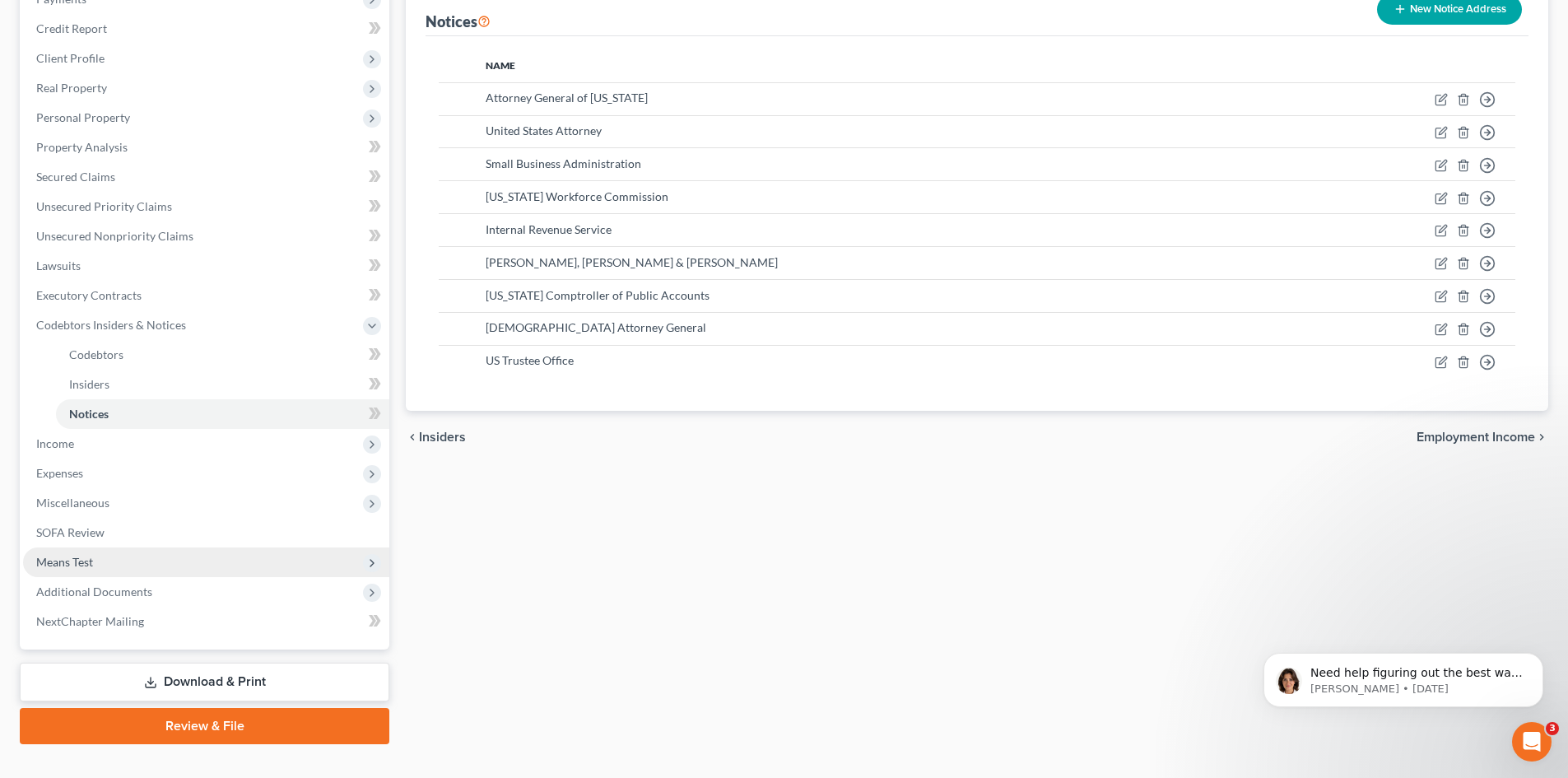
scroll to position [245, 0]
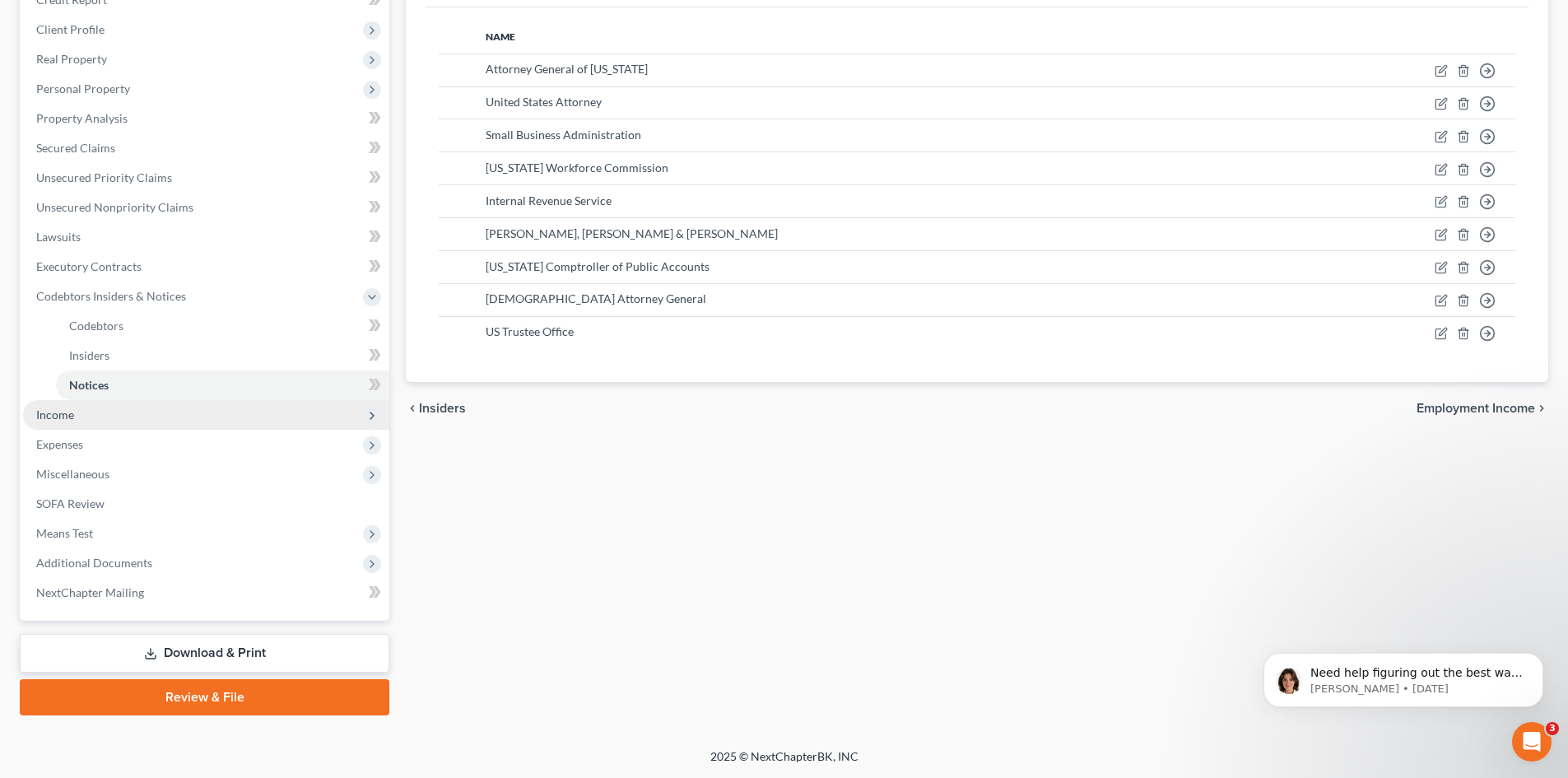
click at [59, 415] on span "Income" at bounding box center [55, 414] width 38 height 14
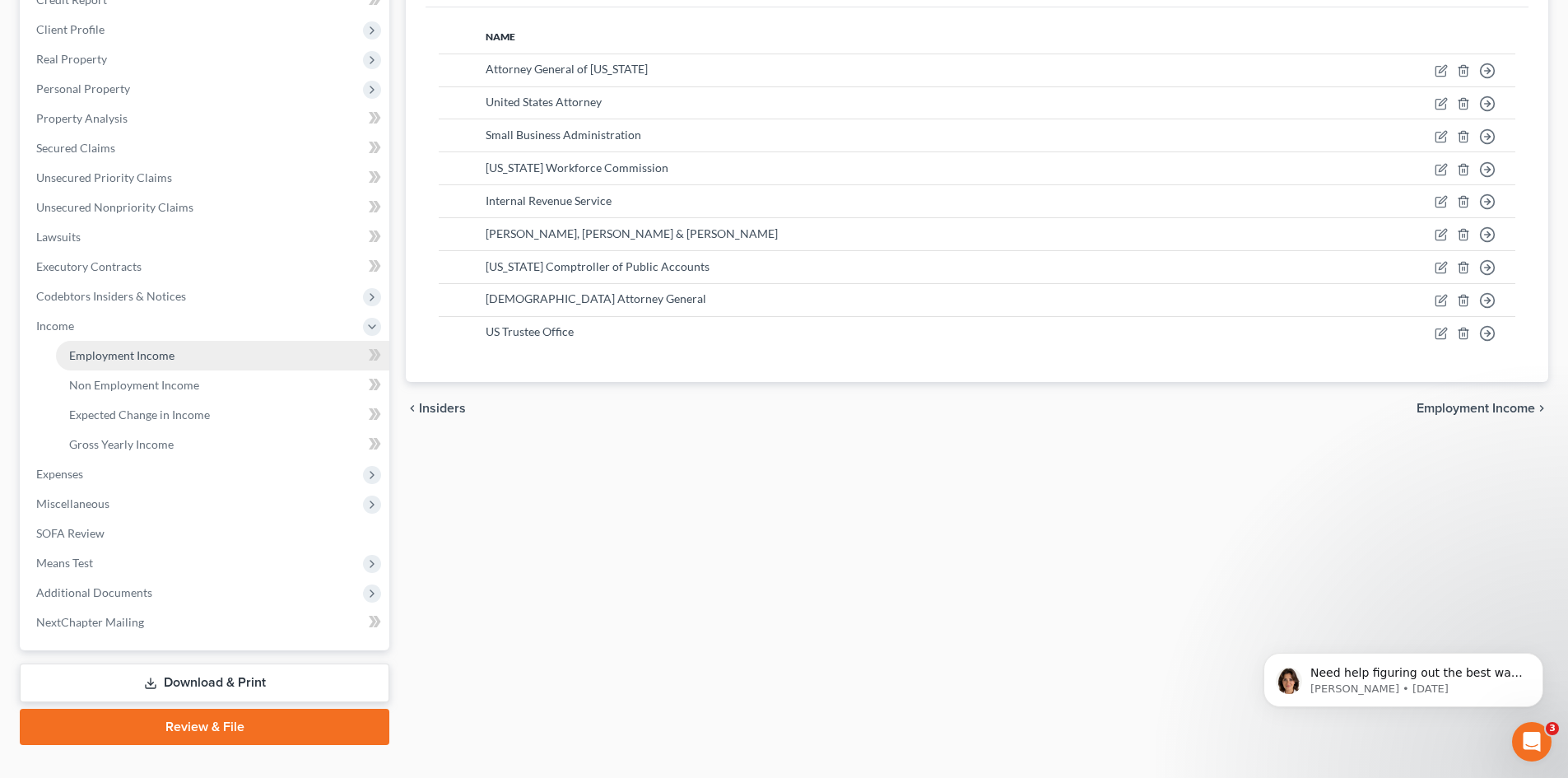
click at [111, 358] on span "Employment Income" at bounding box center [121, 354] width 105 height 14
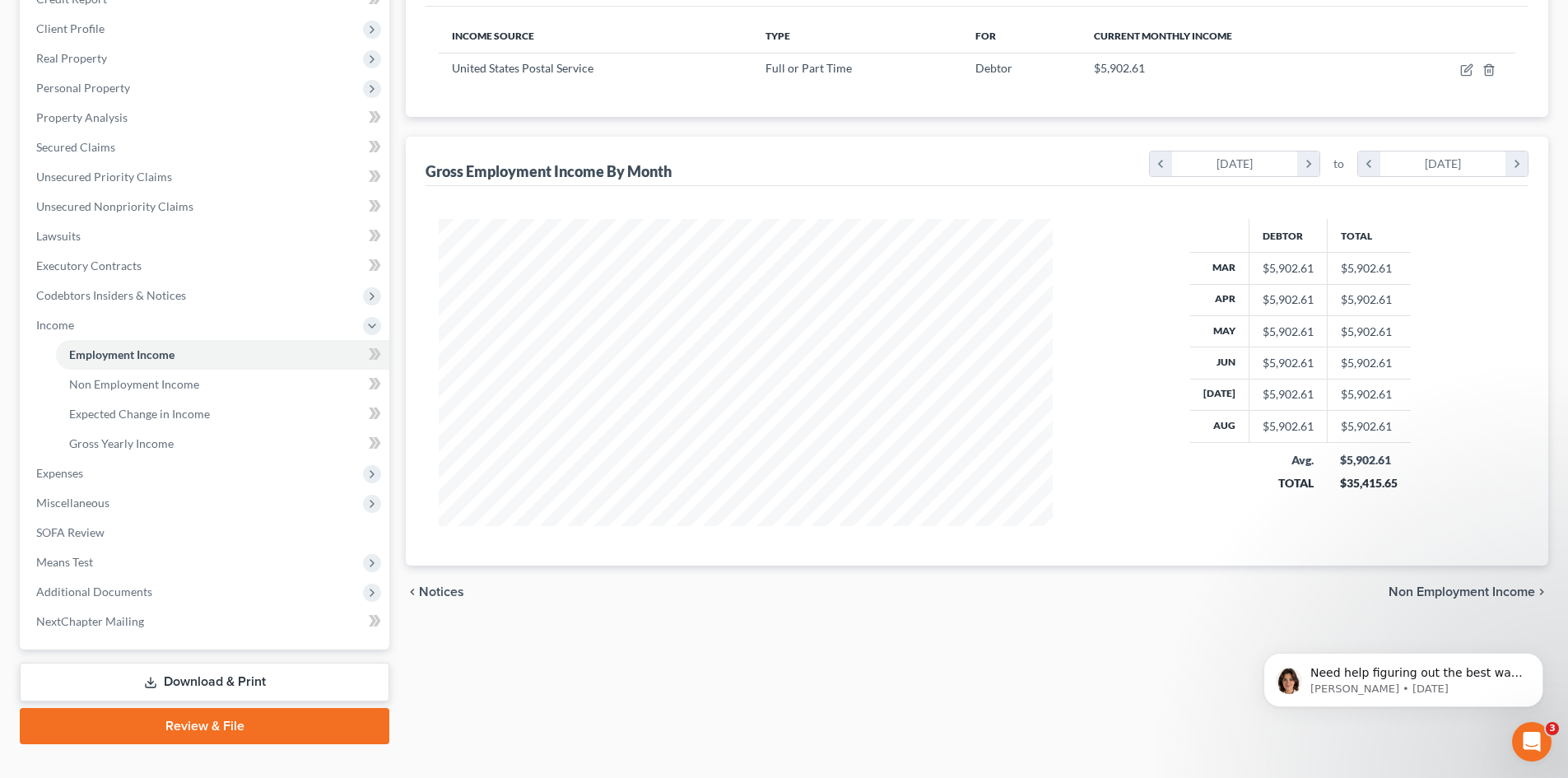
scroll to position [247, 0]
click at [135, 386] on span "Non Employment Income" at bounding box center [134, 383] width 130 height 14
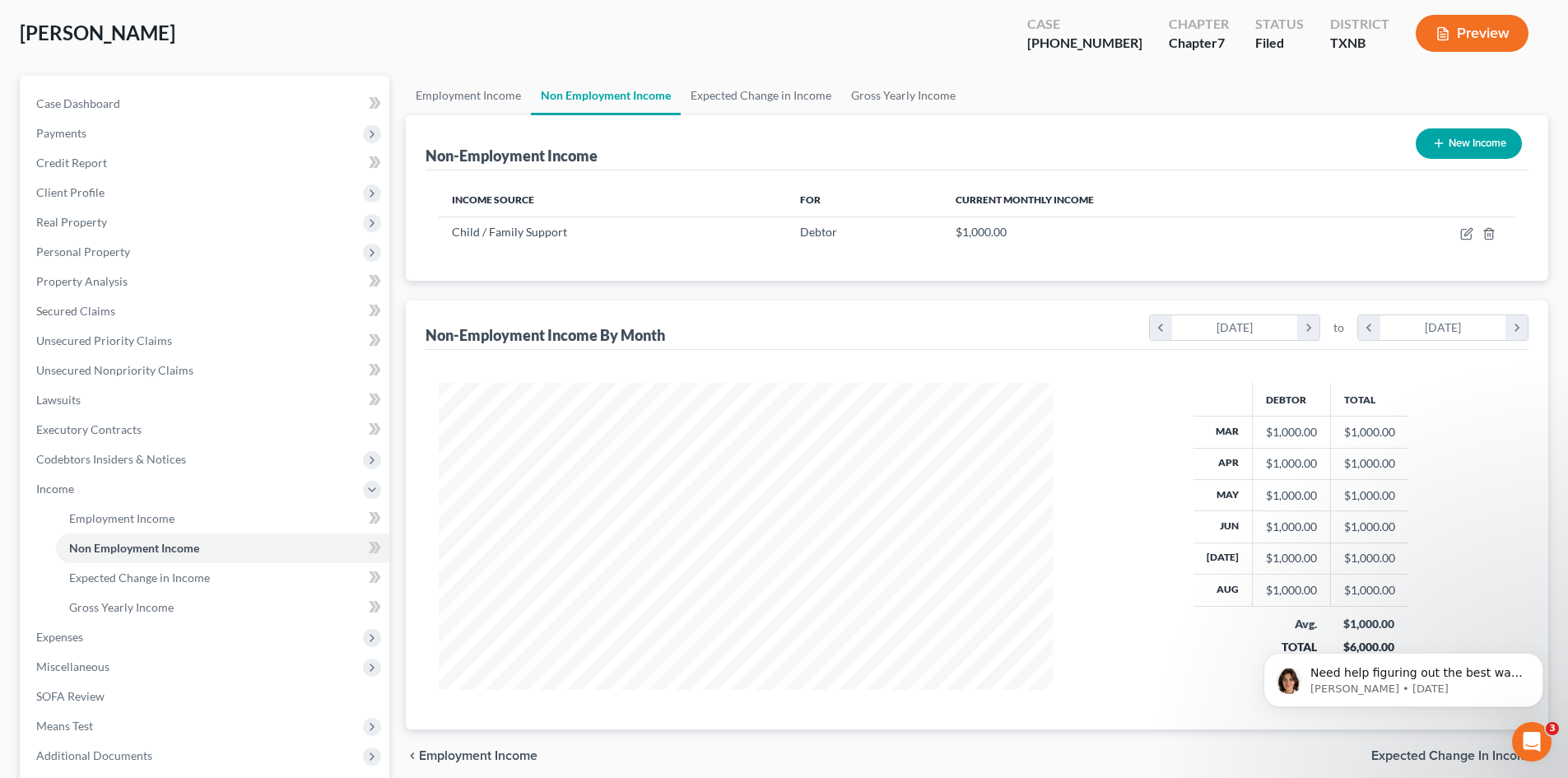
scroll to position [165, 0]
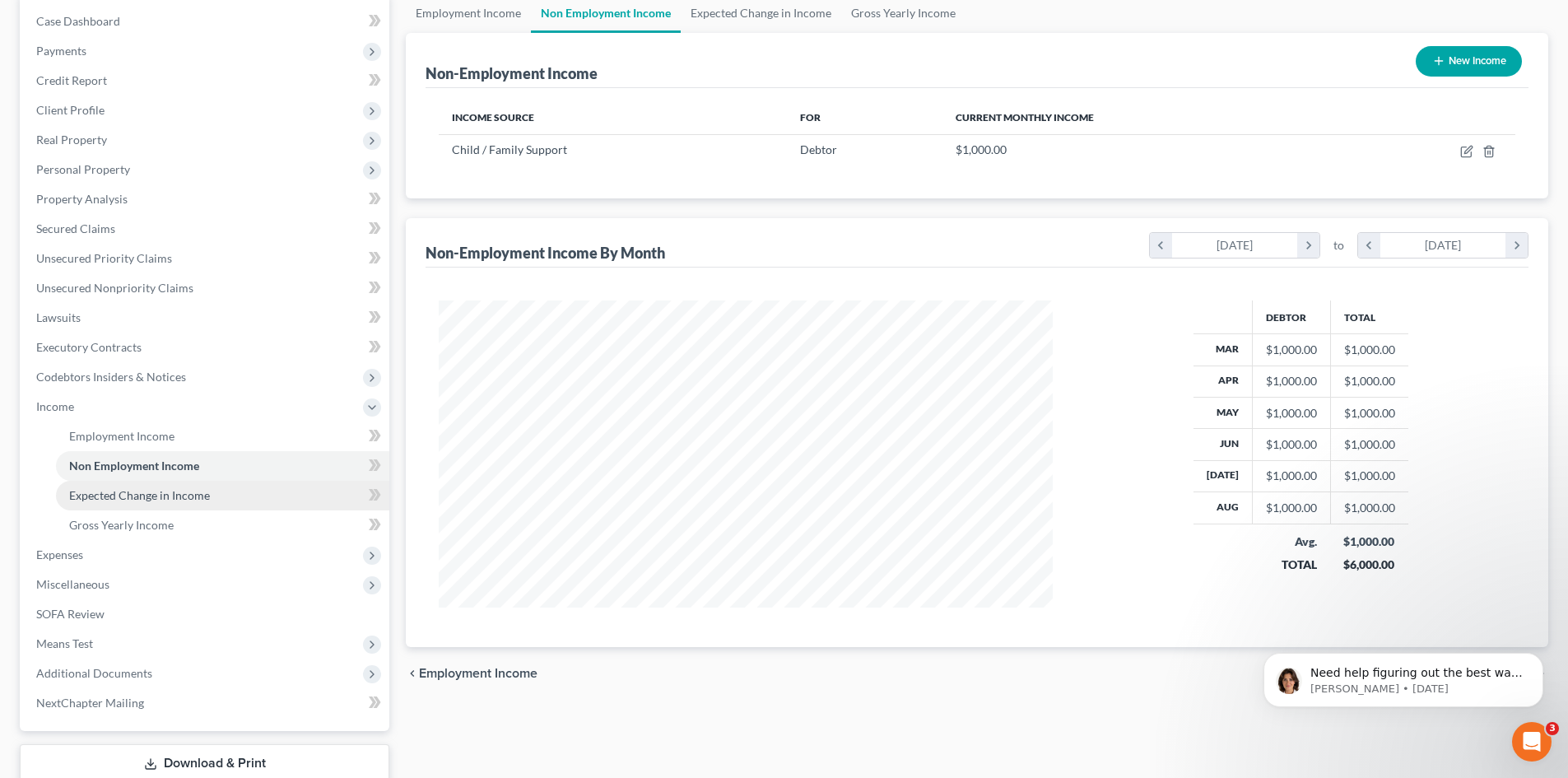
click at [104, 501] on span "Expected Change in Income" at bounding box center [139, 494] width 140 height 14
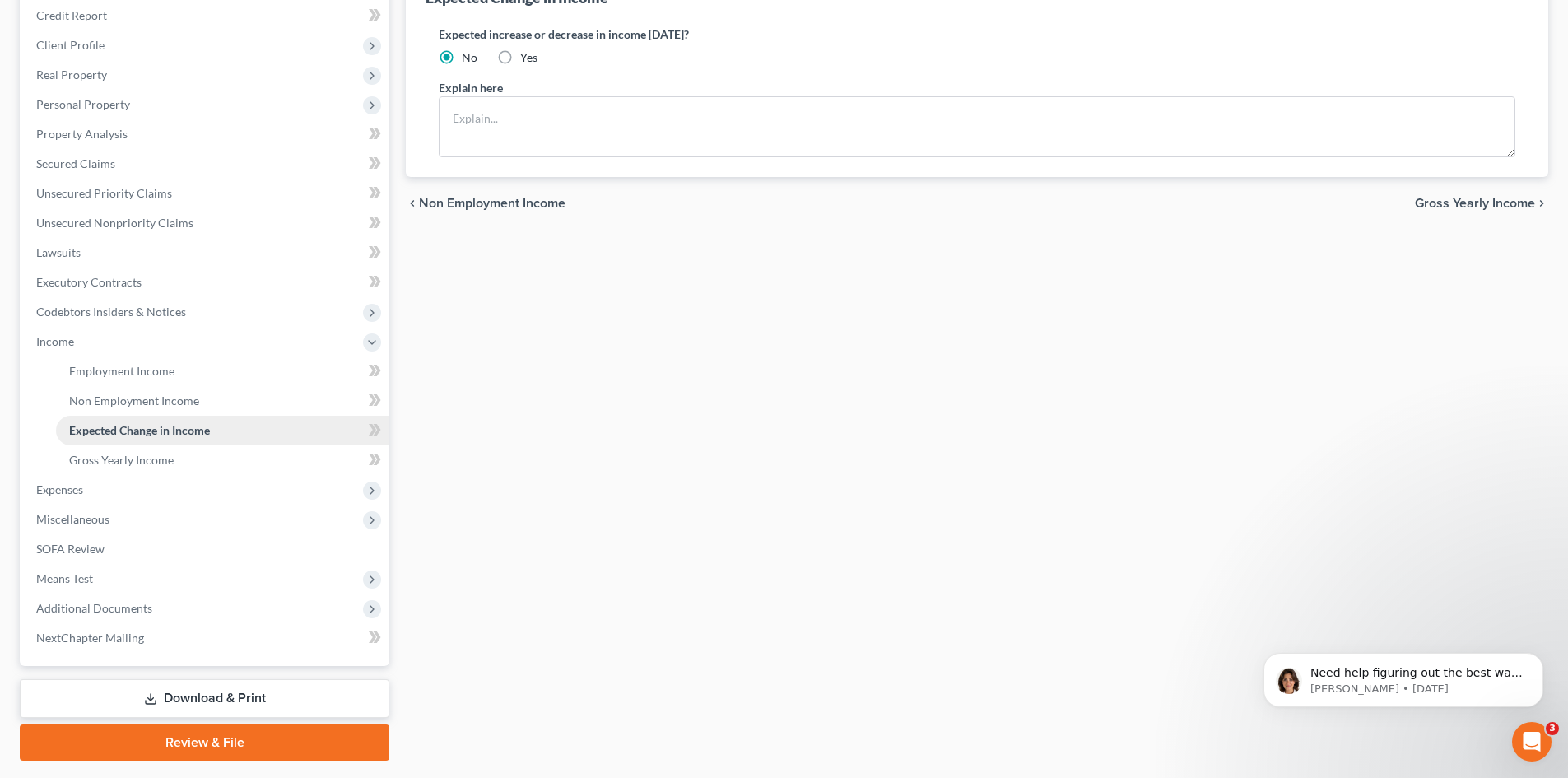
scroll to position [247, 0]
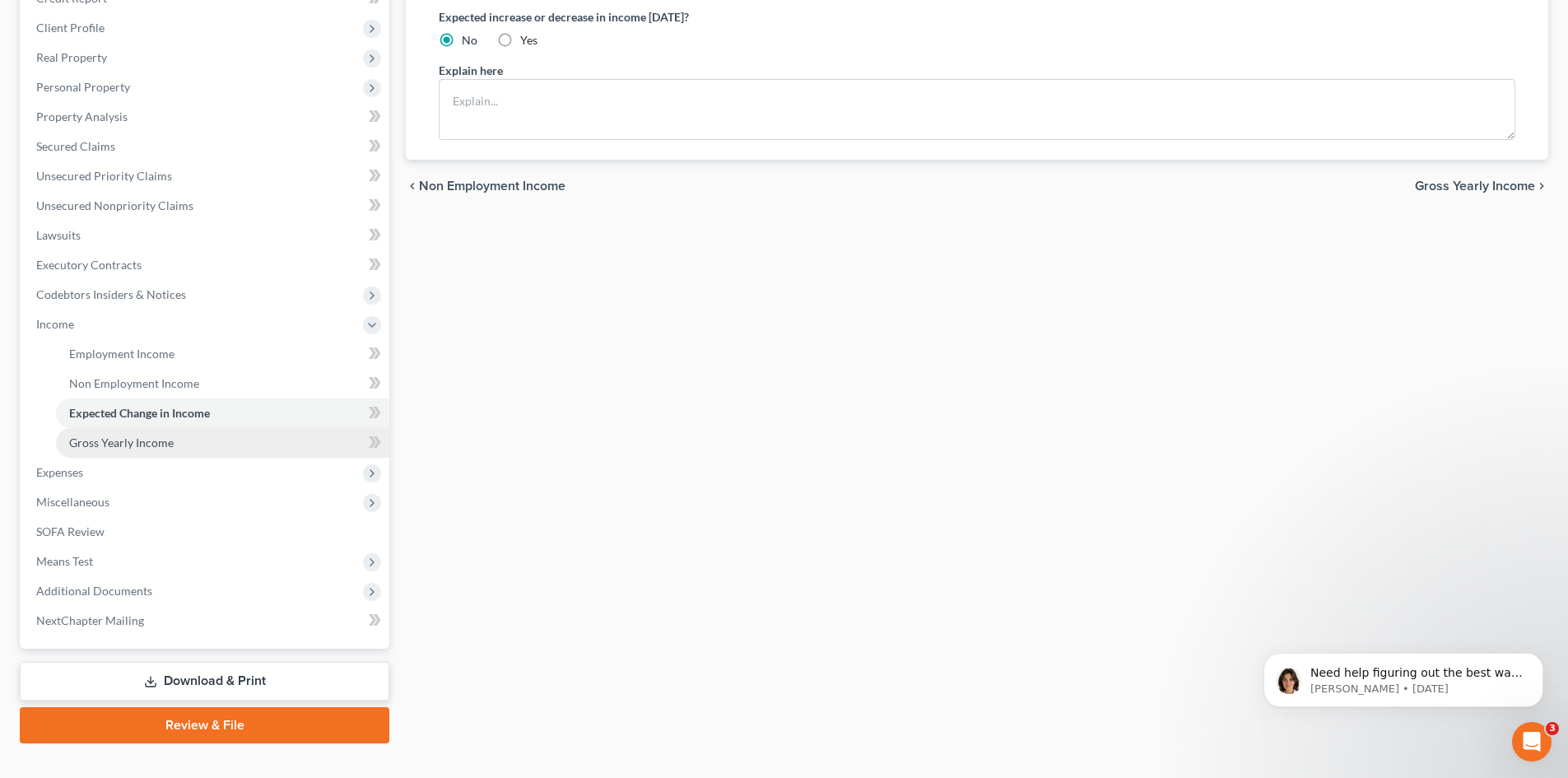
click at [104, 447] on span "Gross Yearly Income" at bounding box center [121, 442] width 104 height 14
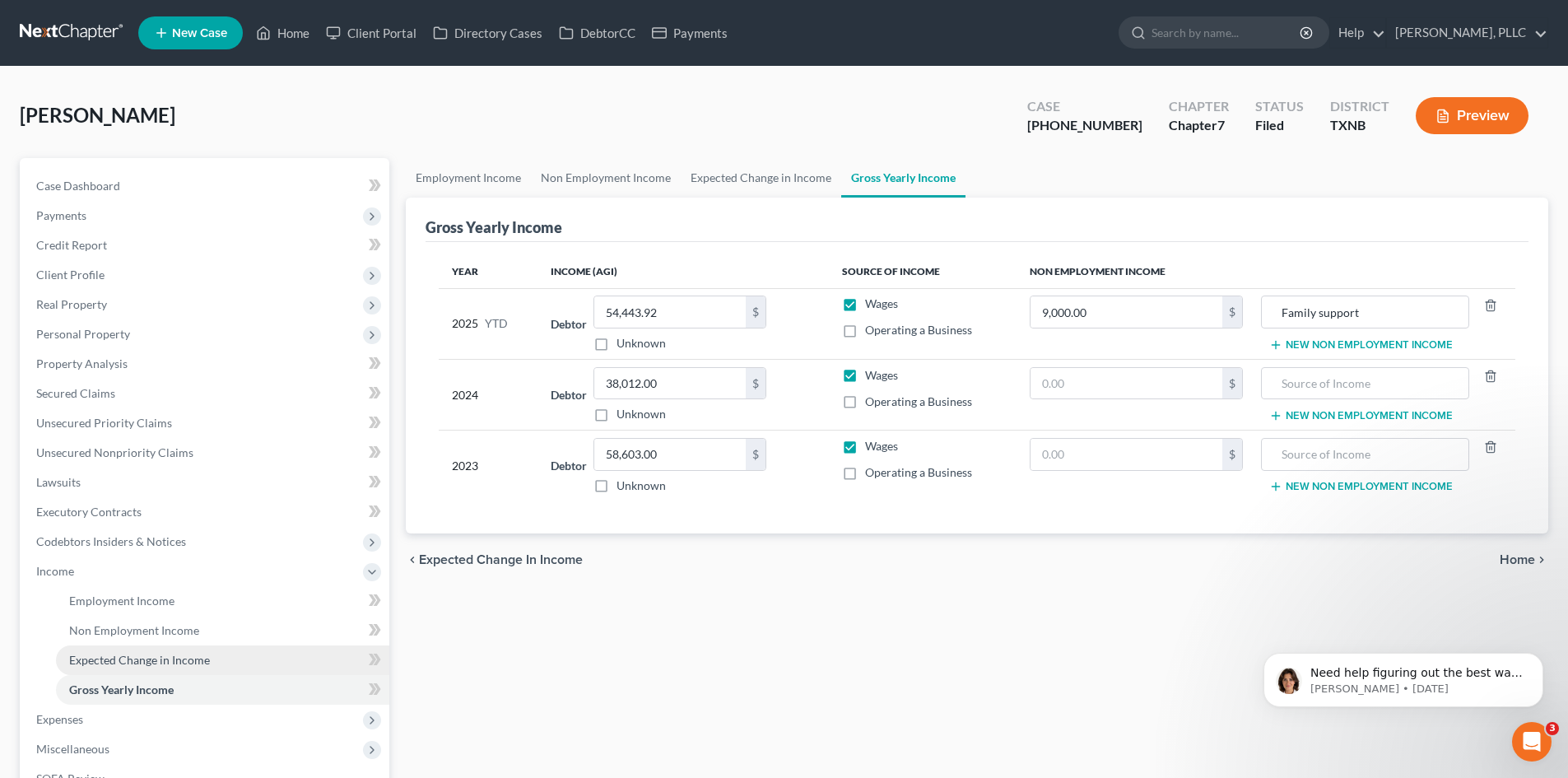
click at [118, 663] on span "Expected Change in Income" at bounding box center [139, 659] width 140 height 14
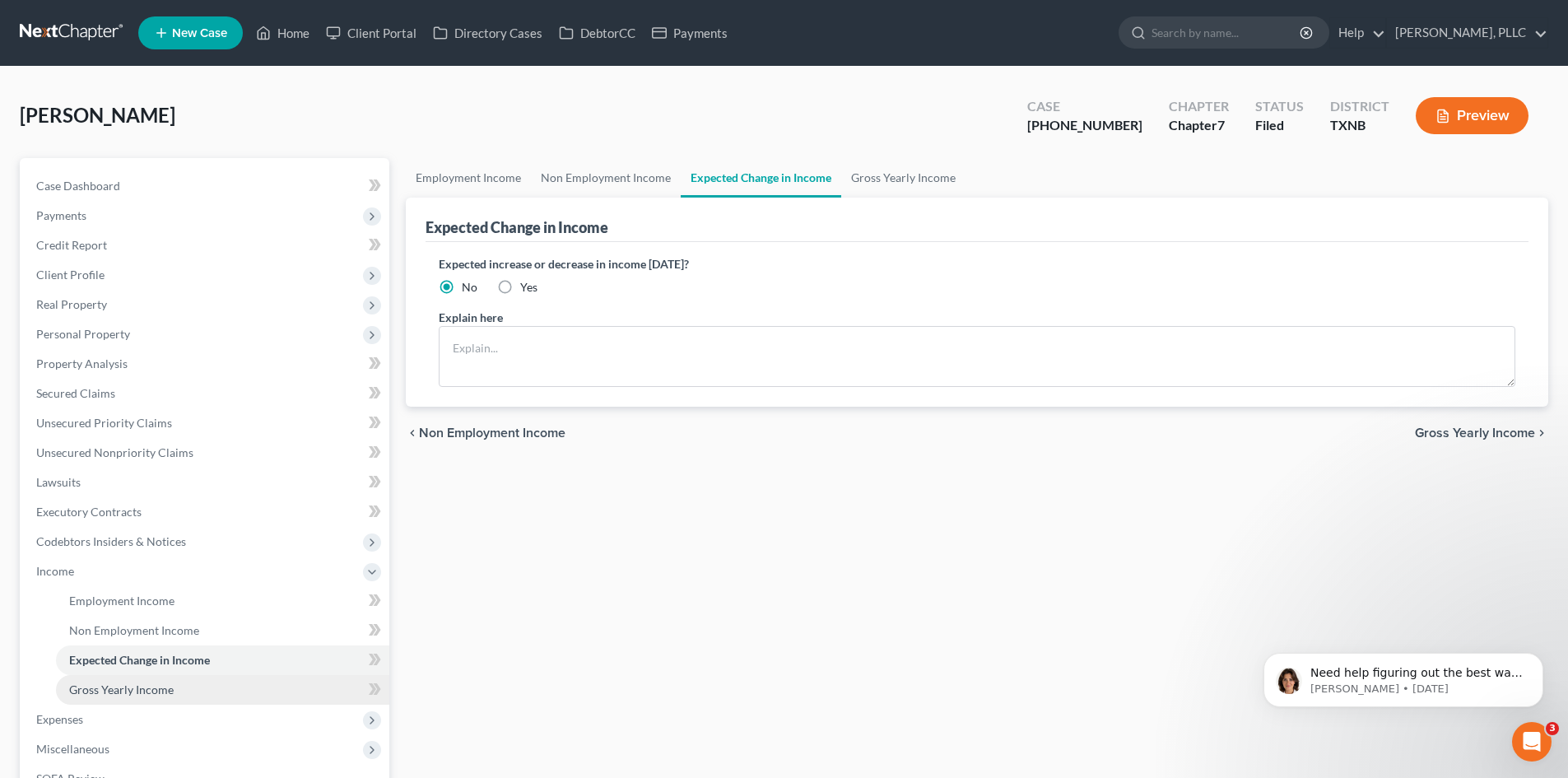
click at [140, 691] on span "Gross Yearly Income" at bounding box center [121, 689] width 104 height 14
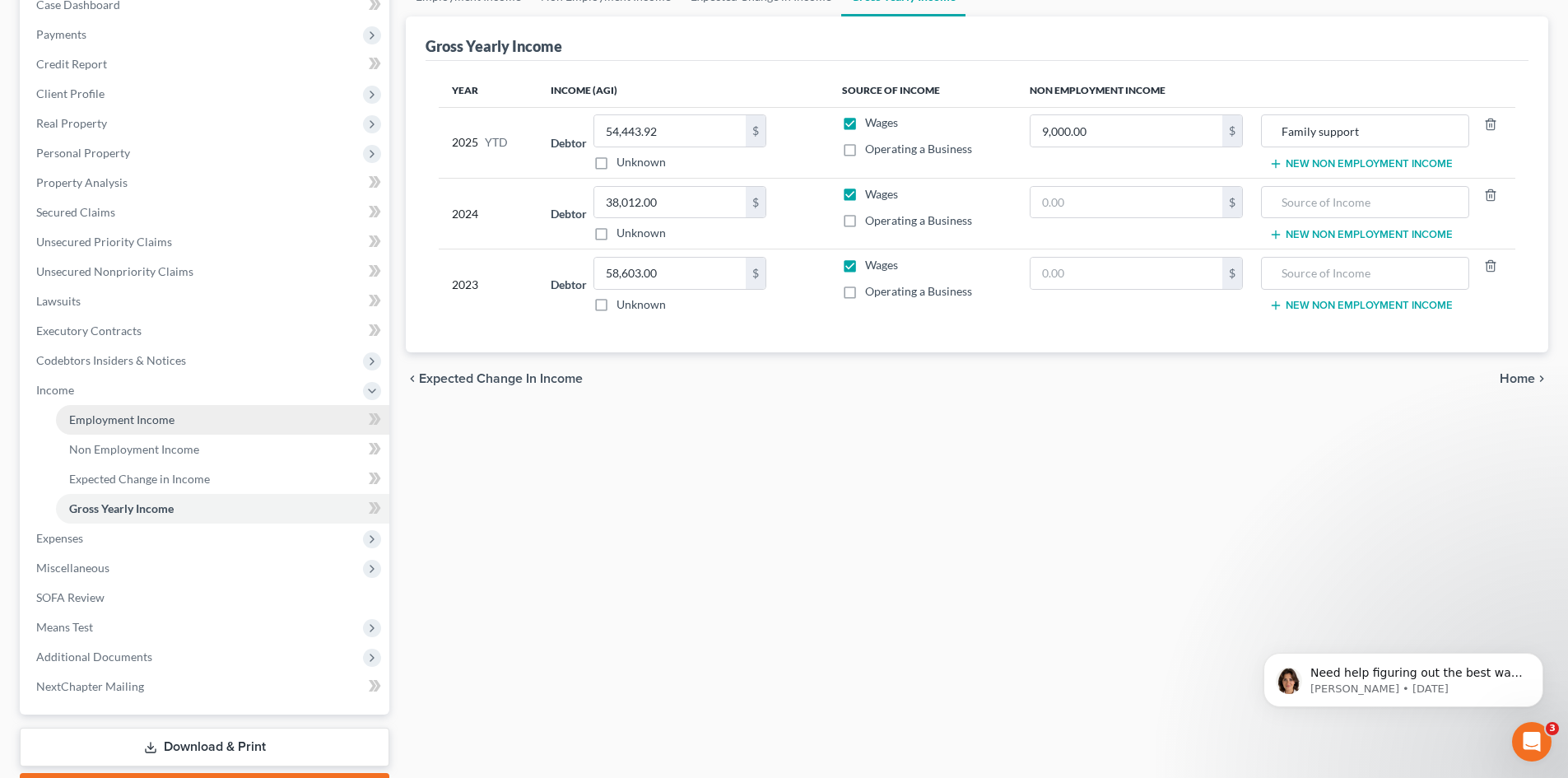
scroll to position [247, 0]
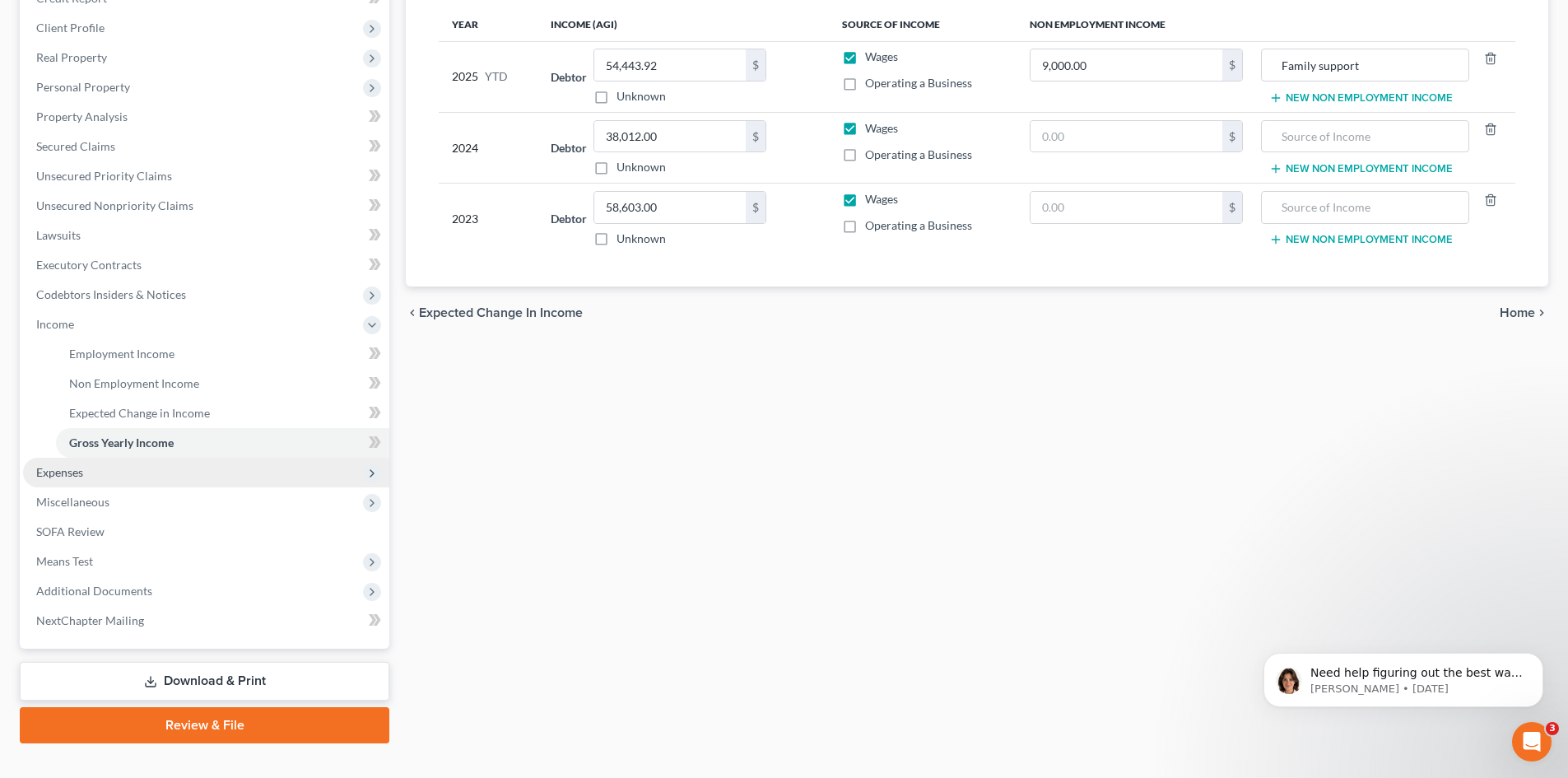
click at [55, 475] on span "Expenses" at bounding box center [60, 471] width 47 height 14
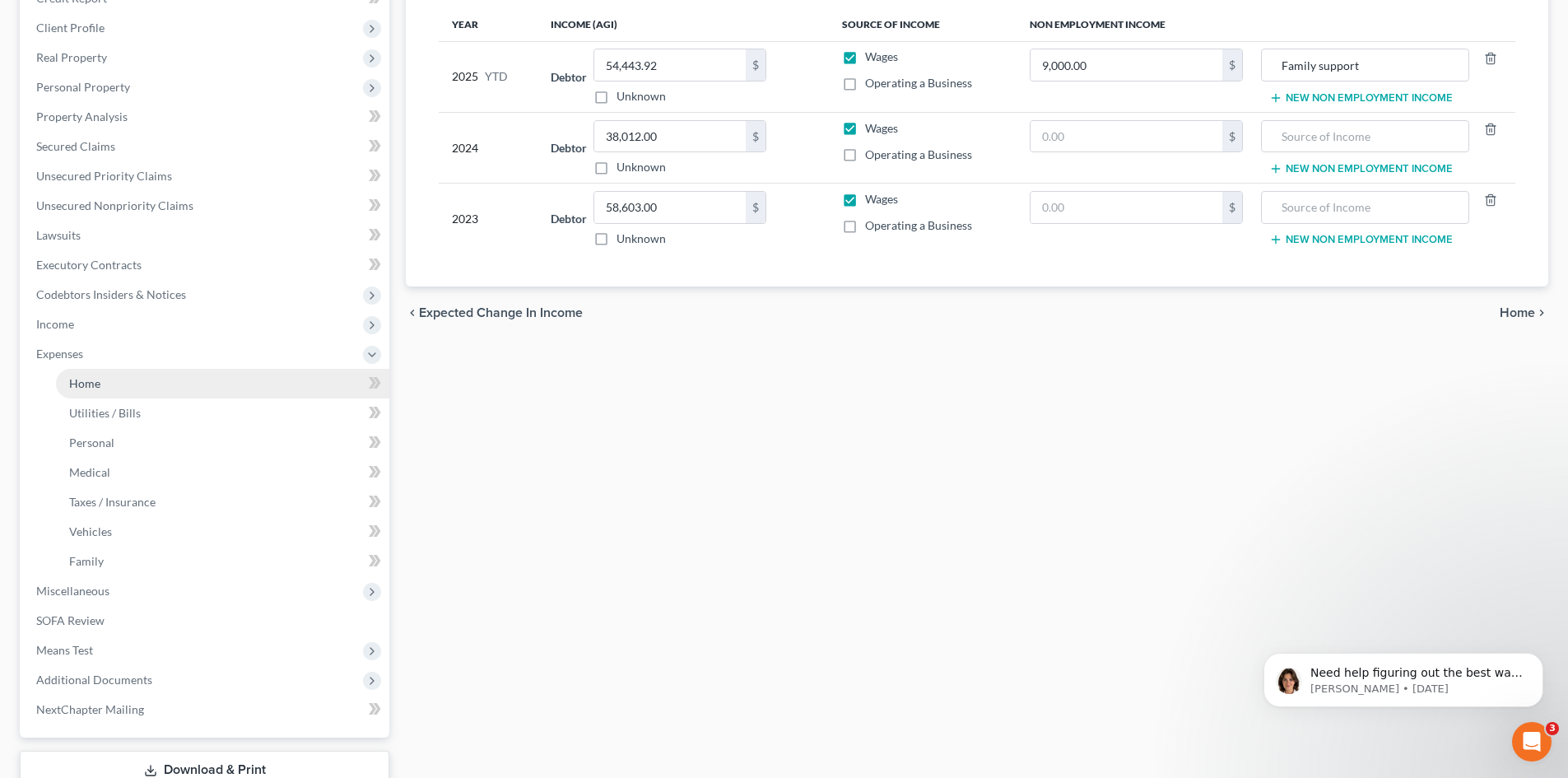
click at [69, 384] on span "Home" at bounding box center [85, 383] width 32 height 14
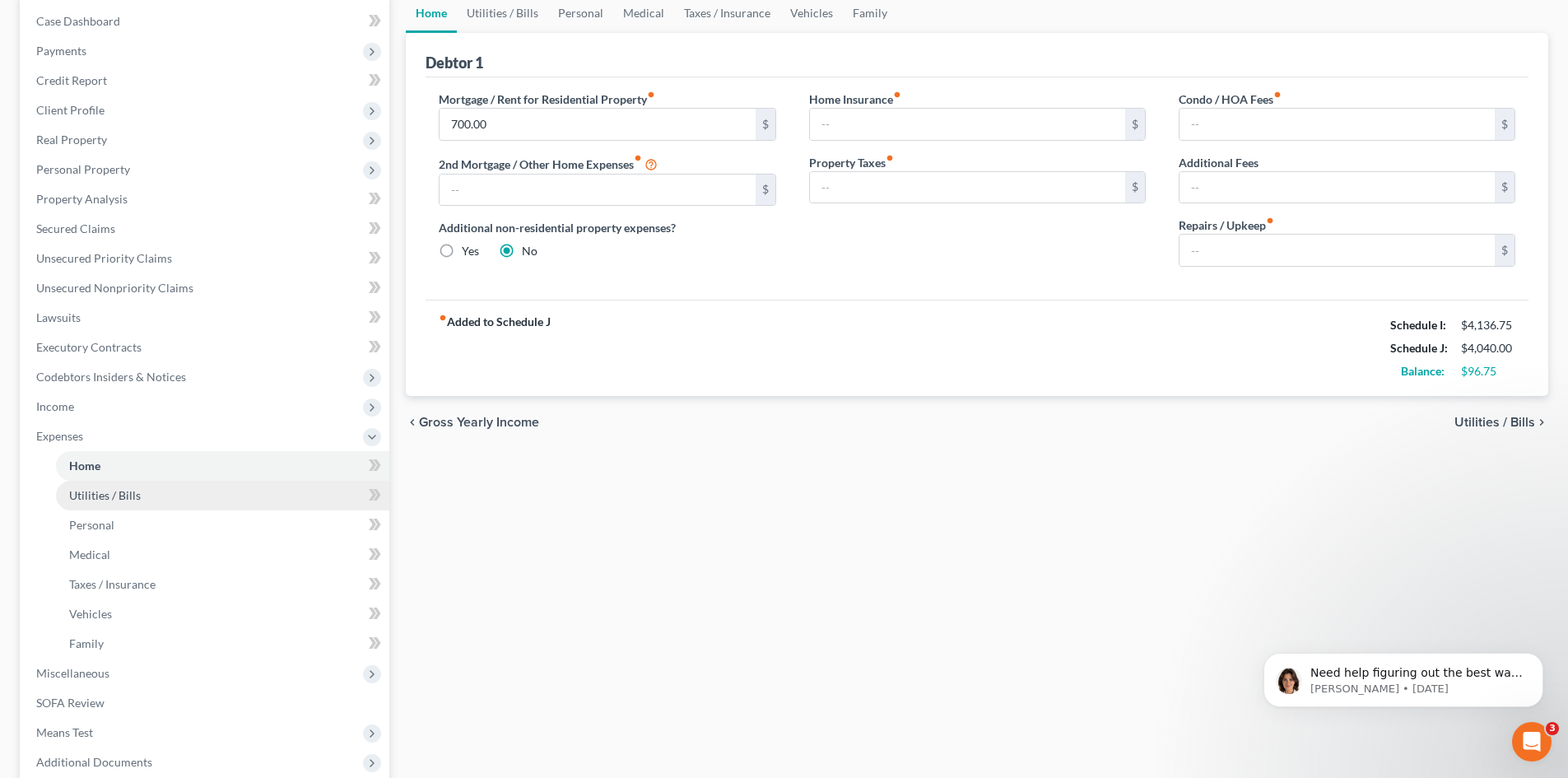
click at [89, 493] on span "Utilities / Bills" at bounding box center [104, 494] width 72 height 14
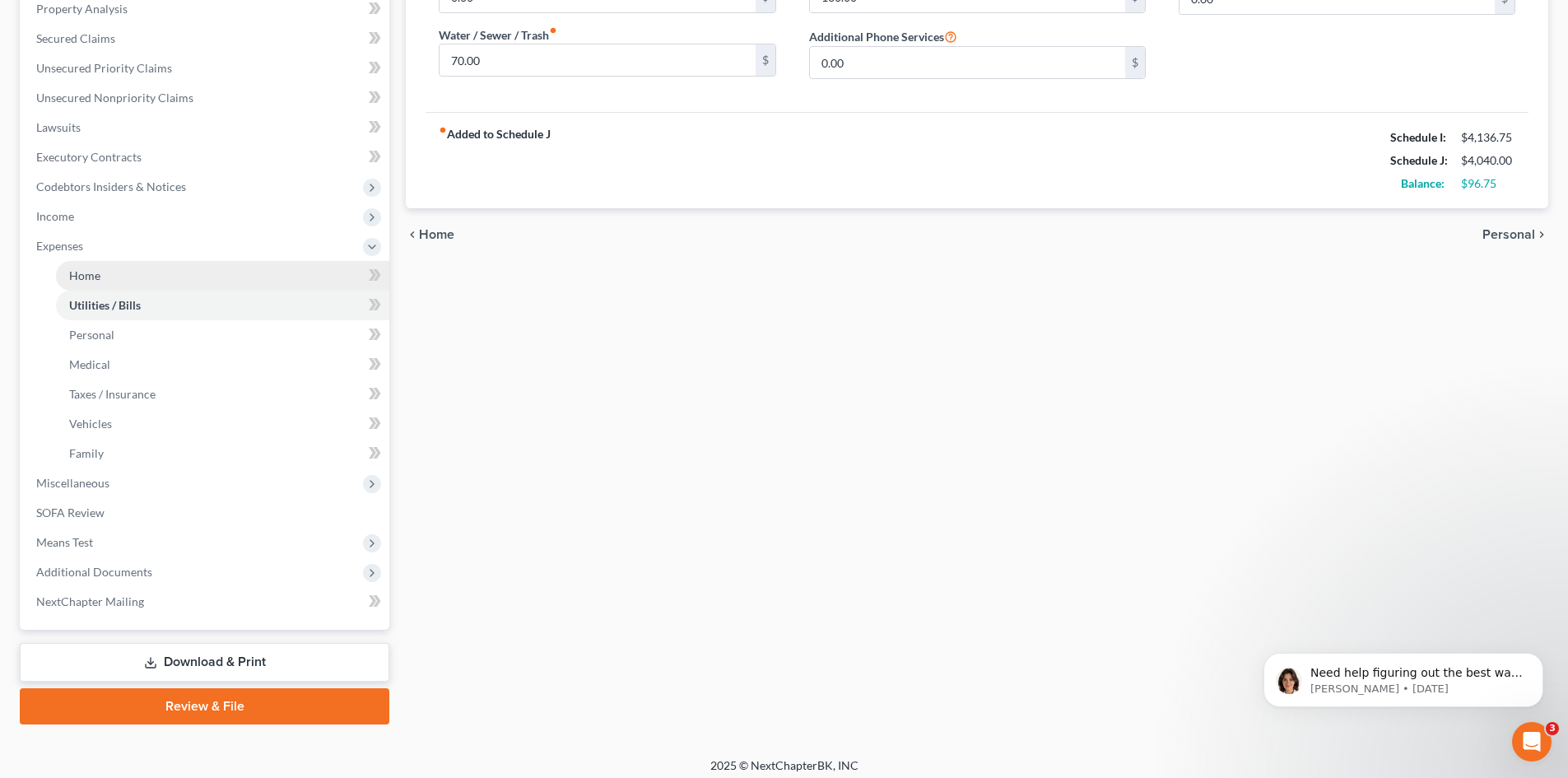
scroll to position [363, 0]
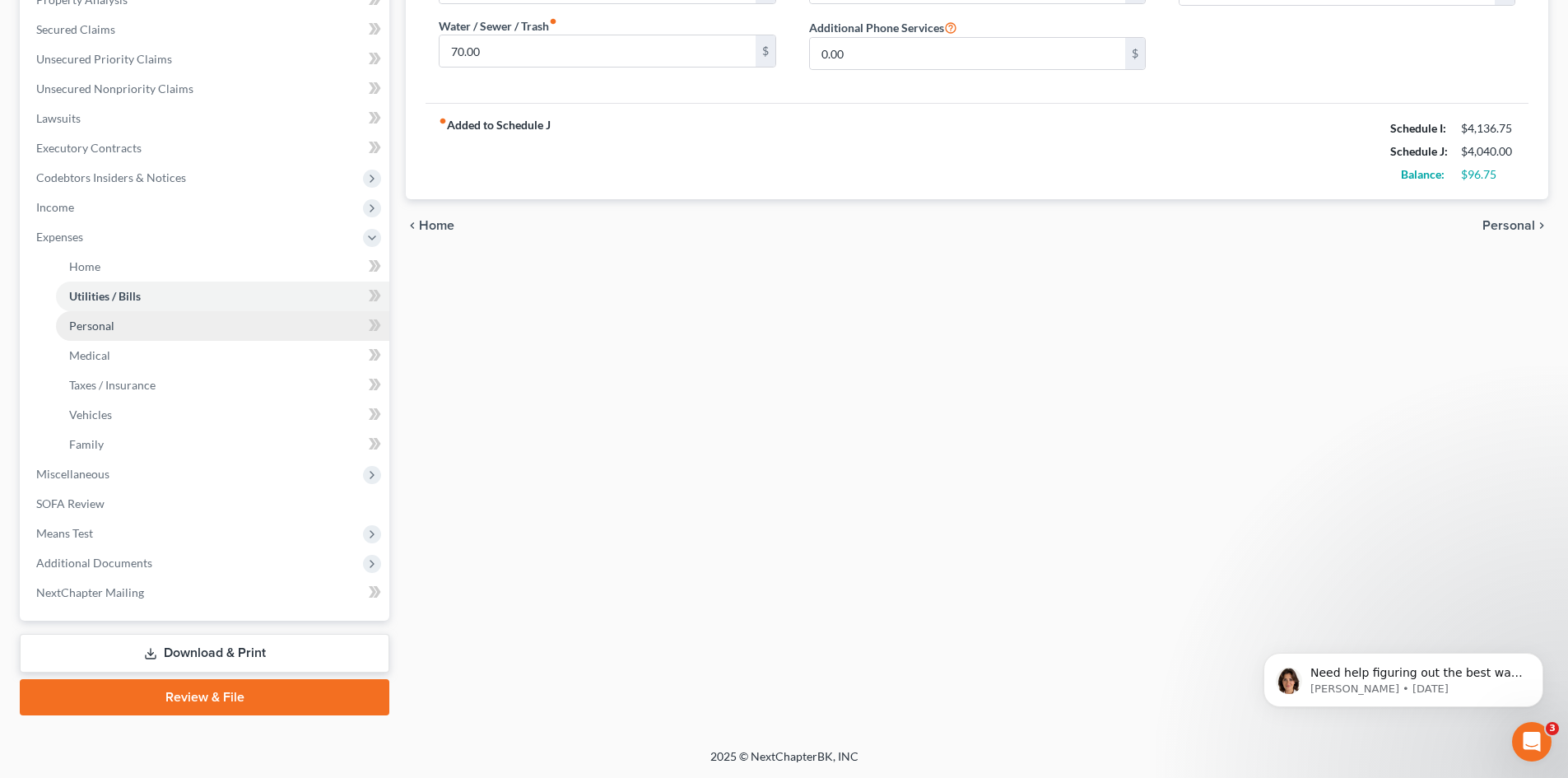
click at [90, 327] on span "Personal" at bounding box center [91, 325] width 46 height 14
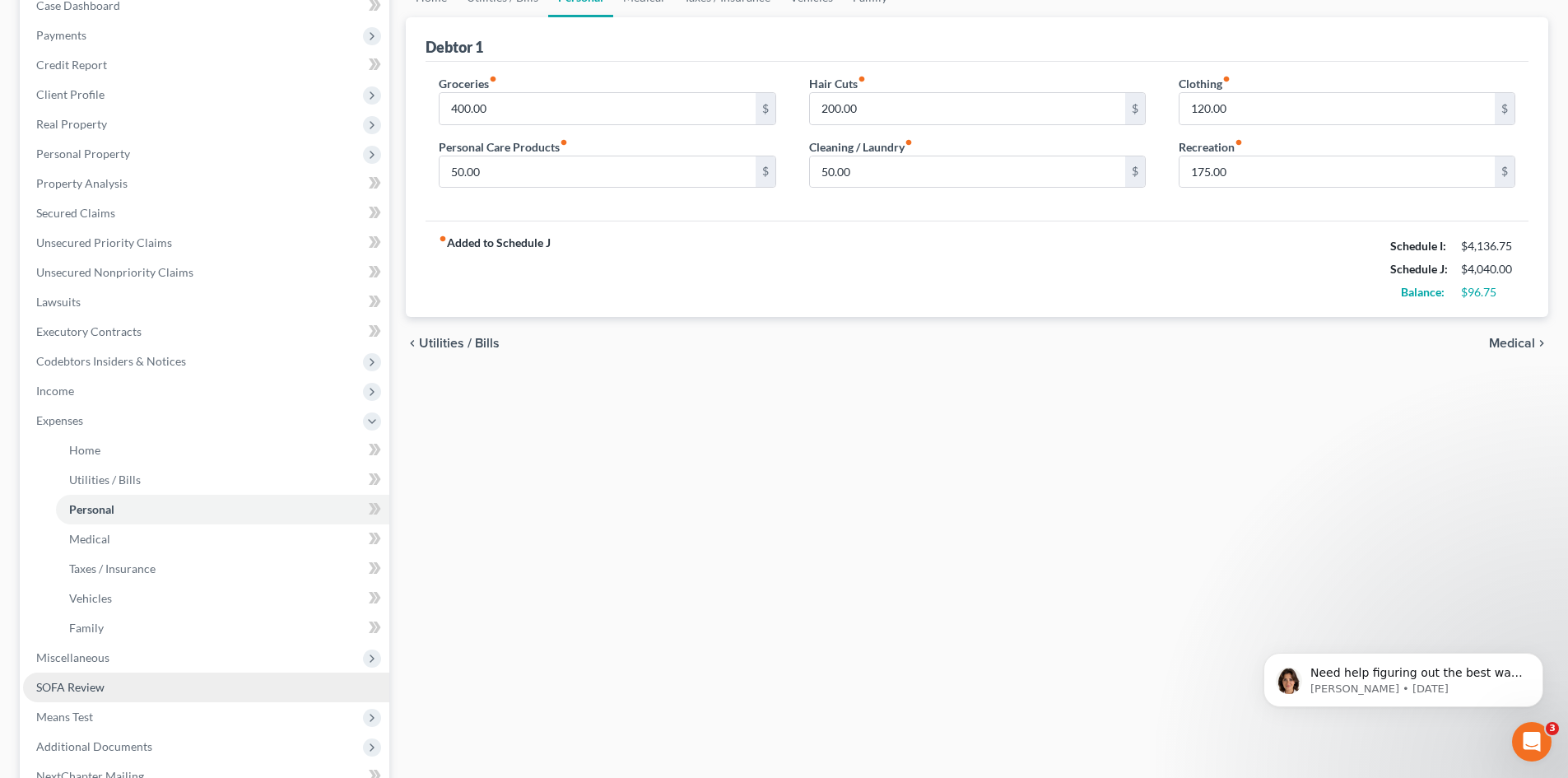
scroll to position [247, 0]
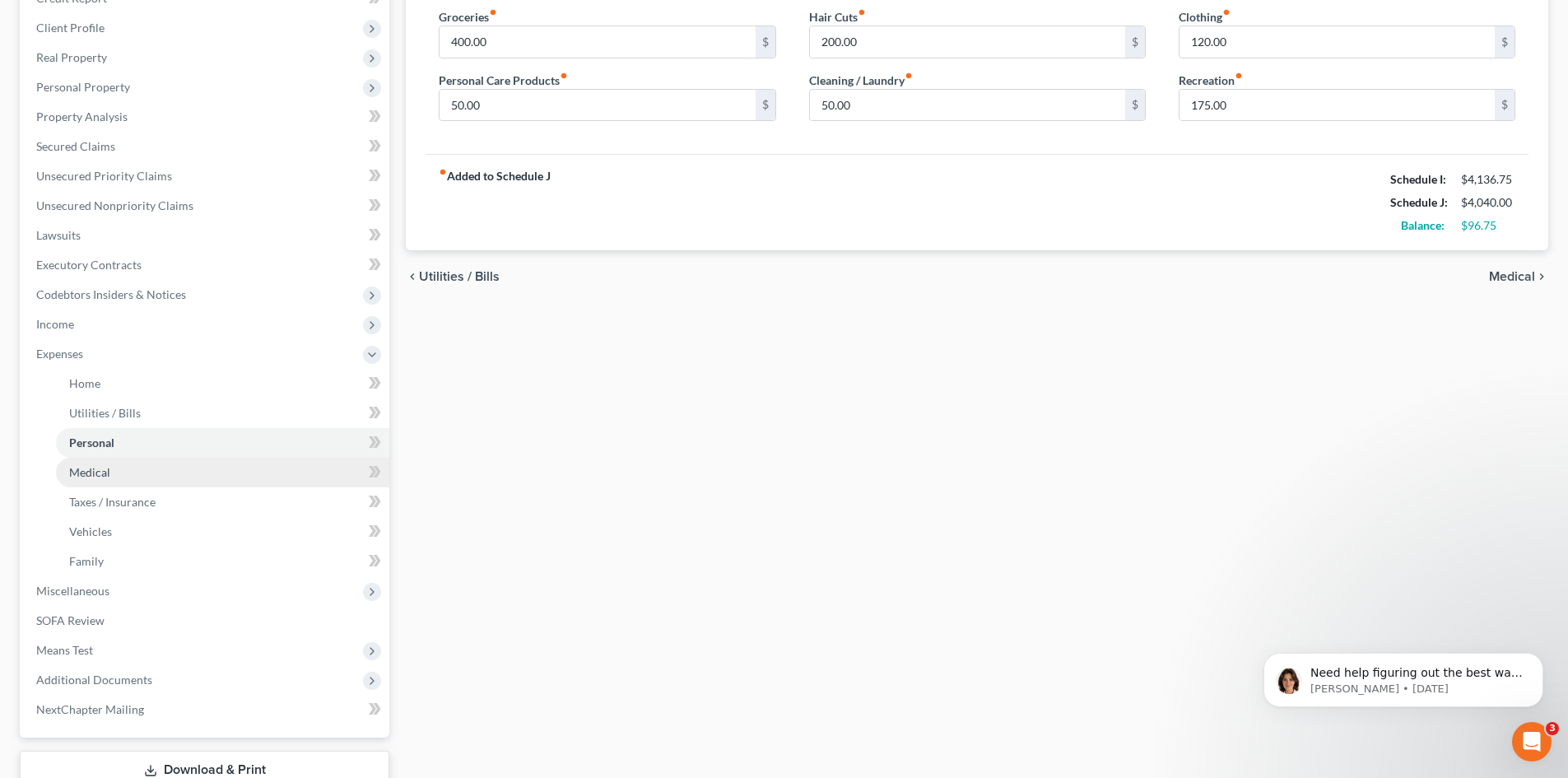
click at [98, 477] on span "Medical" at bounding box center [89, 471] width 41 height 14
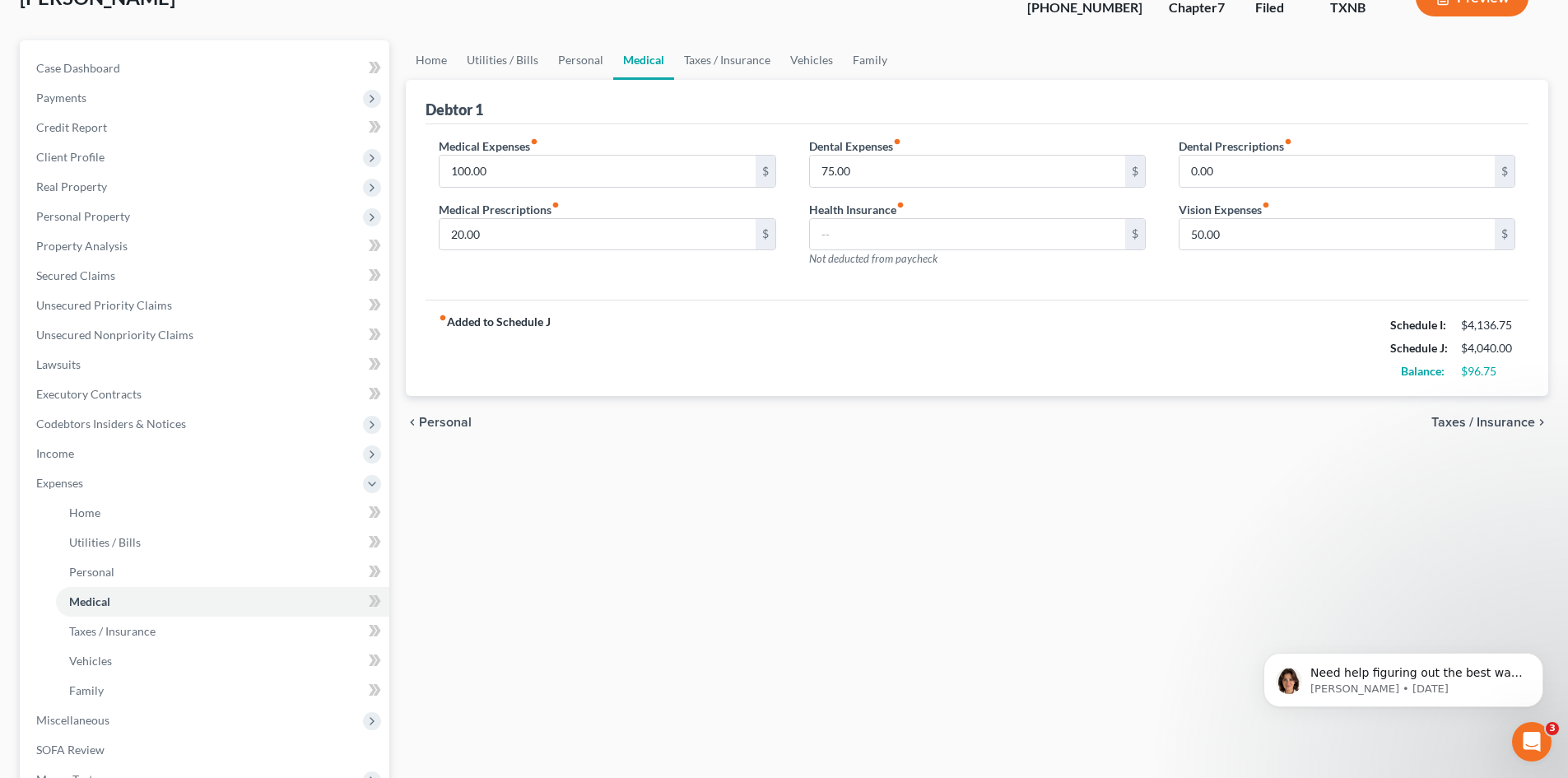
scroll to position [247, 0]
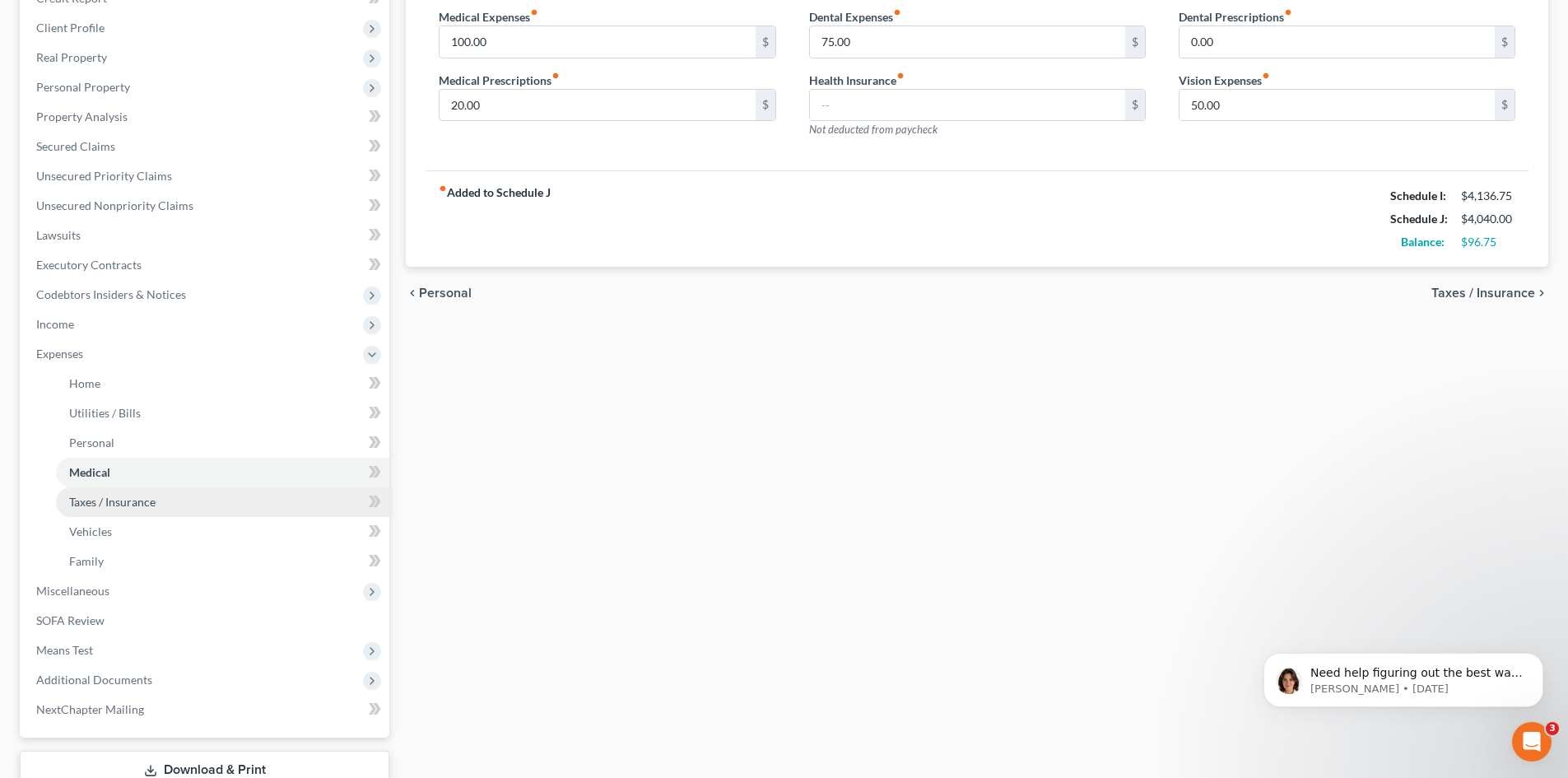
click at [198, 508] on link "Taxes / Insurance" at bounding box center [222, 502] width 334 height 30
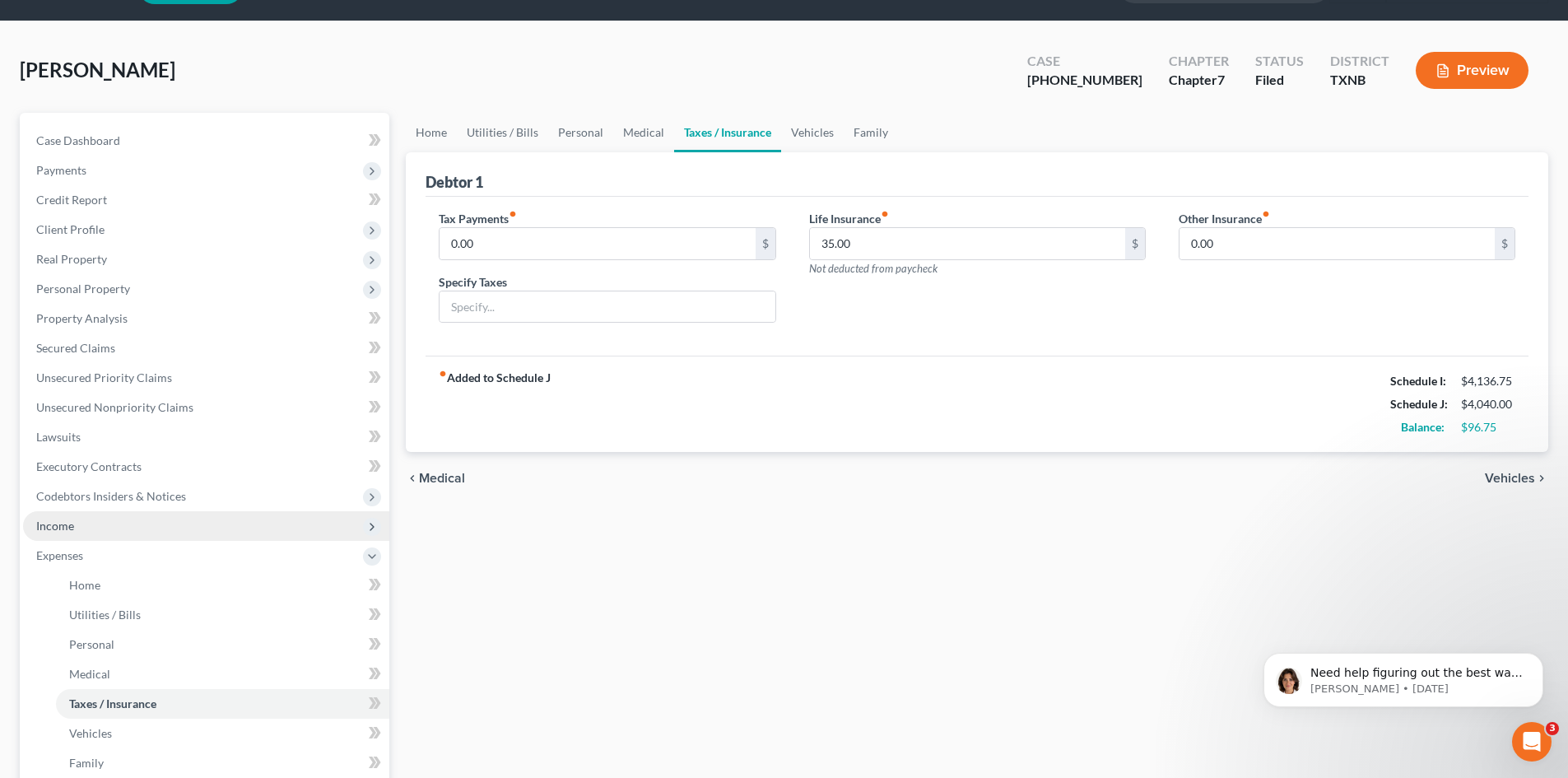
scroll to position [165, 0]
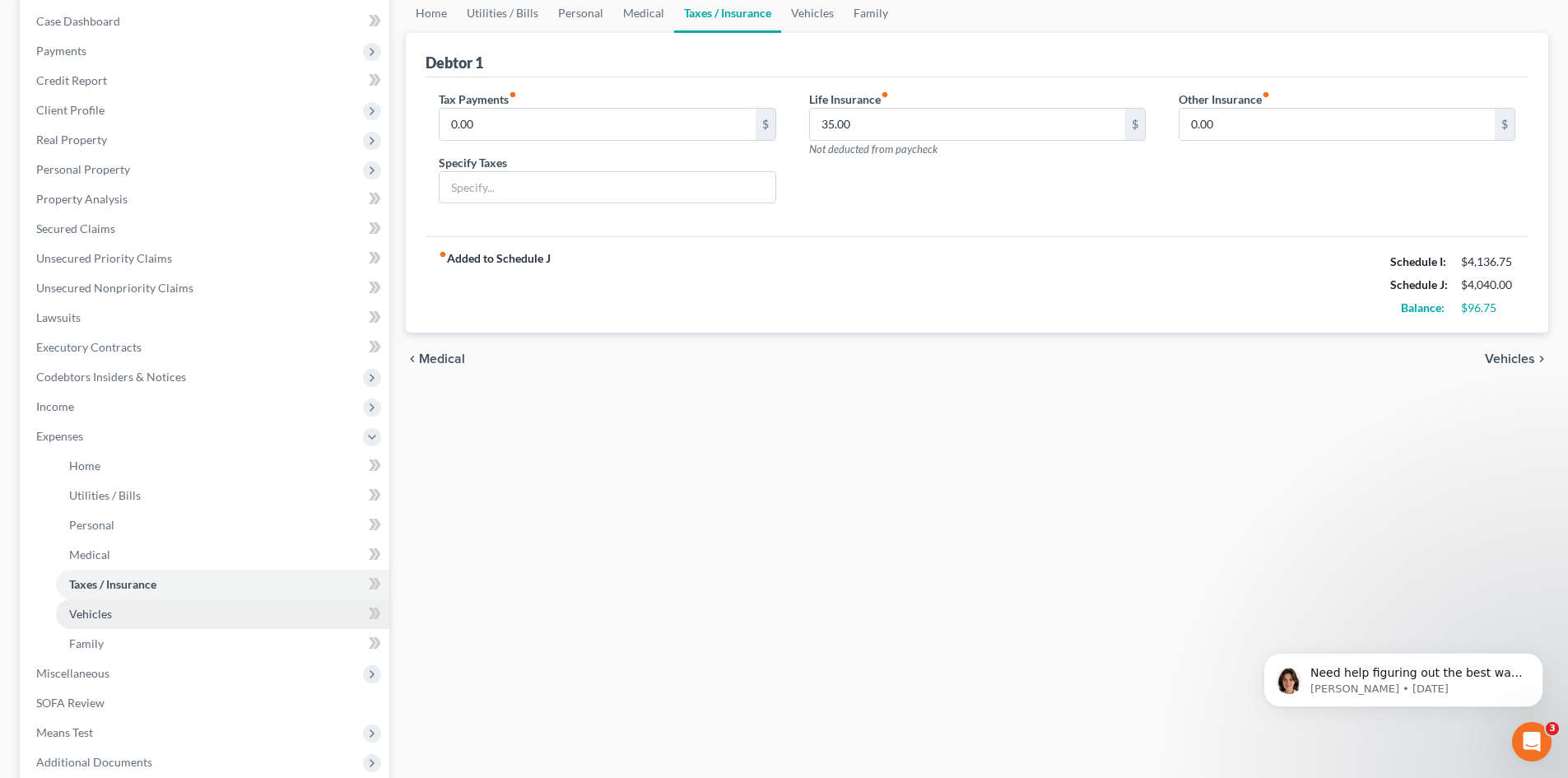
click at [95, 607] on span "Vehicles" at bounding box center [90, 613] width 43 height 14
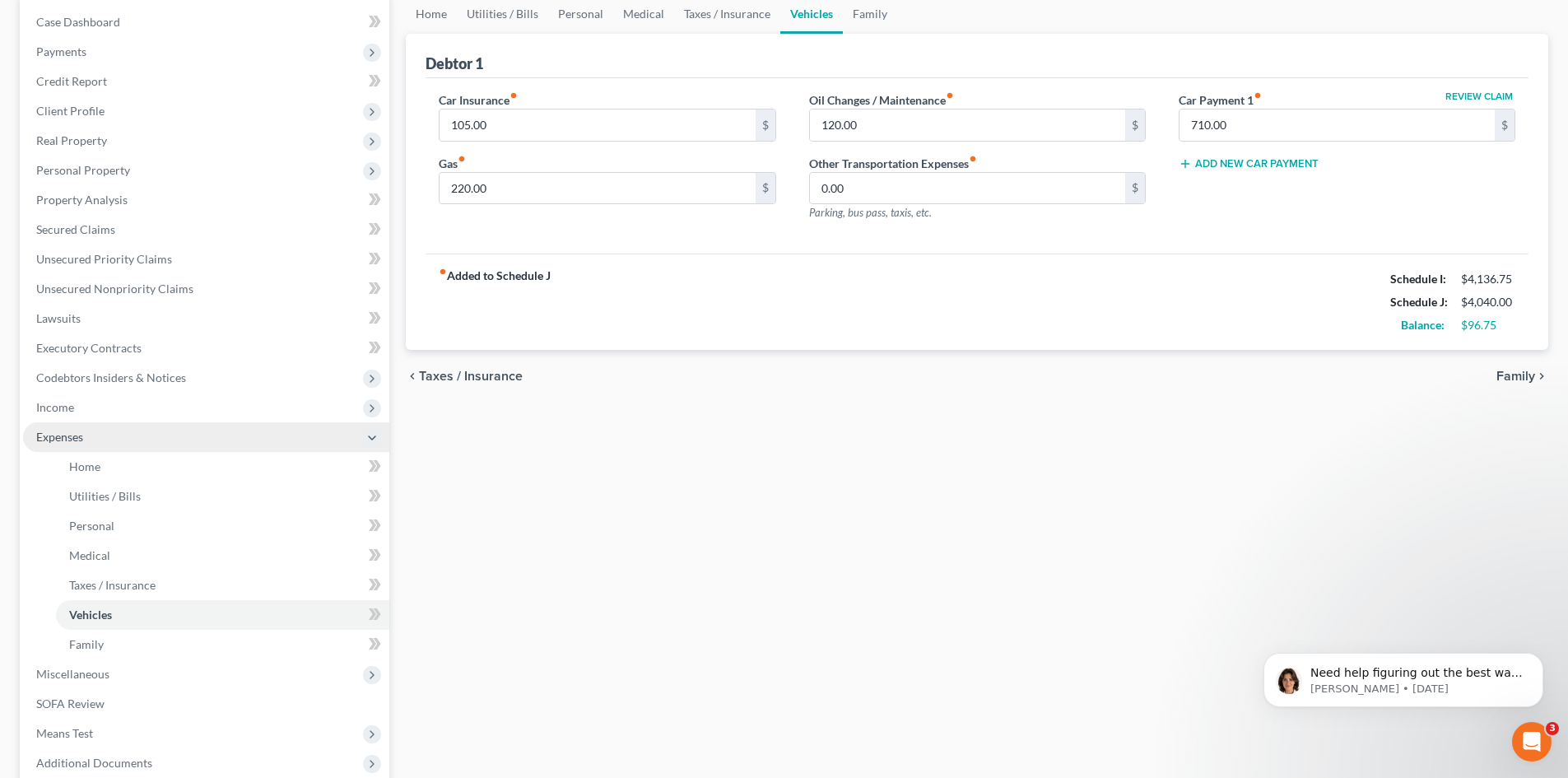
scroll to position [165, 0]
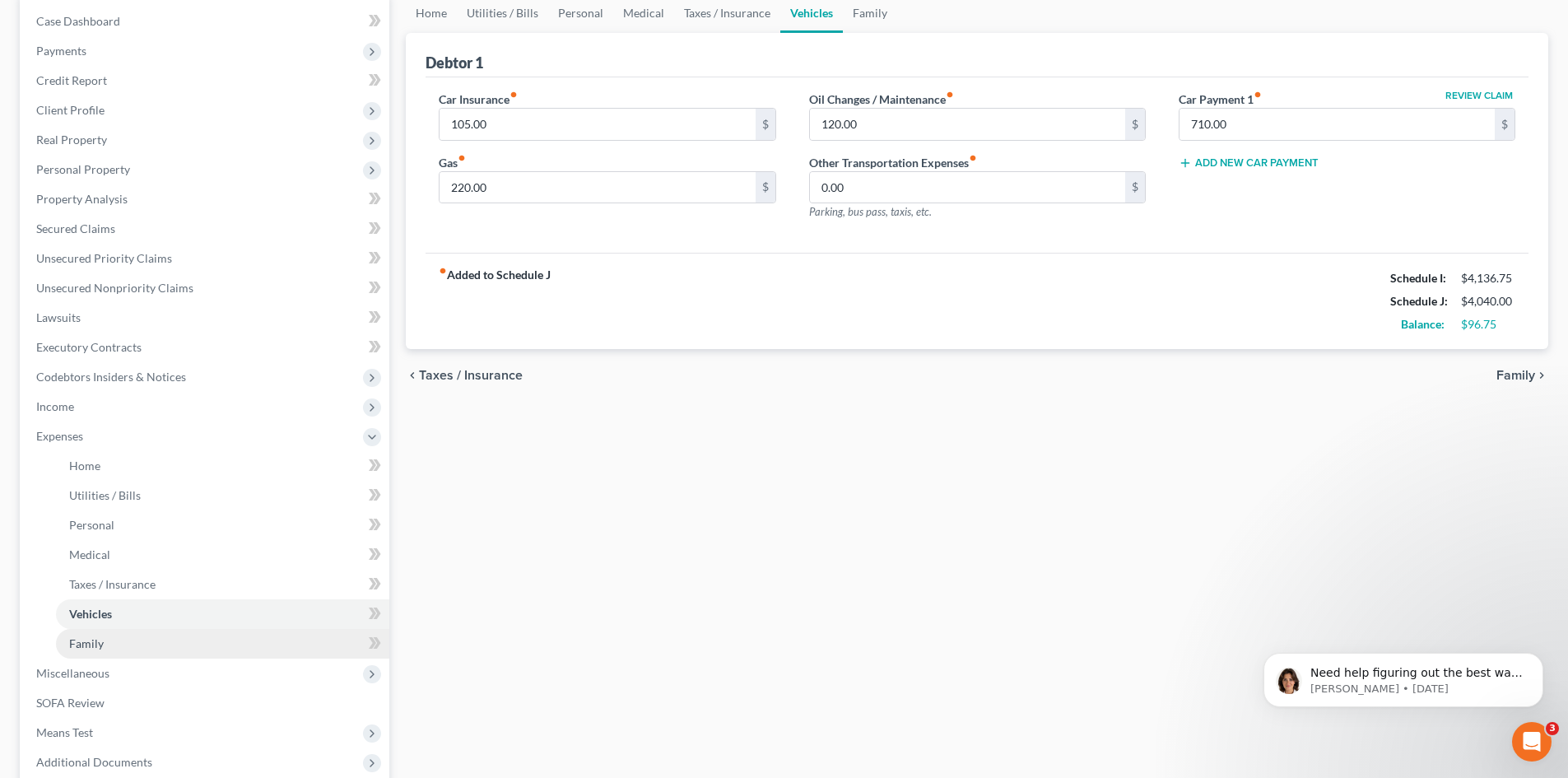
click at [75, 644] on span "Family" at bounding box center [86, 642] width 34 height 14
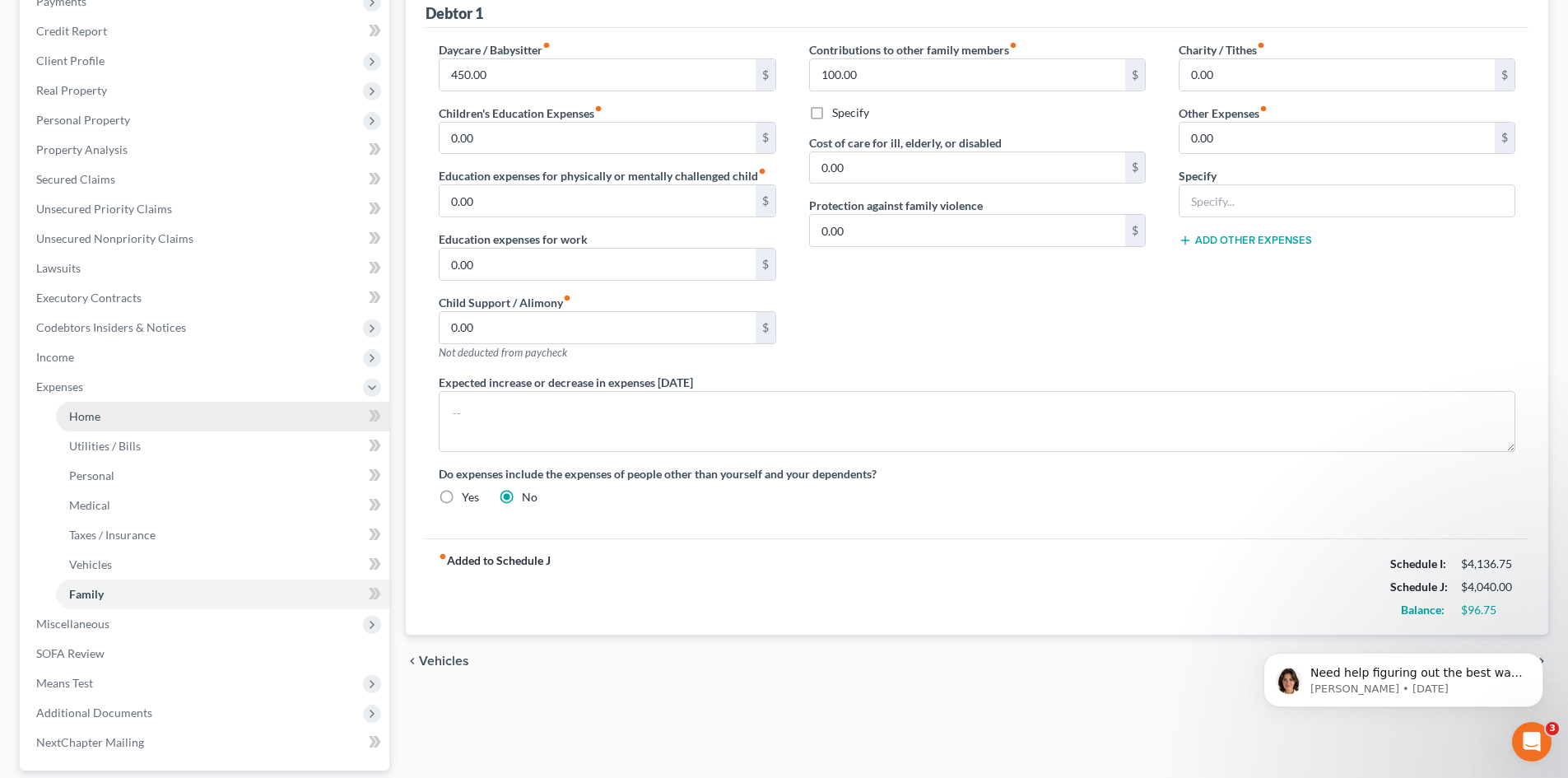
scroll to position [247, 0]
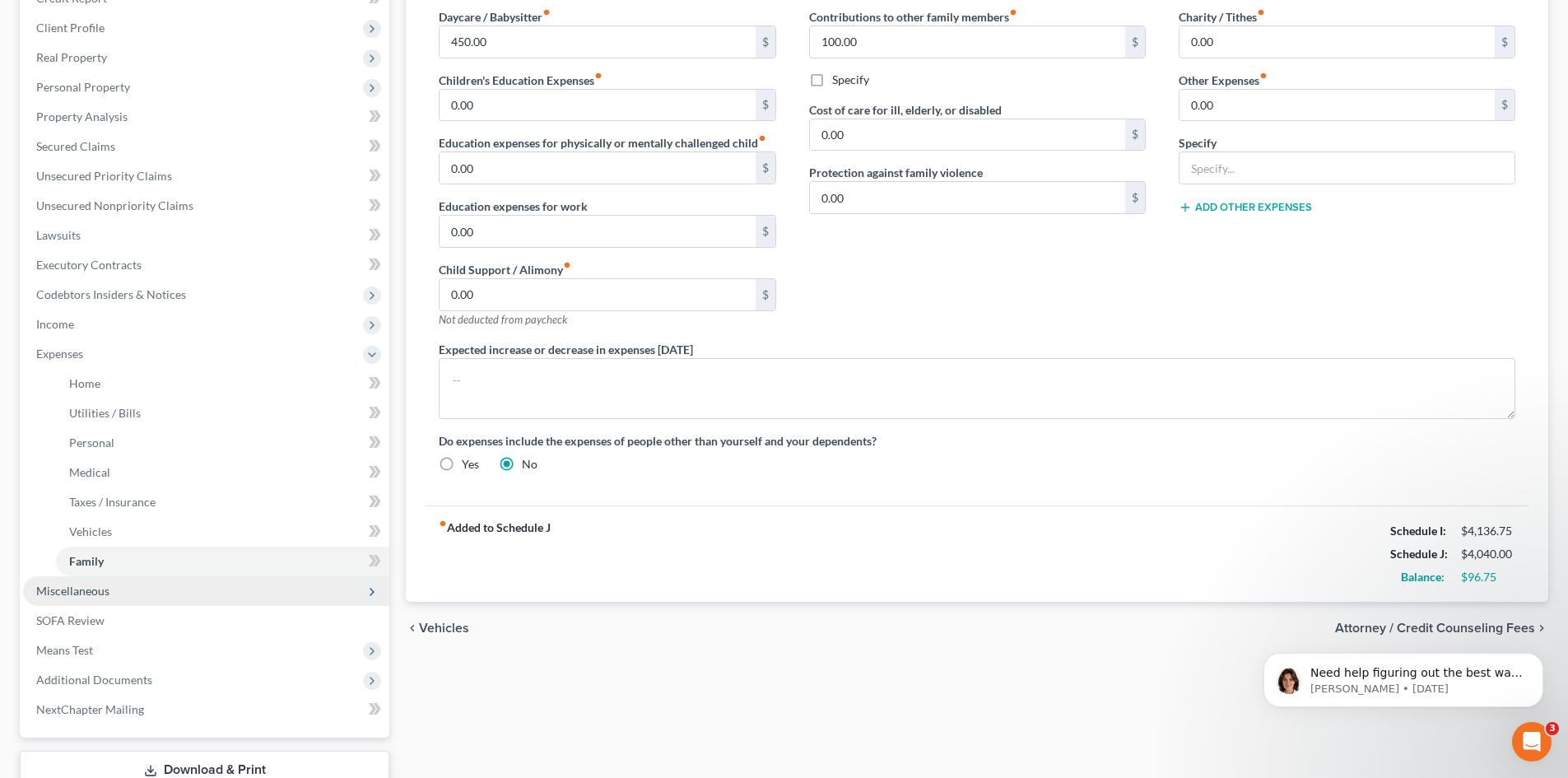
click at [63, 586] on span "Miscellaneous" at bounding box center [73, 590] width 73 height 14
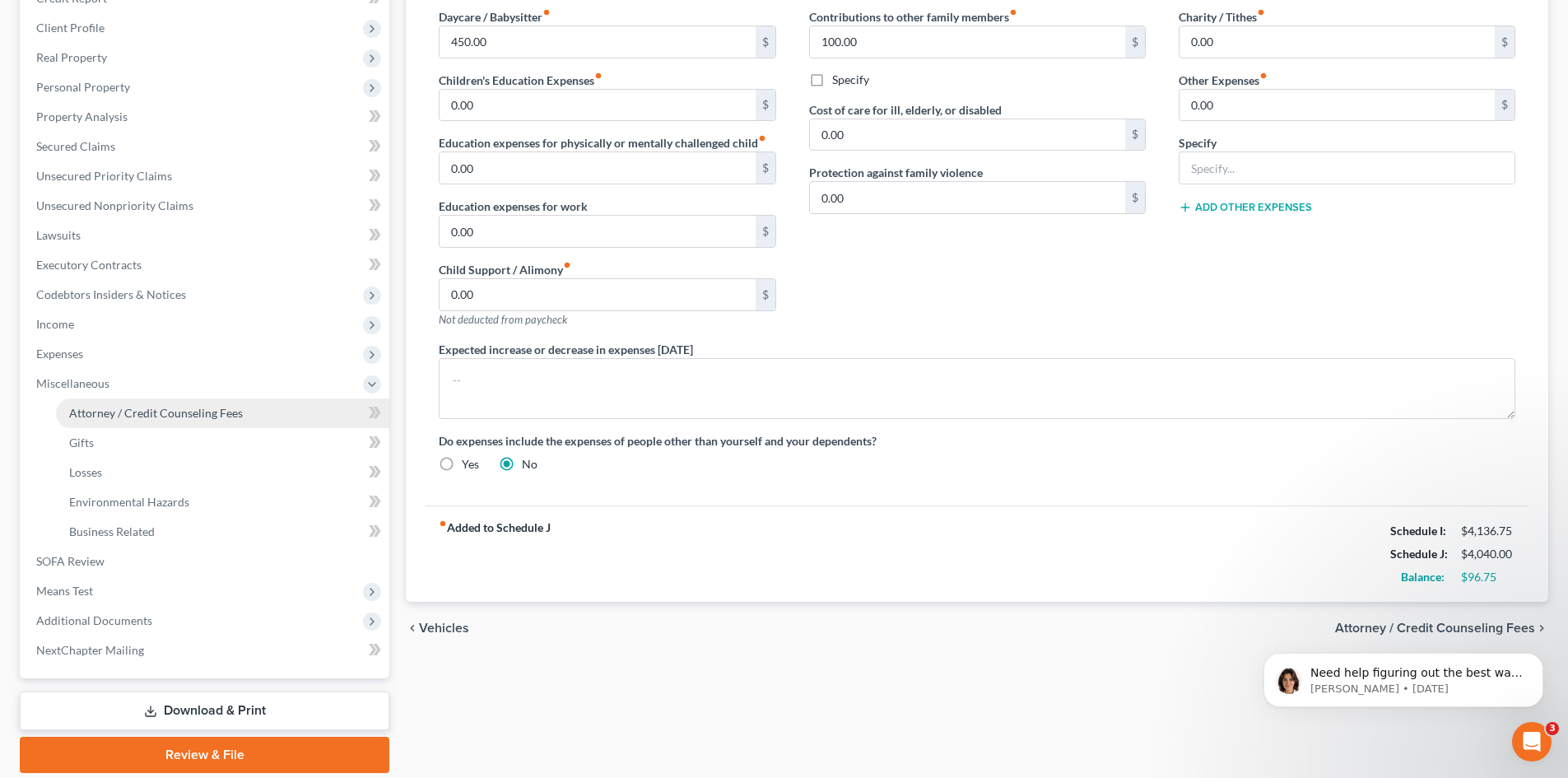
click at [145, 412] on span "Attorney / Credit Counseling Fees" at bounding box center [155, 412] width 174 height 14
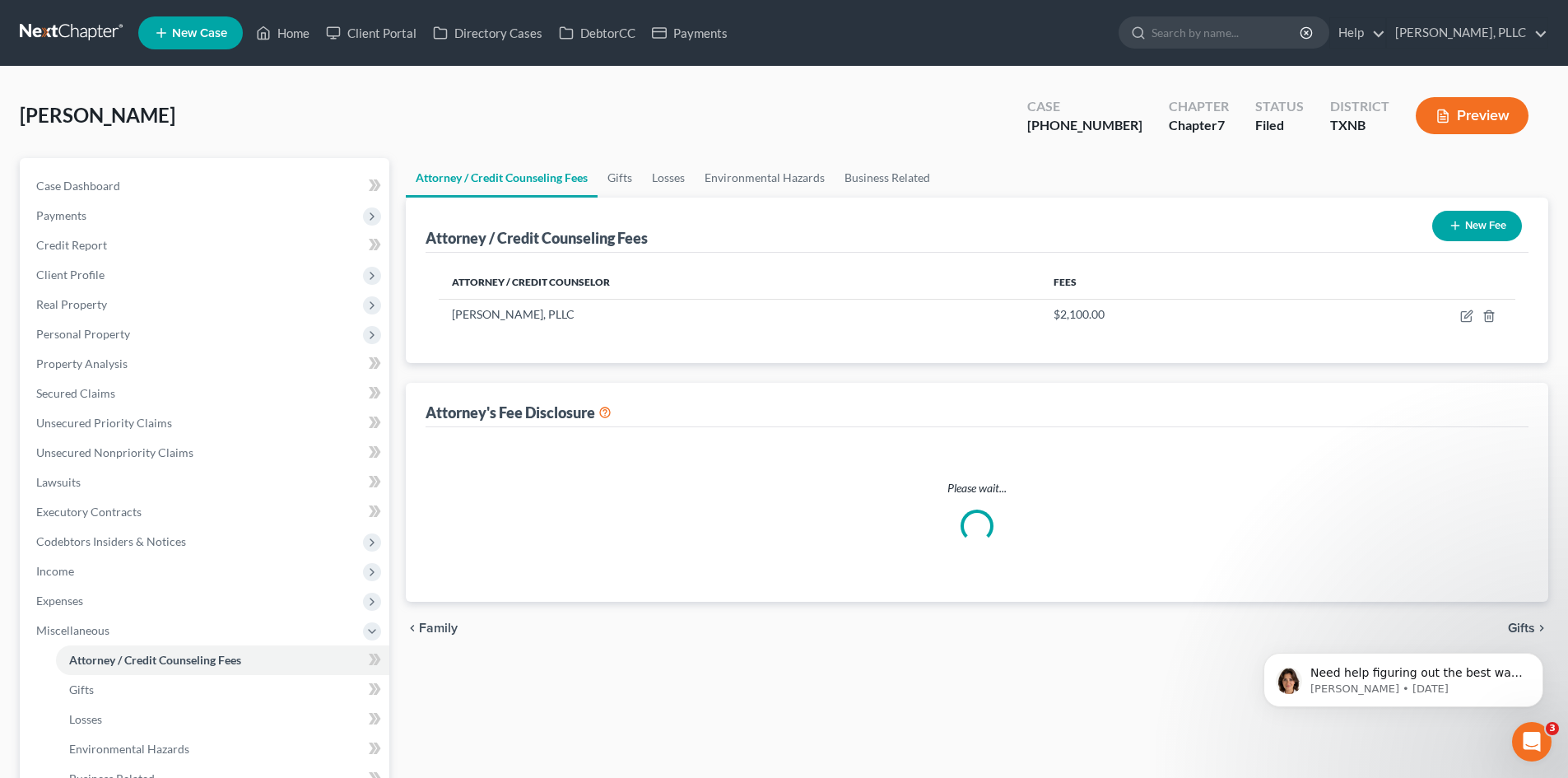
select select "0"
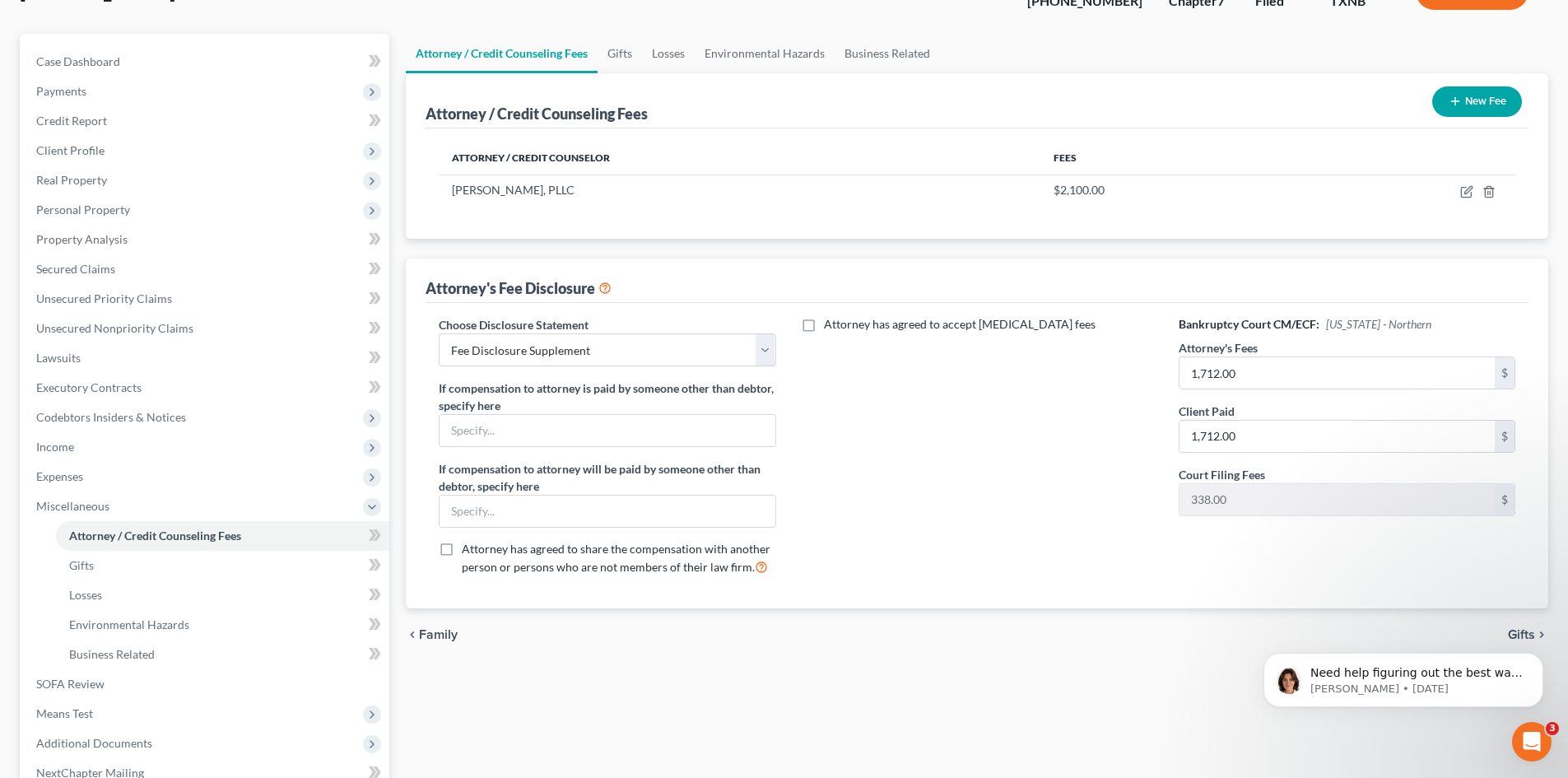
scroll to position [165, 0]
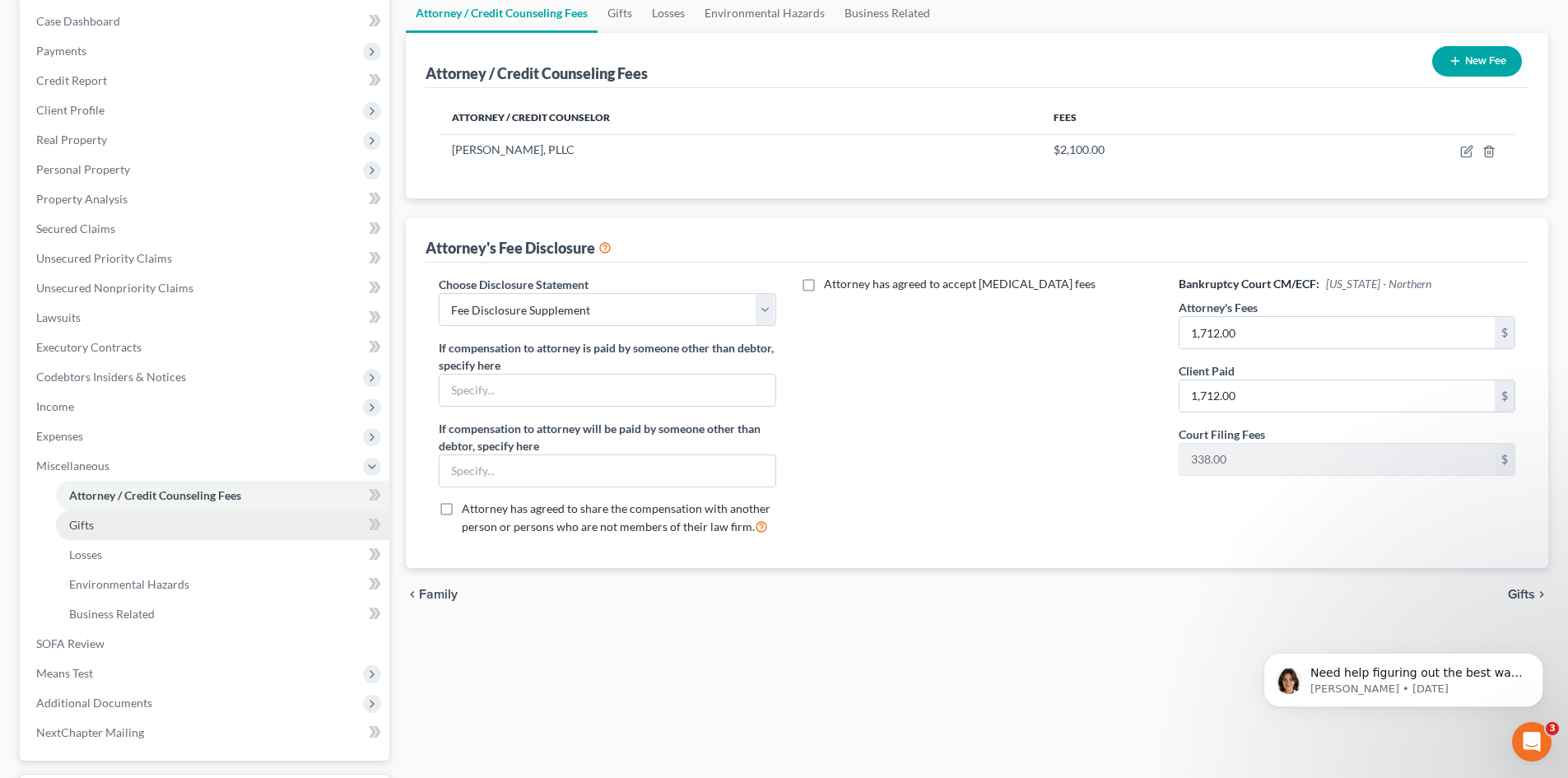
click at [75, 522] on span "Gifts" at bounding box center [81, 524] width 25 height 14
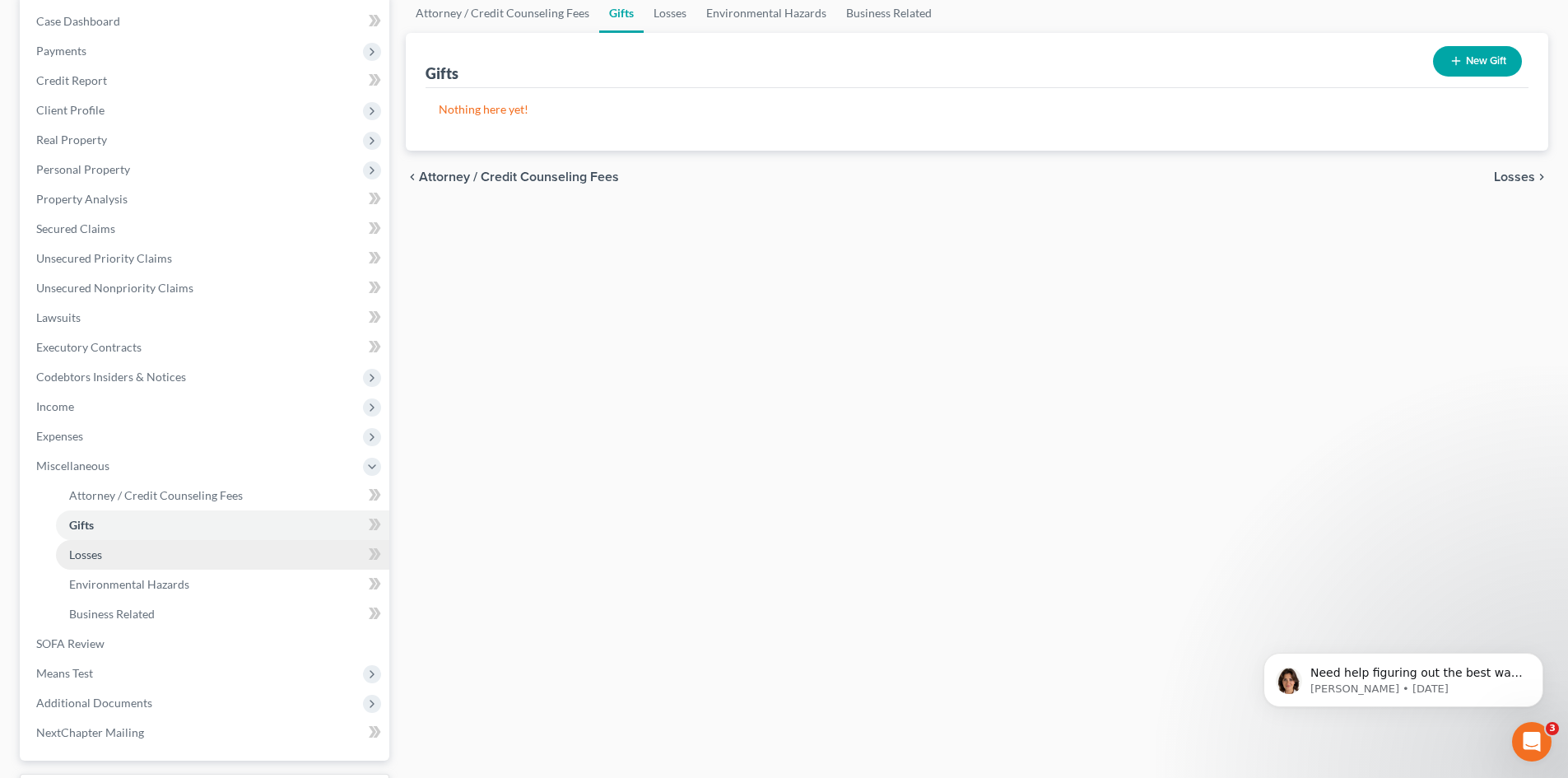
click at [94, 558] on span "Losses" at bounding box center [85, 554] width 33 height 14
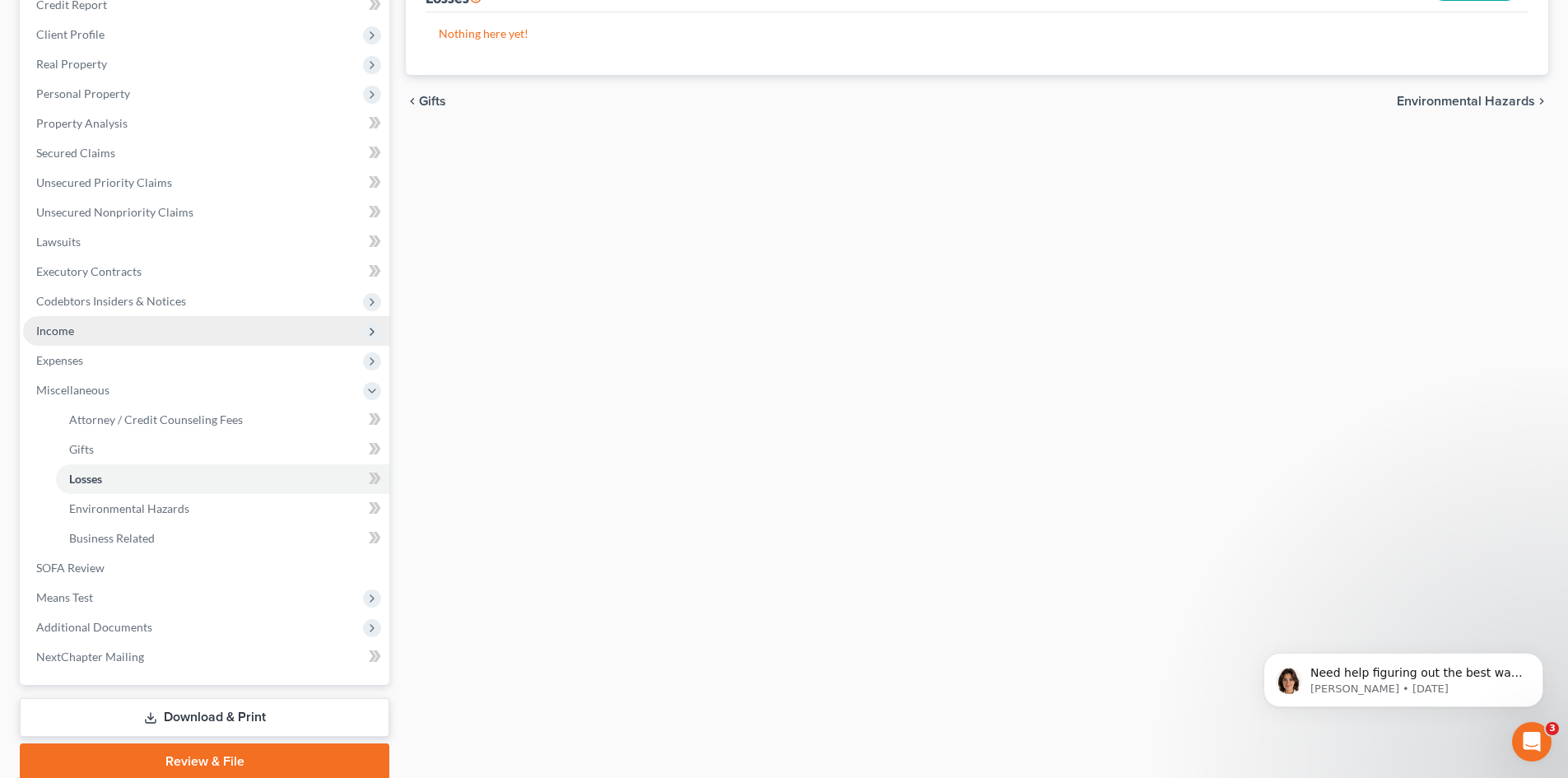
scroll to position [247, 0]
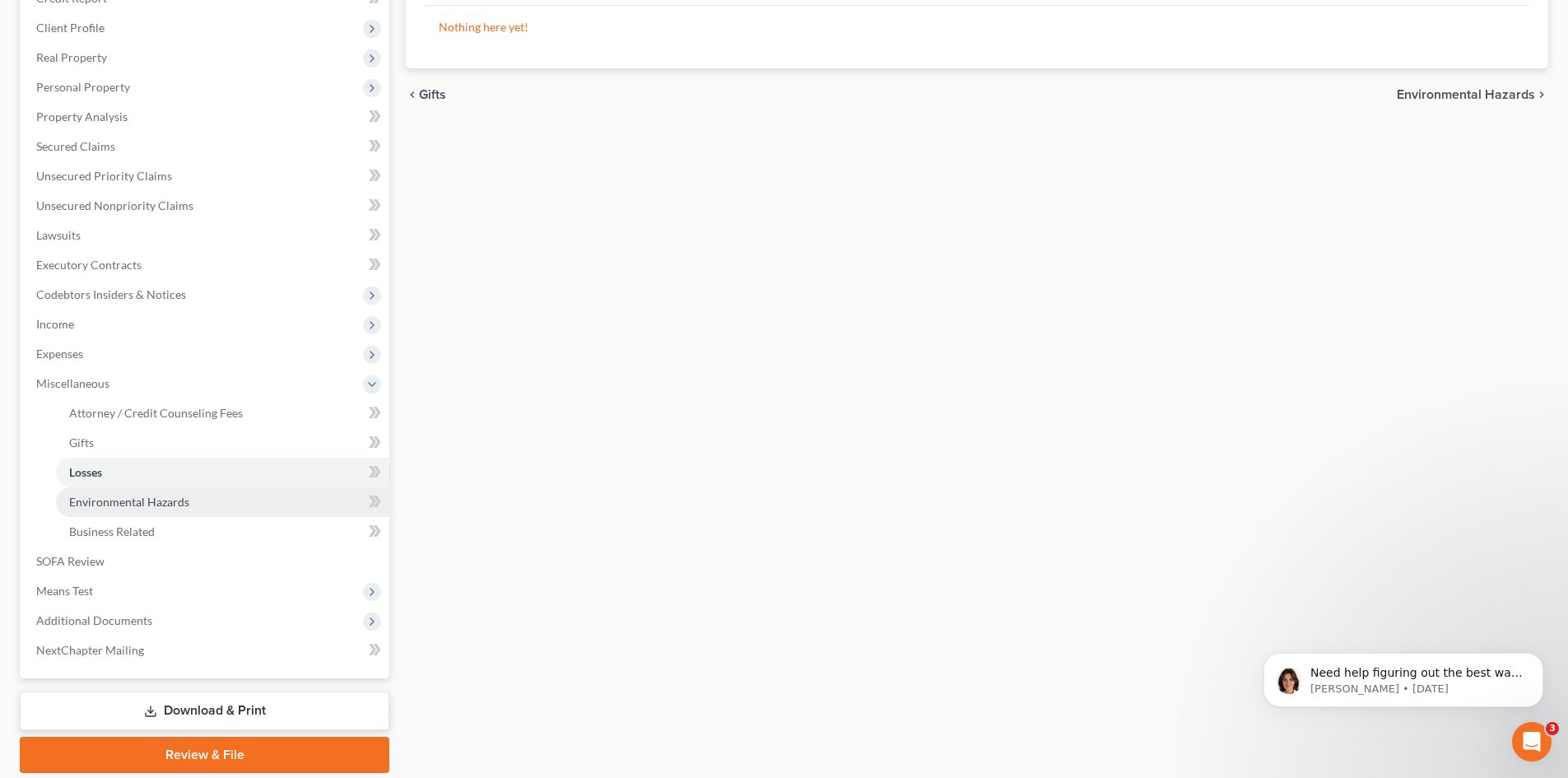
click at [104, 502] on span "Environmental Hazards" at bounding box center [128, 501] width 120 height 14
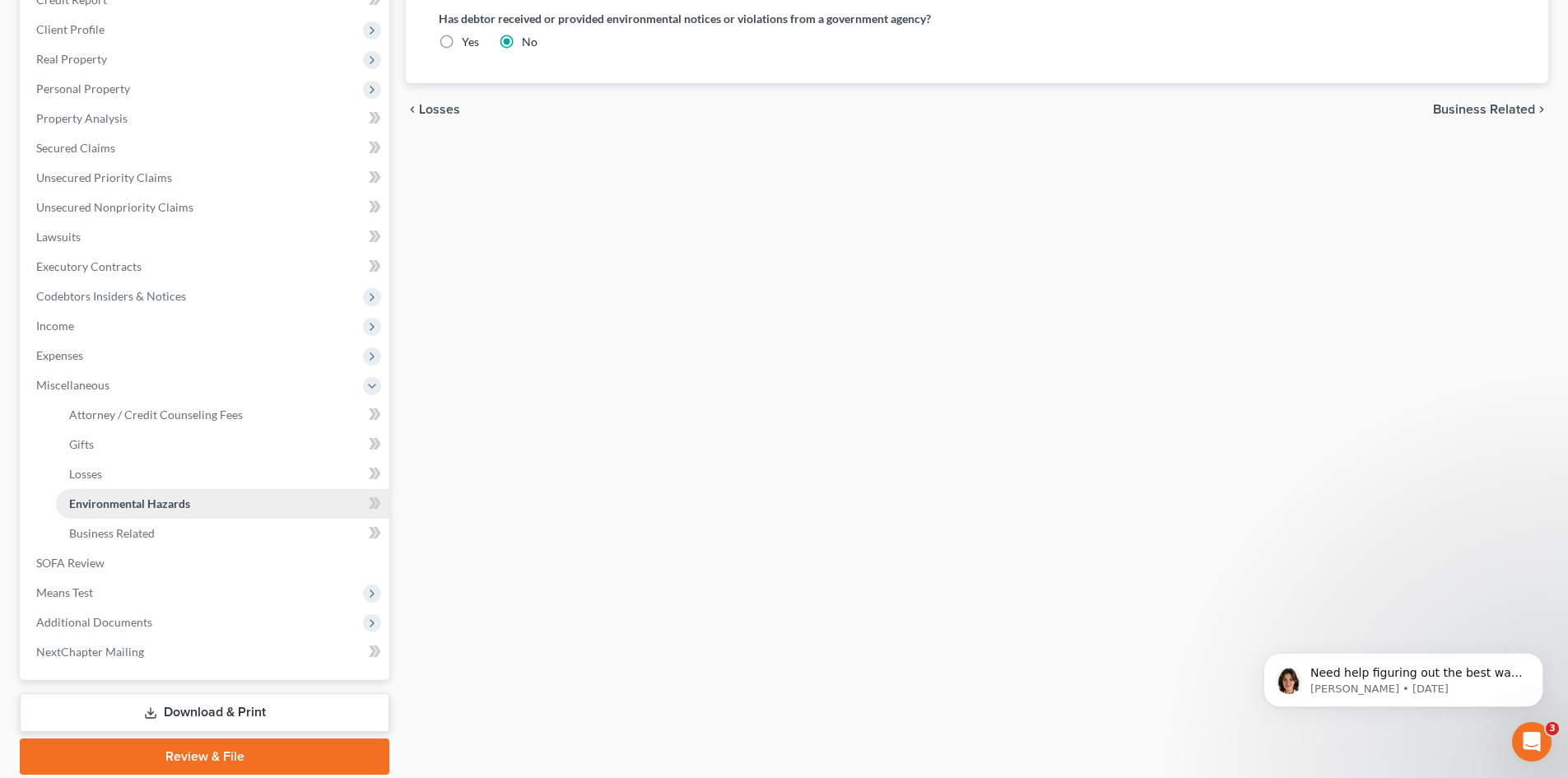
scroll to position [247, 0]
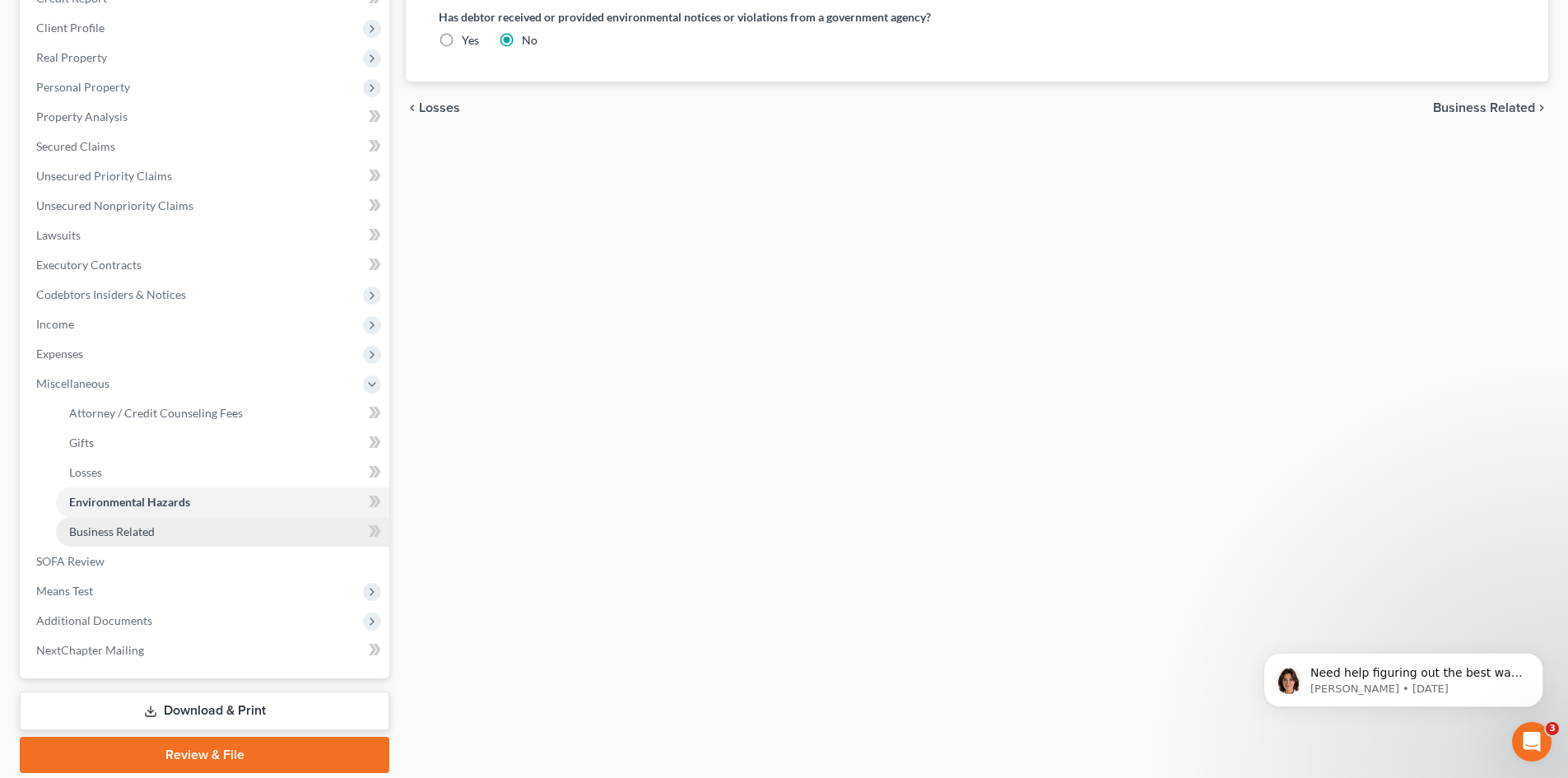
click at [132, 532] on span "Business Related" at bounding box center [112, 531] width 86 height 14
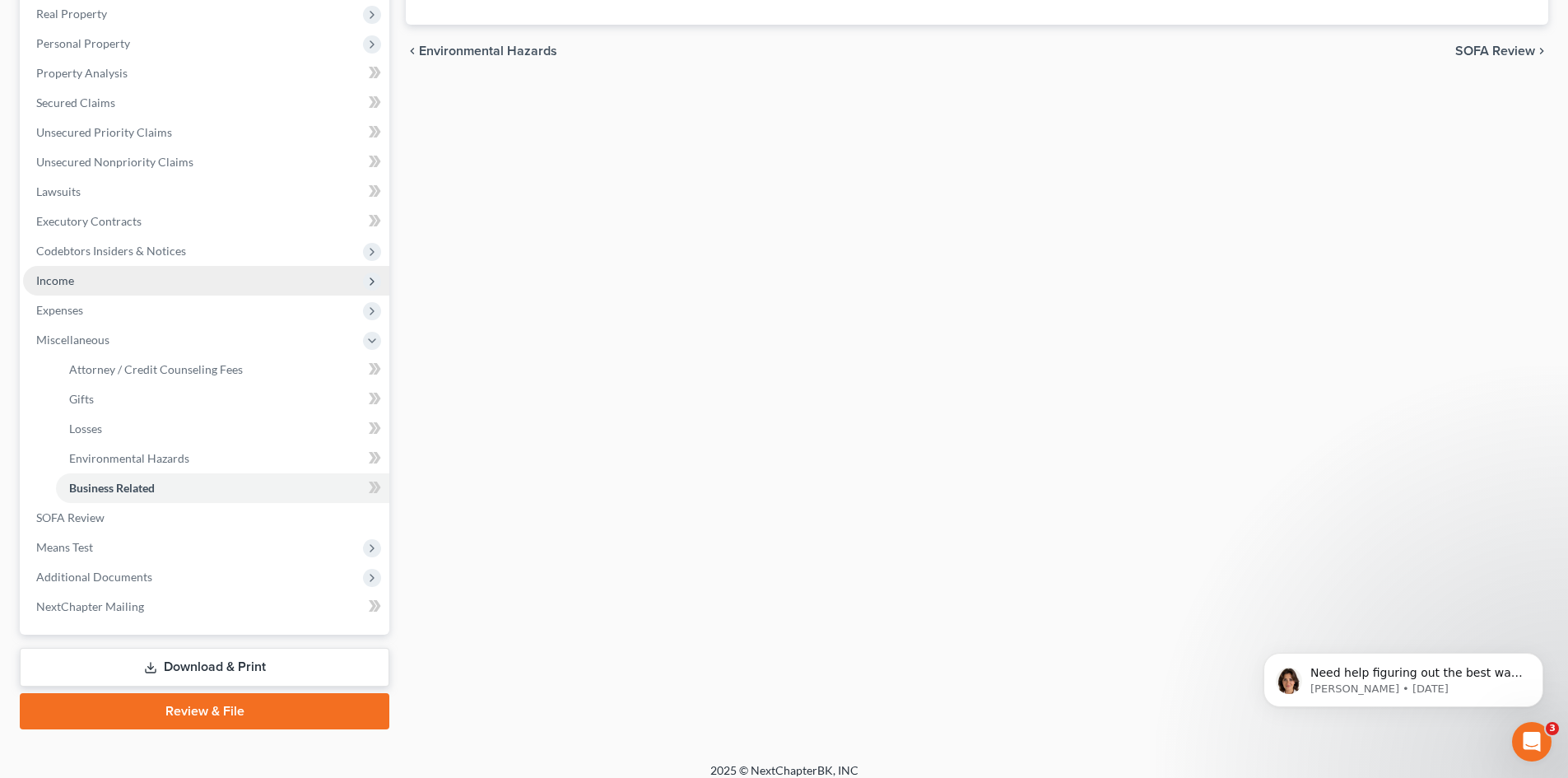
scroll to position [305, 0]
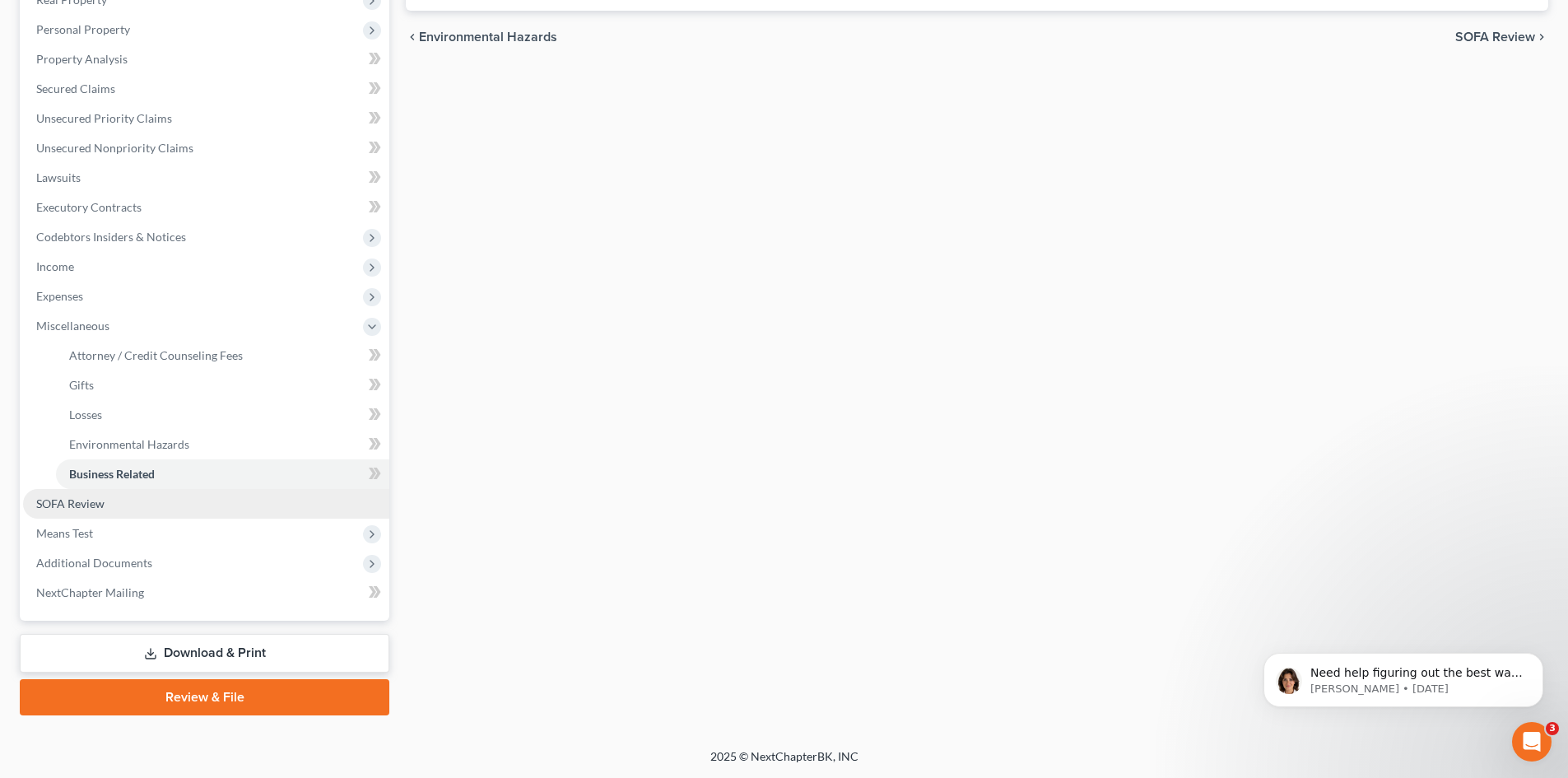
click at [64, 501] on span "SOFA Review" at bounding box center [70, 503] width 68 height 14
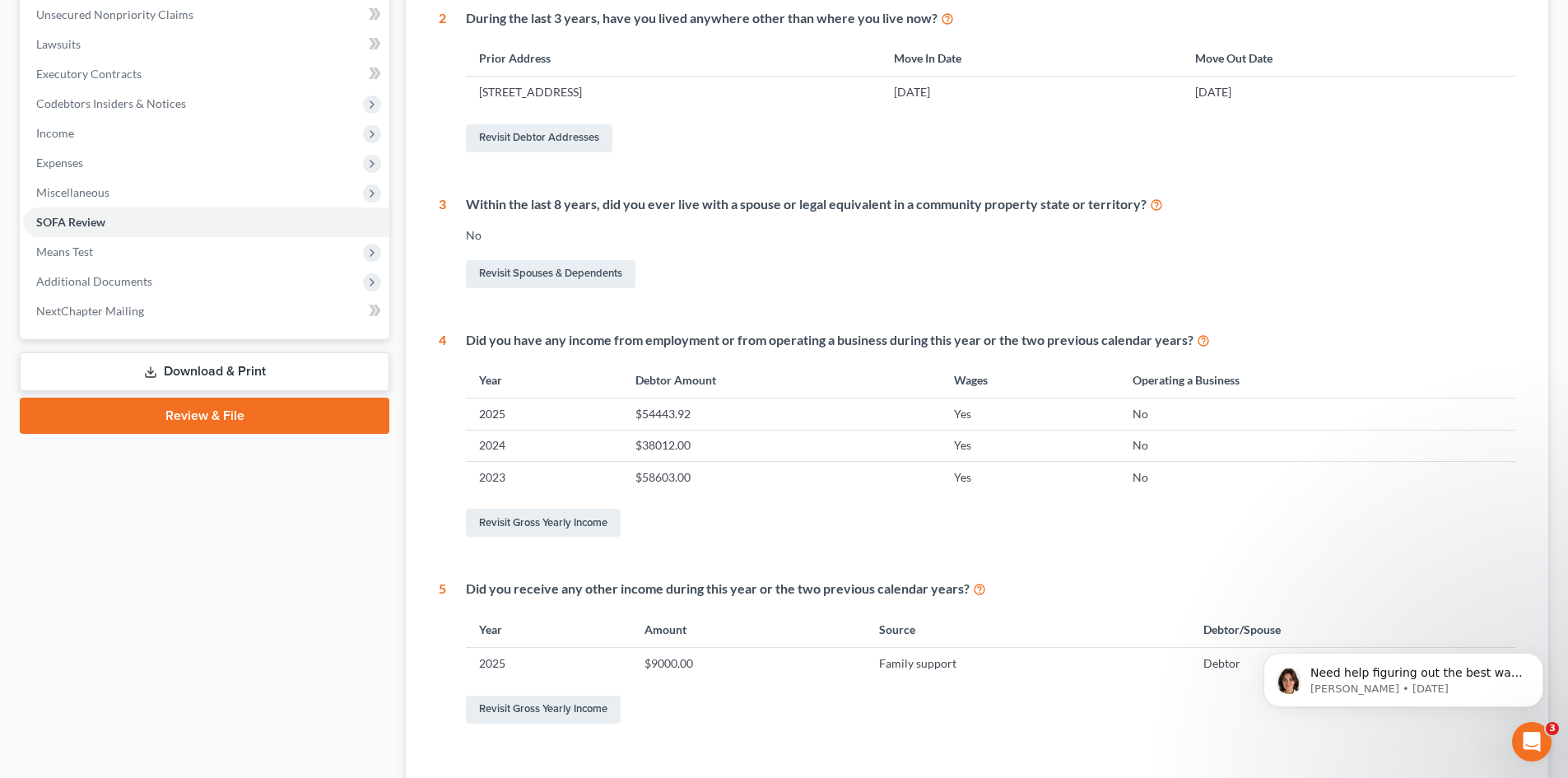
scroll to position [494, 0]
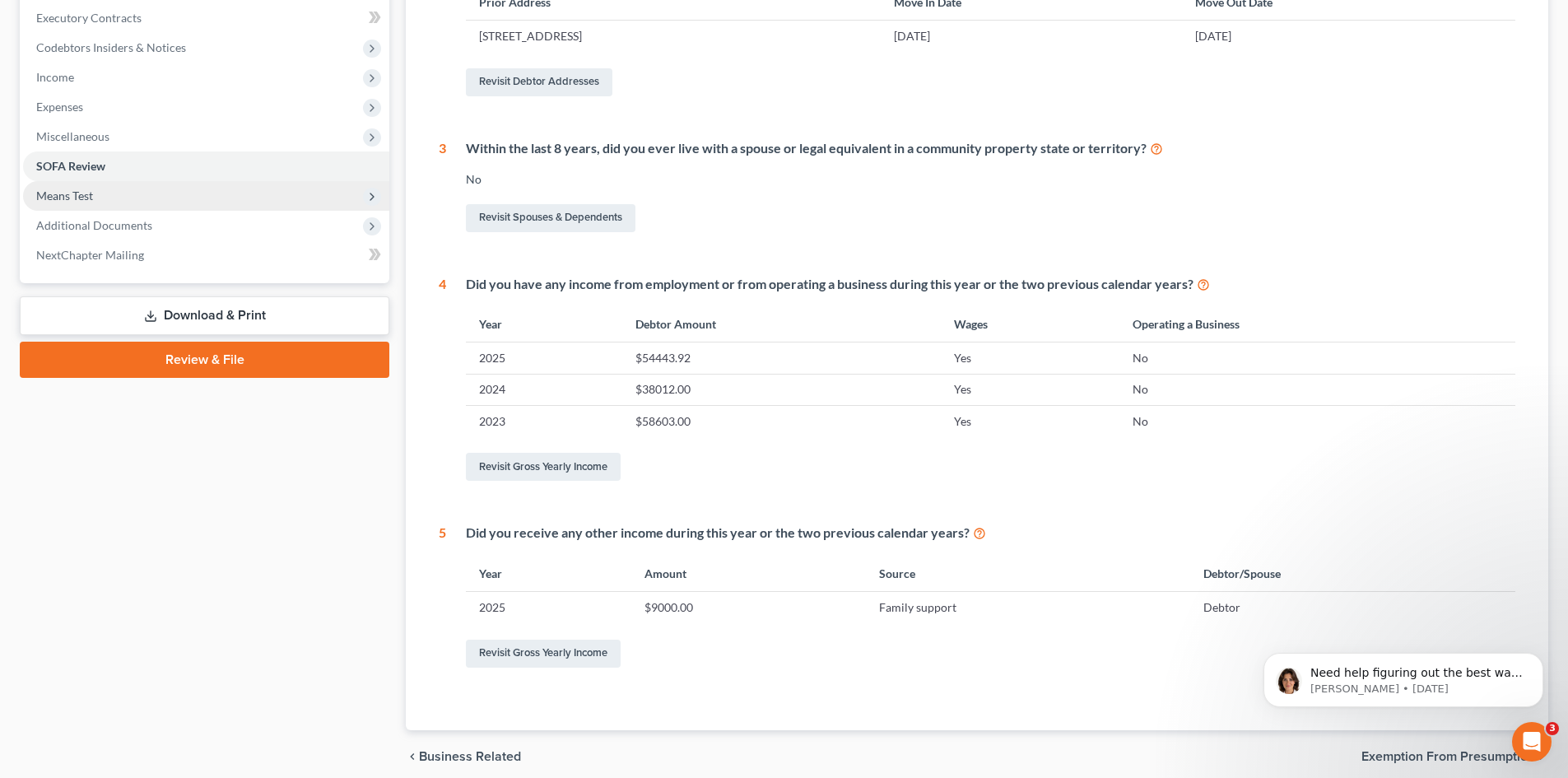
click at [71, 194] on span "Means Test" at bounding box center [64, 195] width 57 height 14
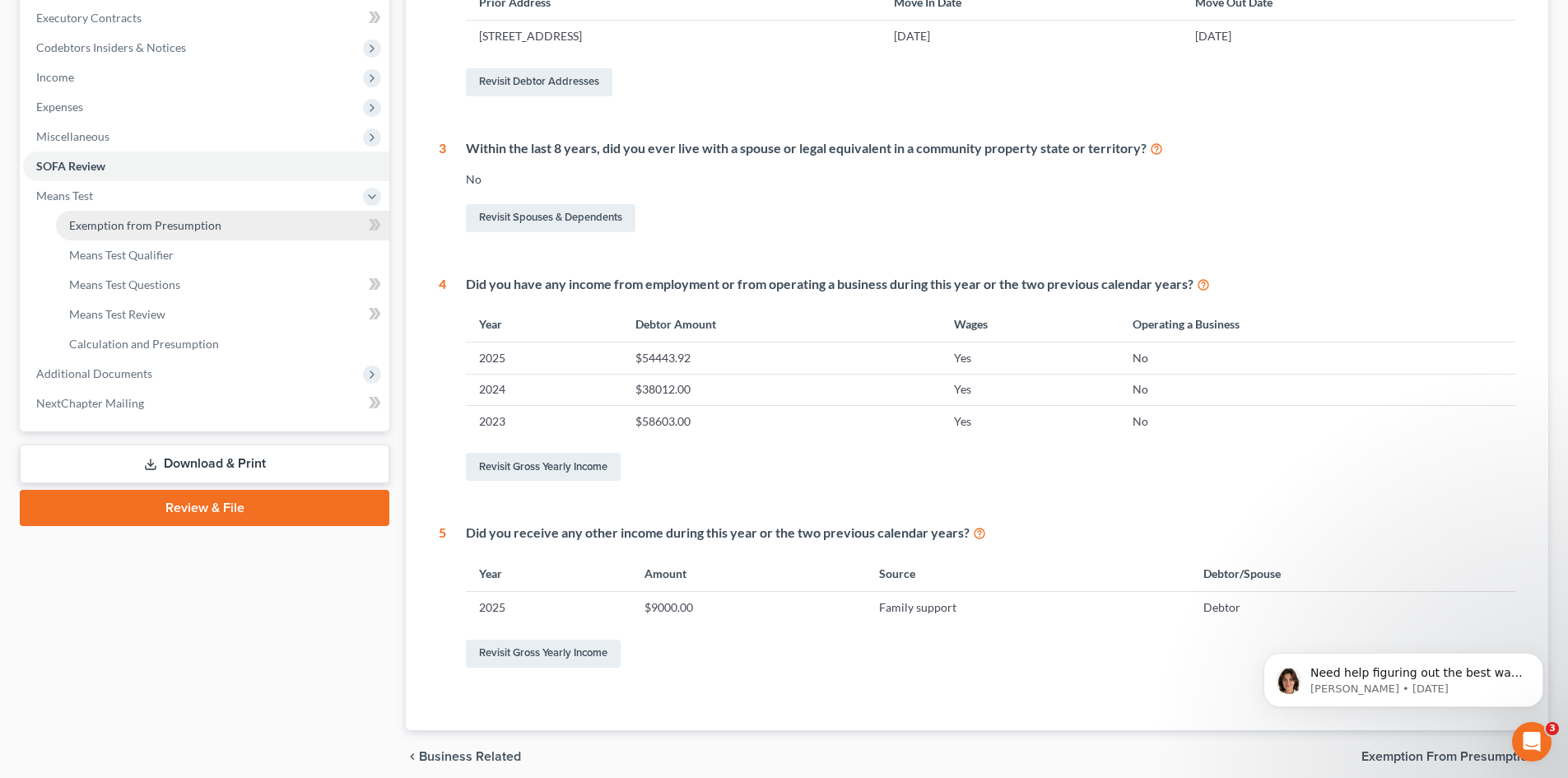
click at [158, 227] on span "Exemption from Presumption" at bounding box center [145, 225] width 153 height 14
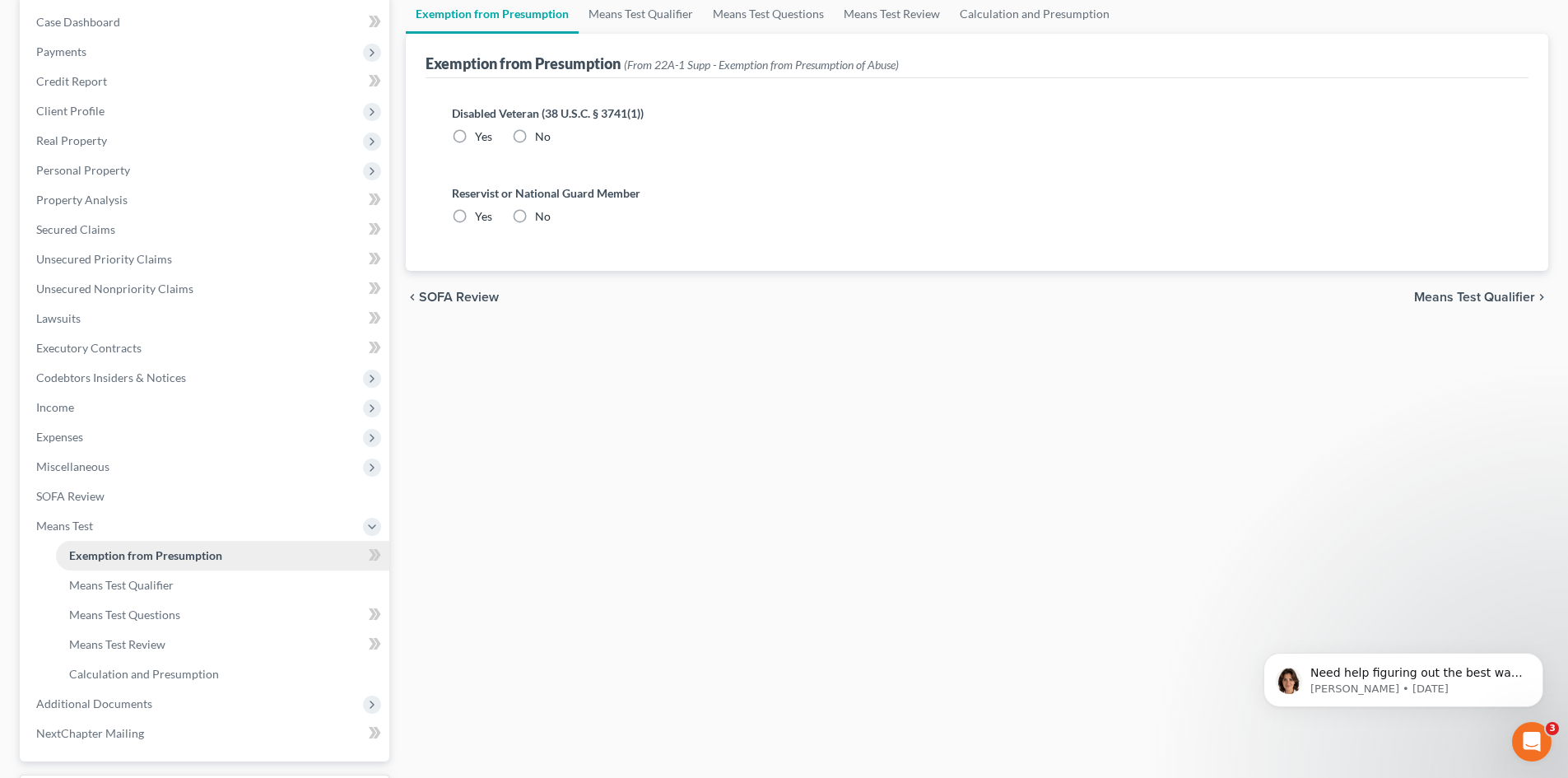
radio input "true"
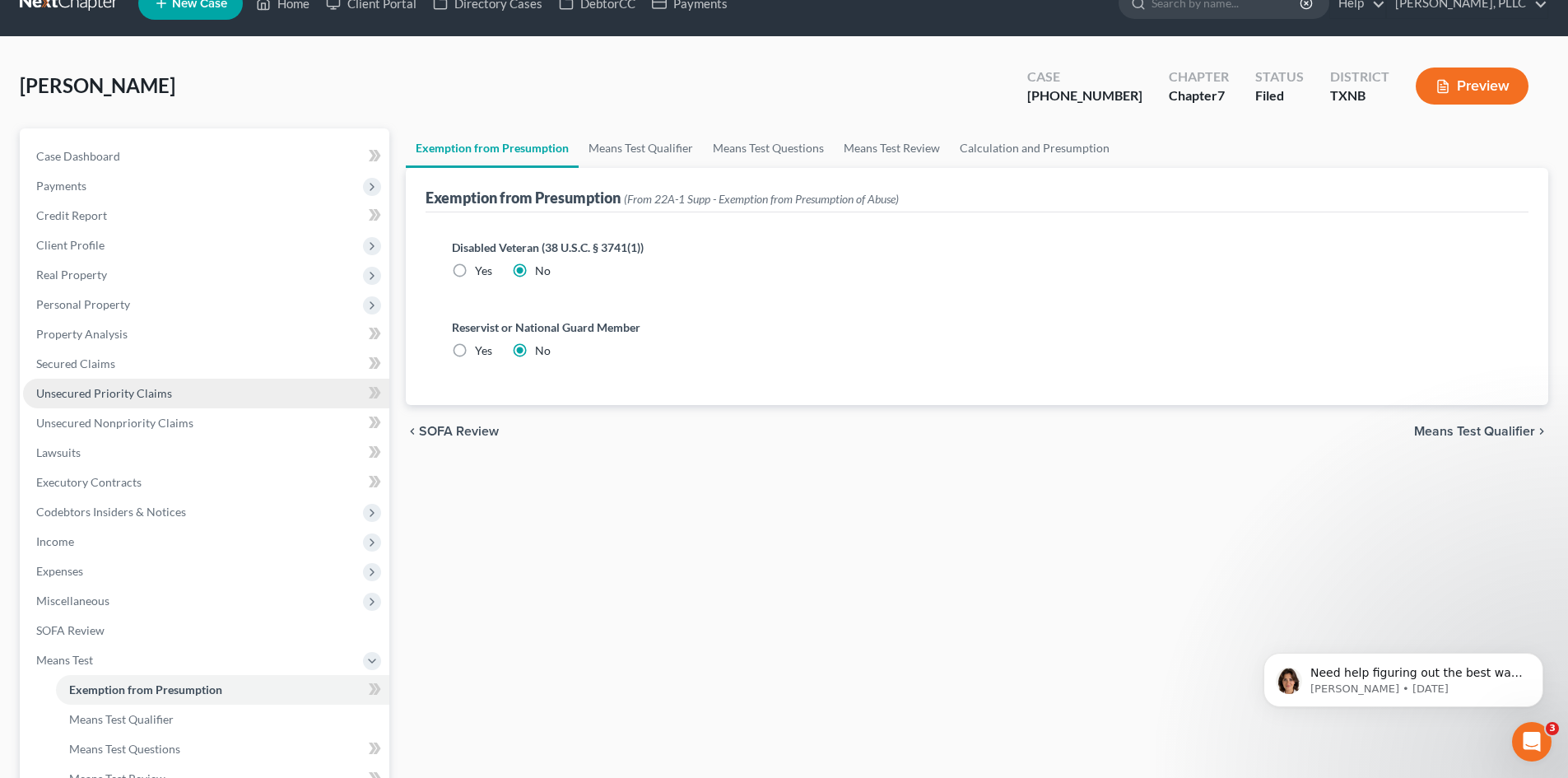
scroll to position [83, 0]
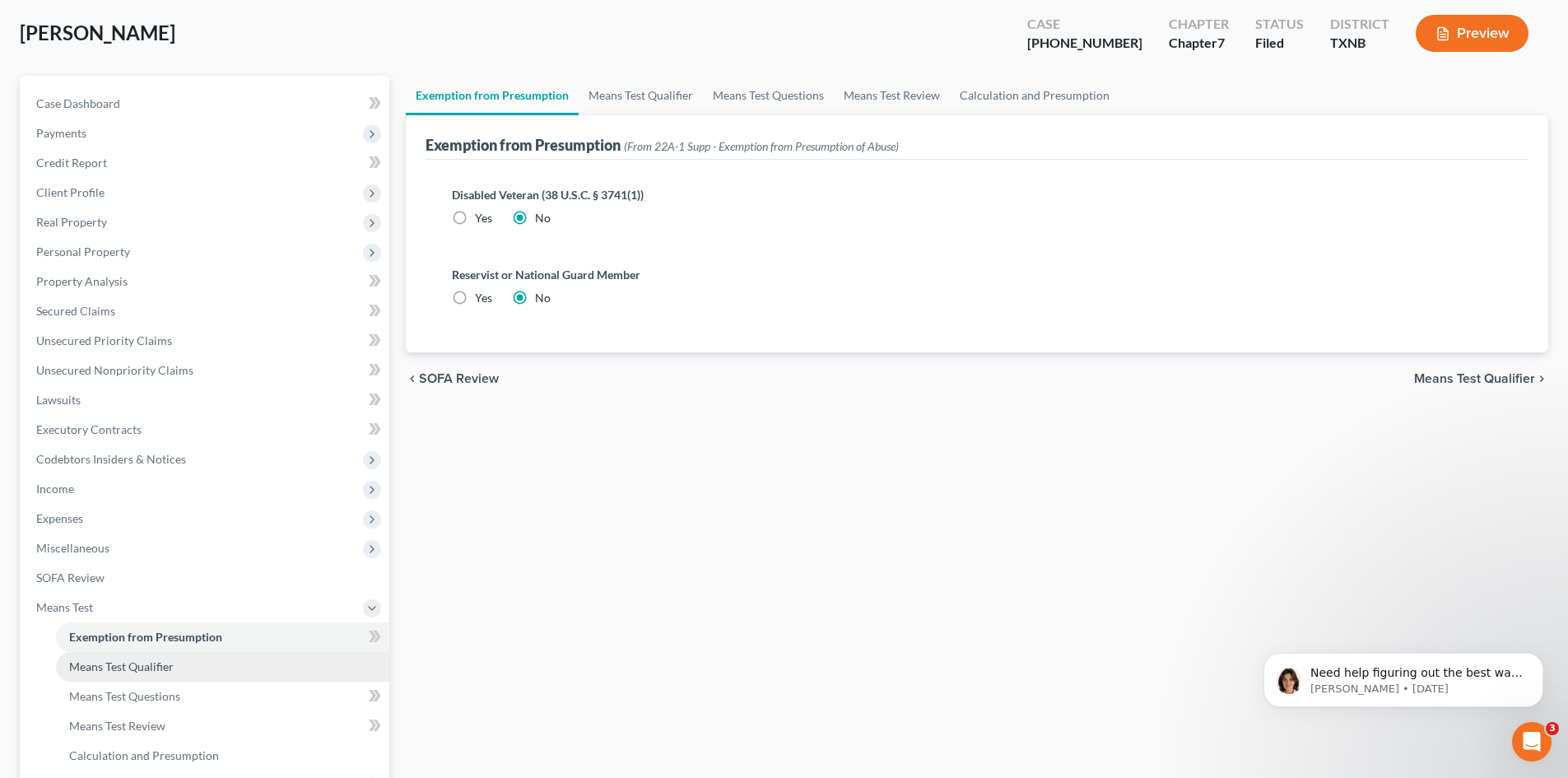
click at [127, 662] on span "Means Test Qualifier" at bounding box center [121, 666] width 104 height 14
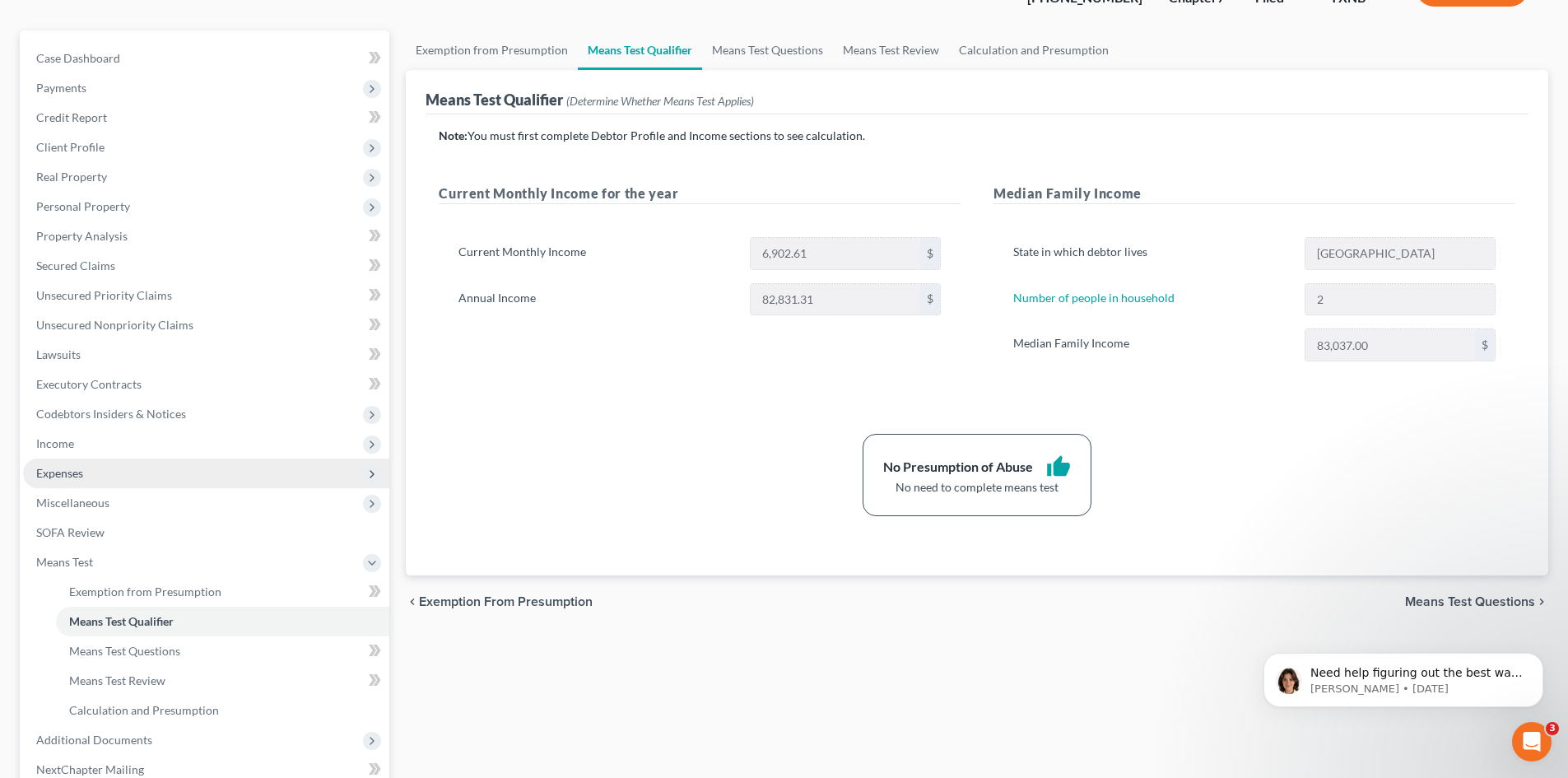
scroll to position [165, 0]
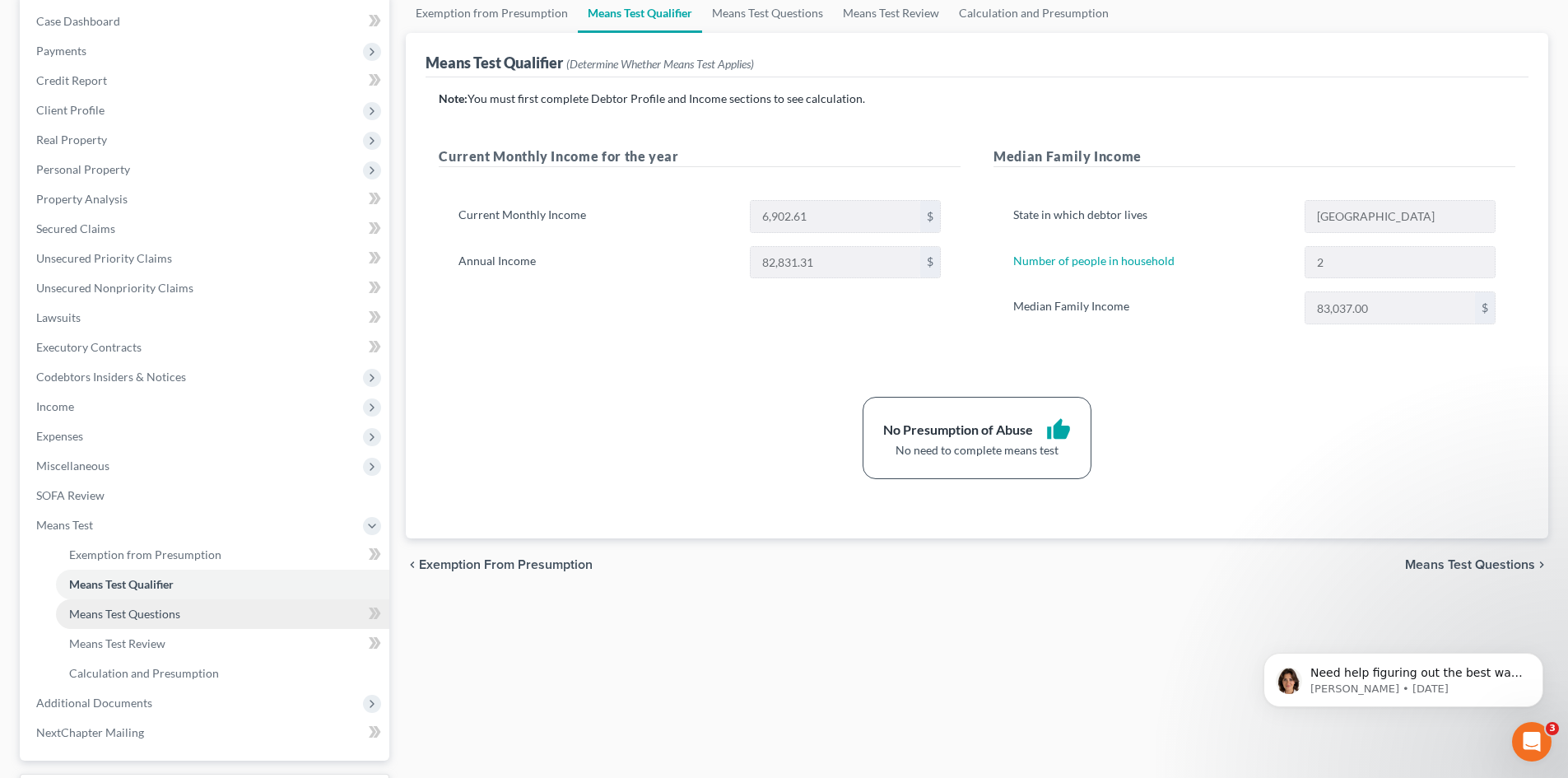
click at [161, 608] on span "Means Test Questions" at bounding box center [125, 613] width 112 height 14
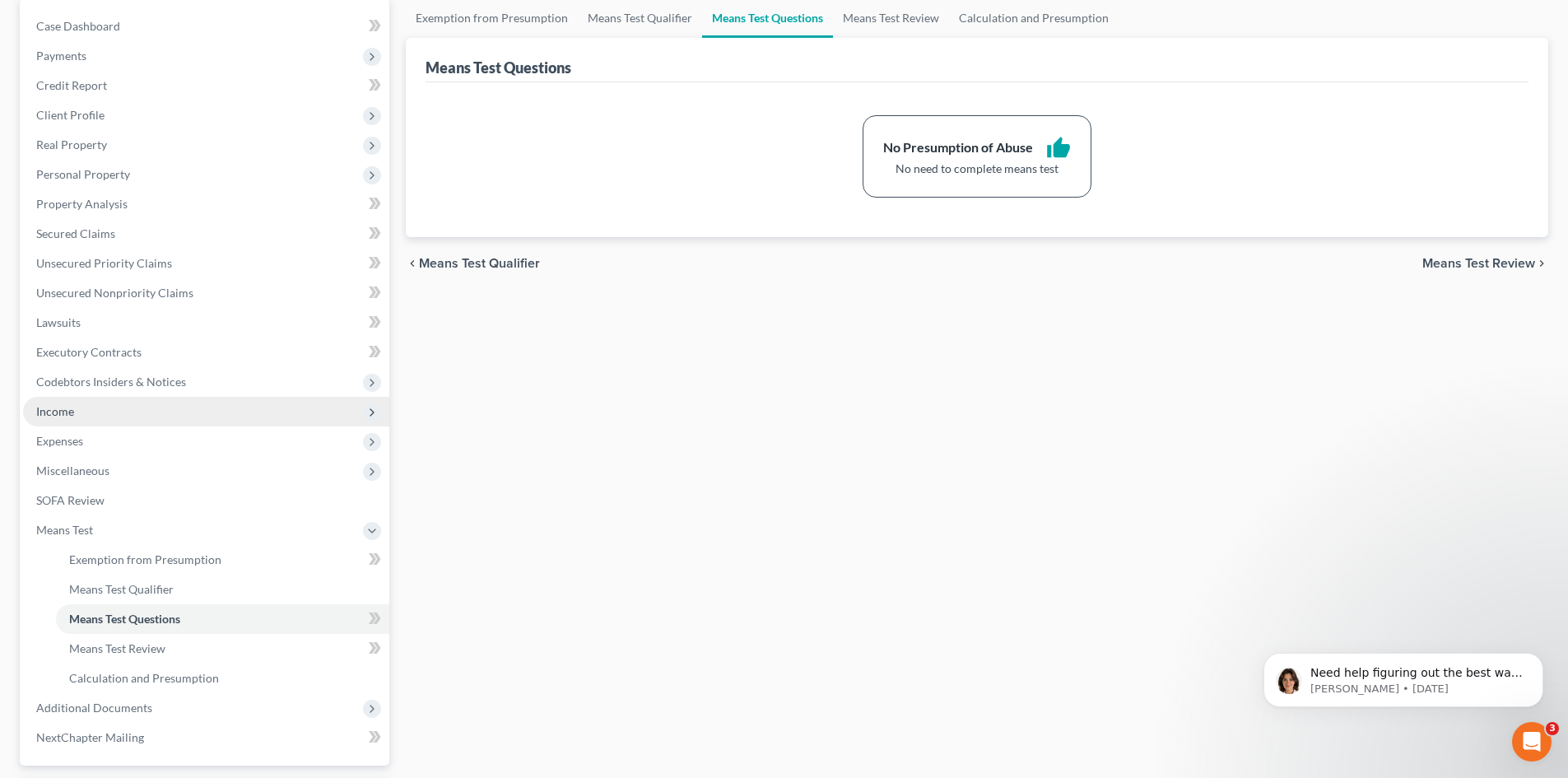
scroll to position [165, 0]
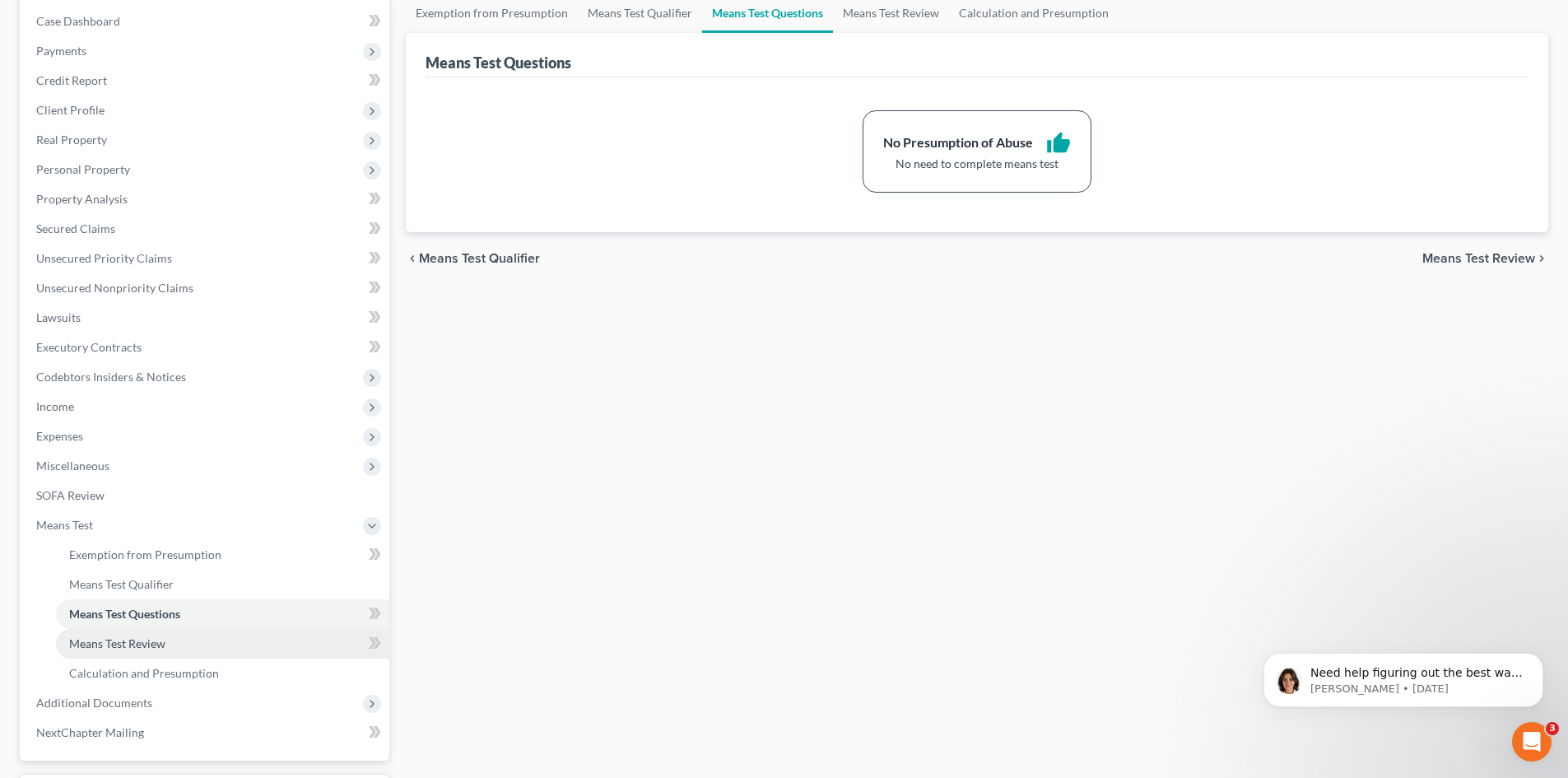
click at [128, 649] on span "Means Test Review" at bounding box center [117, 642] width 97 height 14
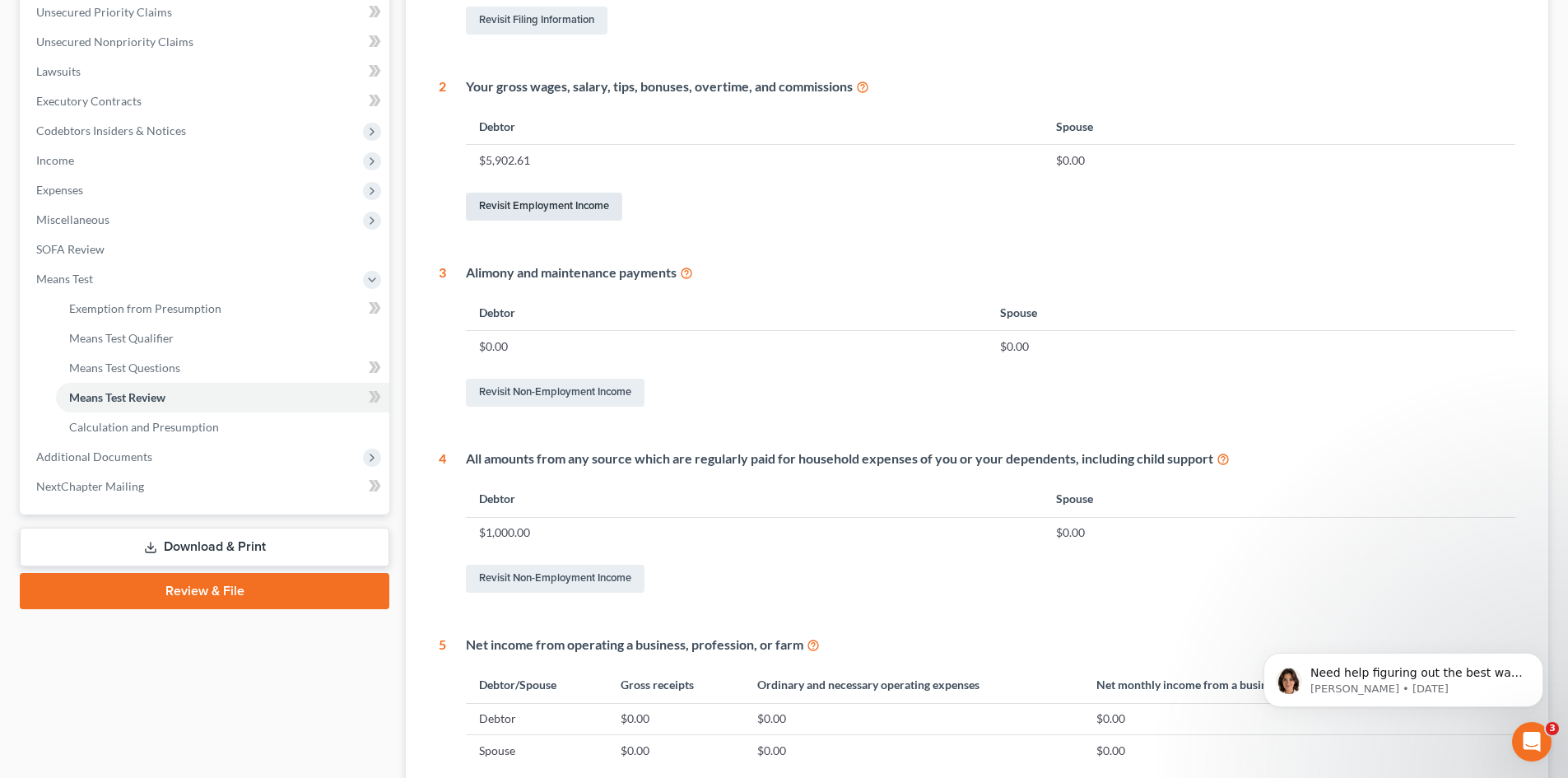
scroll to position [412, 0]
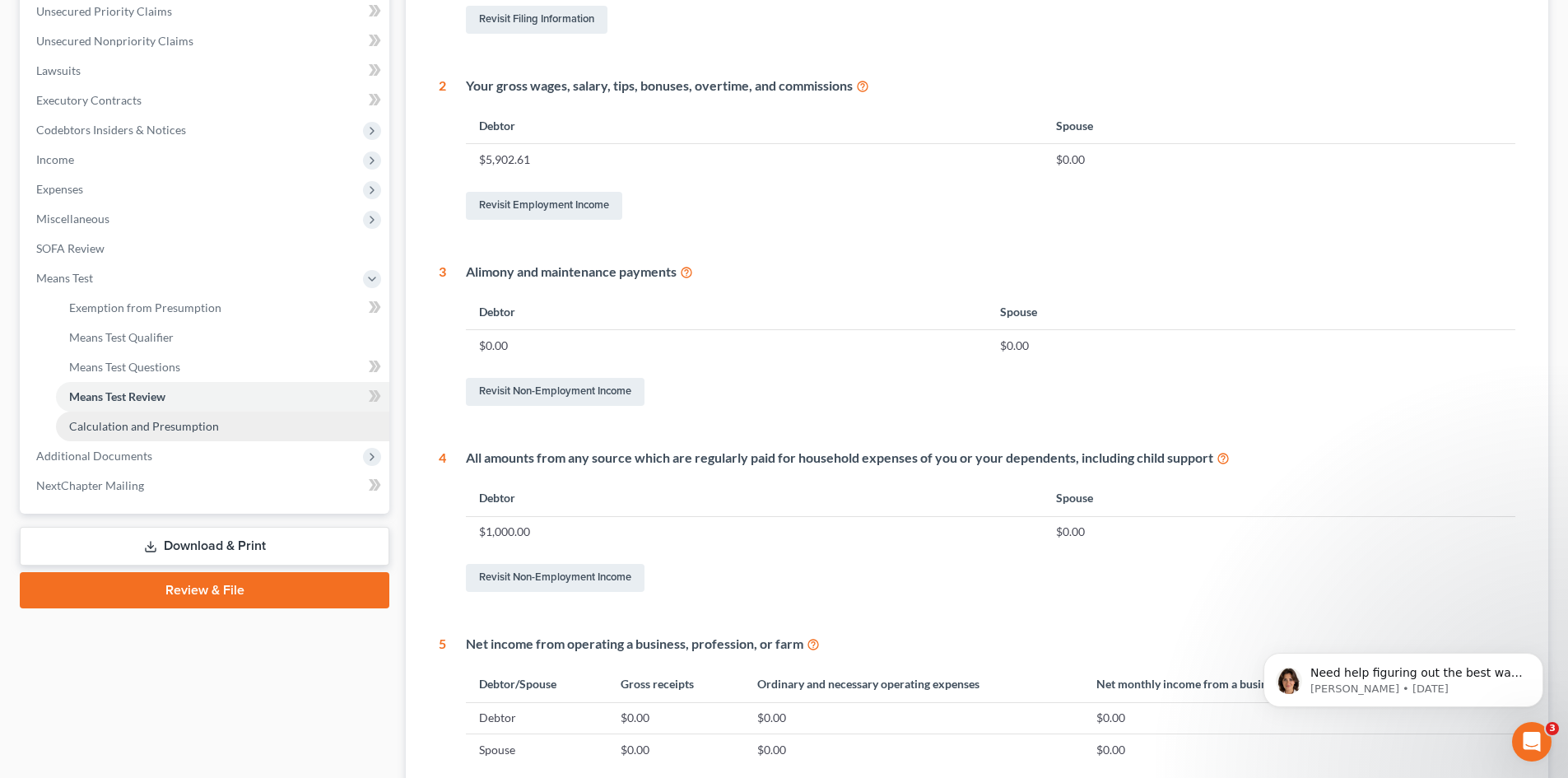
click at [86, 427] on span "Calculation and Presumption" at bounding box center [143, 426] width 150 height 14
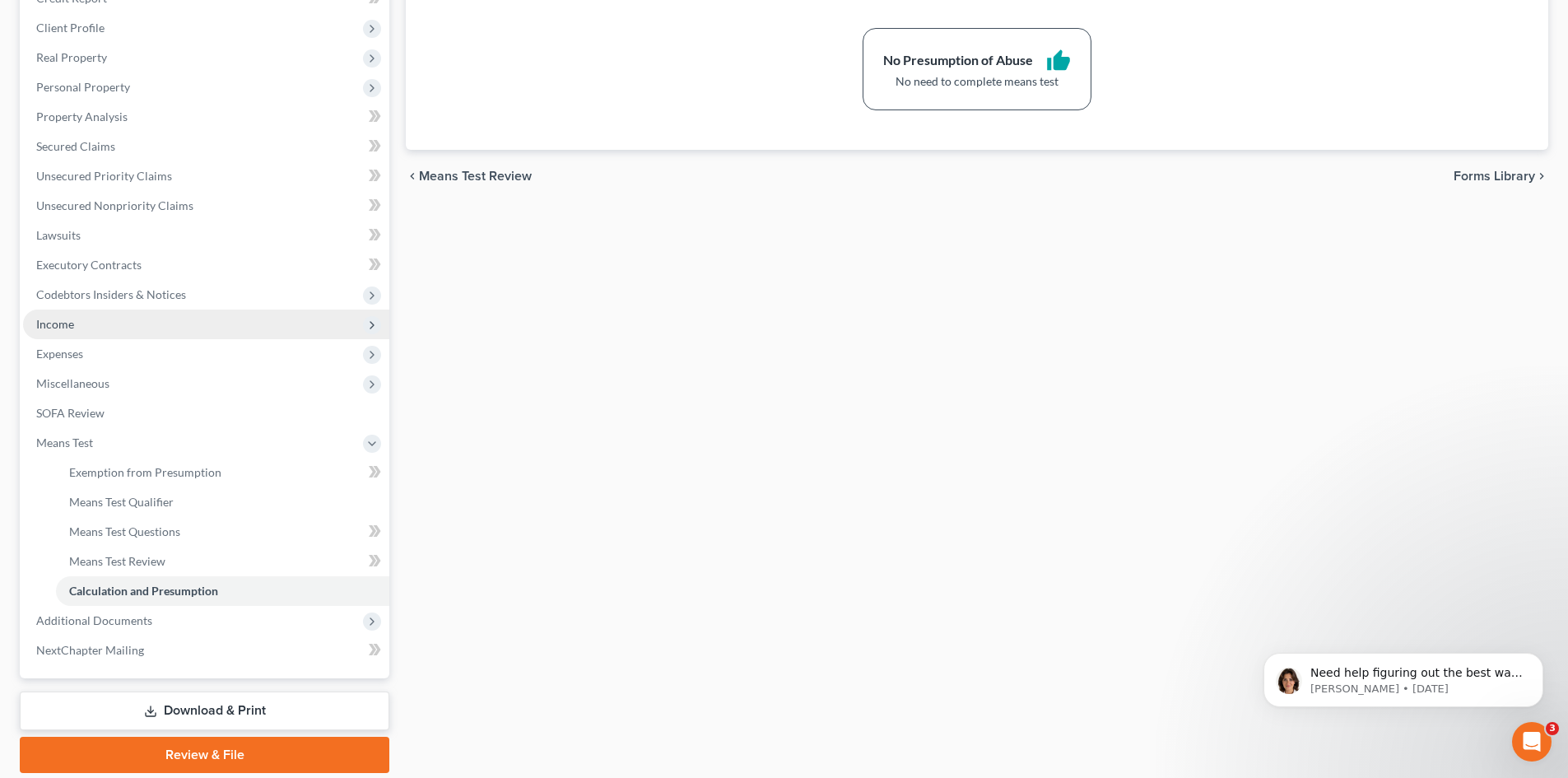
scroll to position [305, 0]
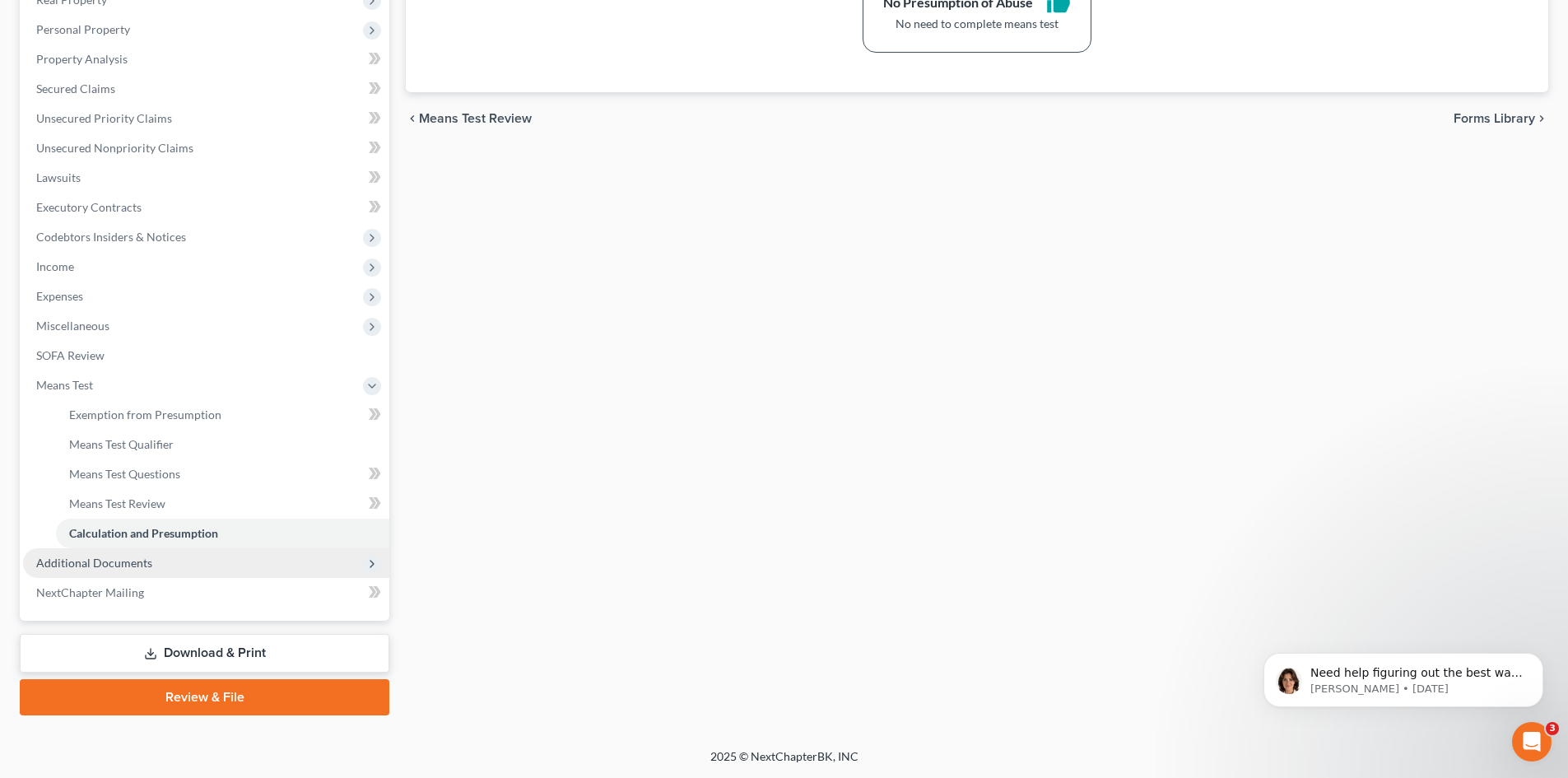
click at [67, 565] on span "Additional Documents" at bounding box center [94, 562] width 116 height 14
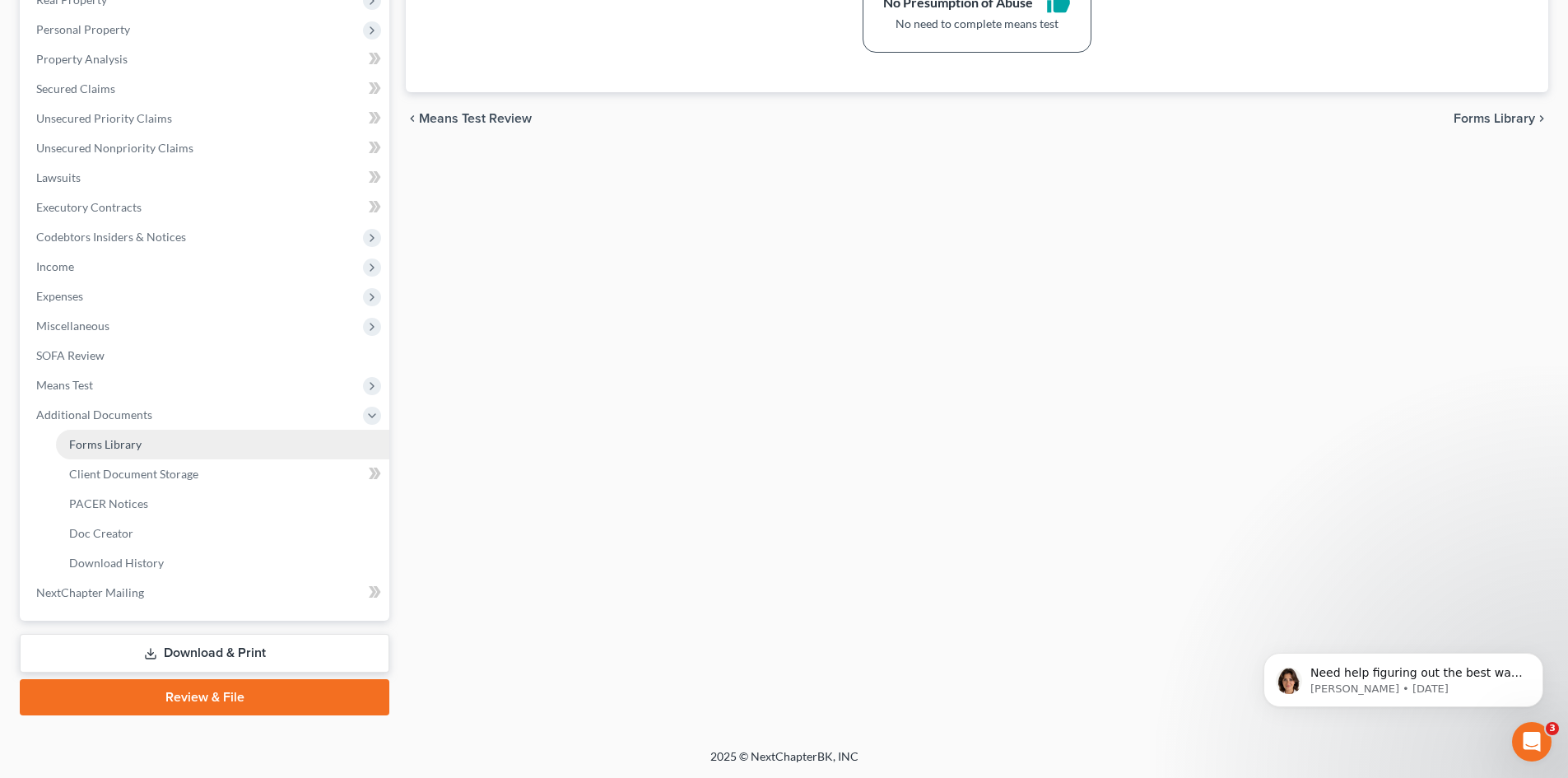
click at [126, 437] on span "Forms Library" at bounding box center [105, 443] width 73 height 14
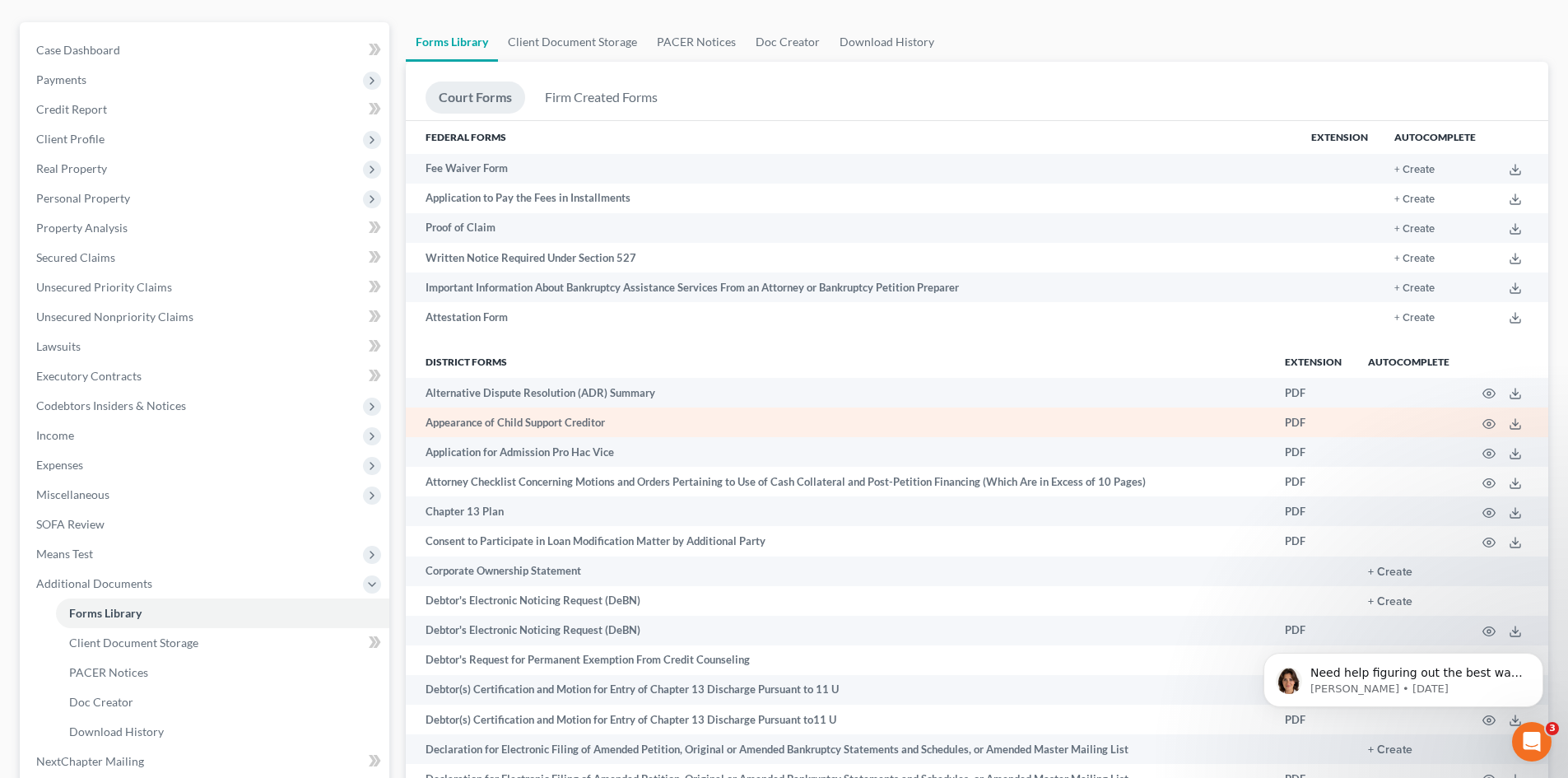
scroll to position [165, 0]
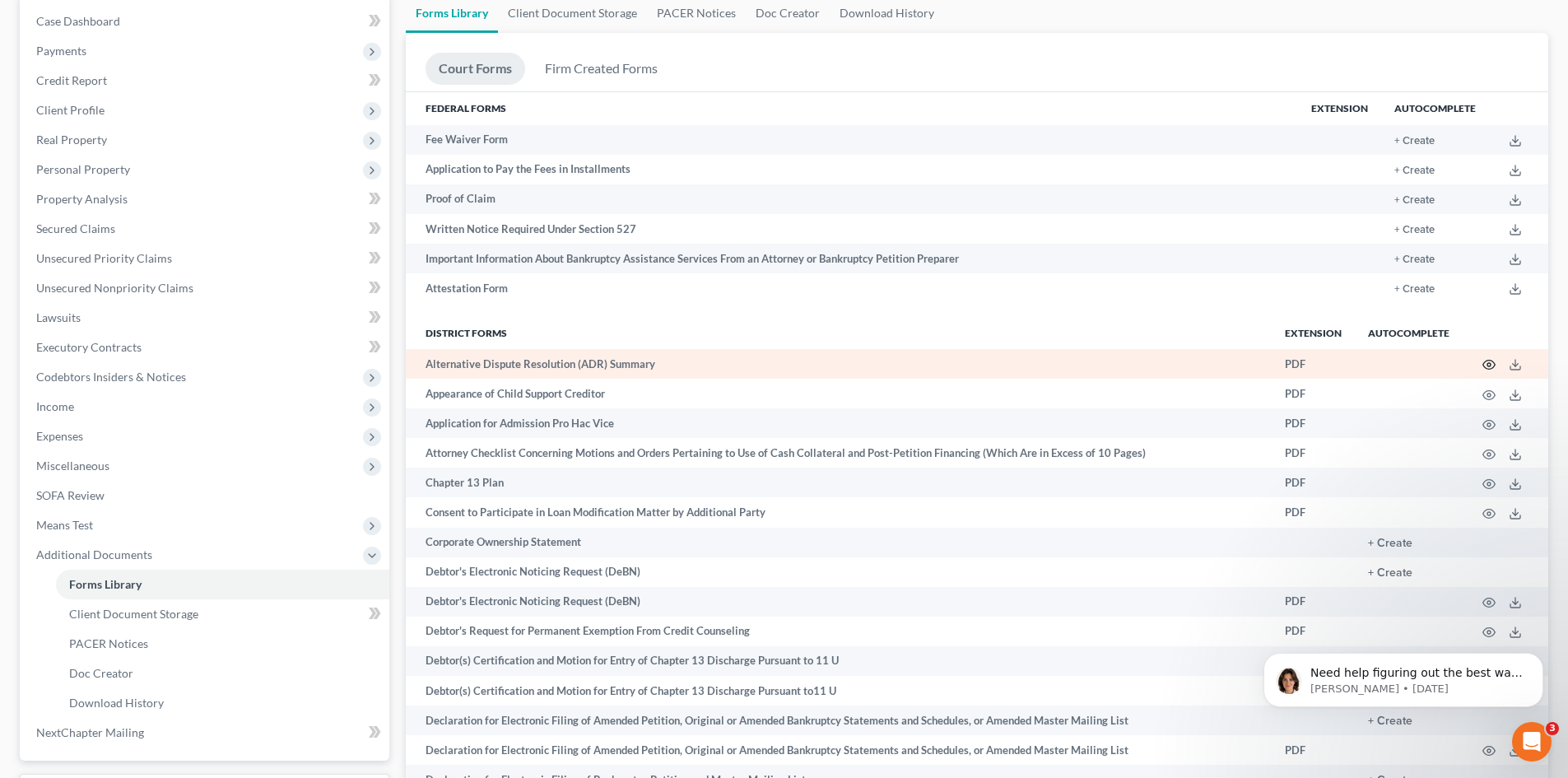
click at [1490, 365] on icon "button" at bounding box center [1489, 364] width 13 height 13
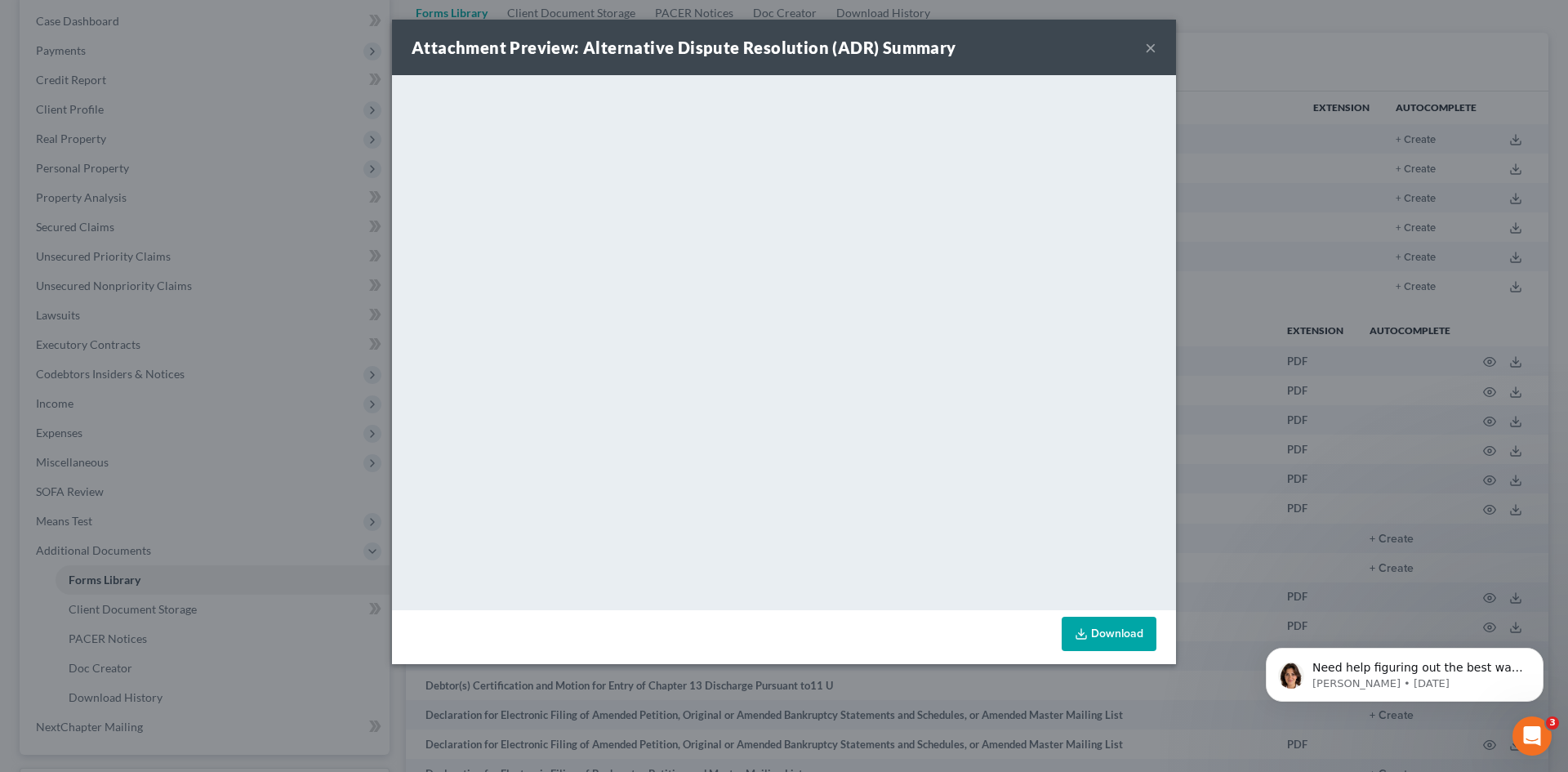
click at [1149, 46] on button "×" at bounding box center [1150, 47] width 11 height 19
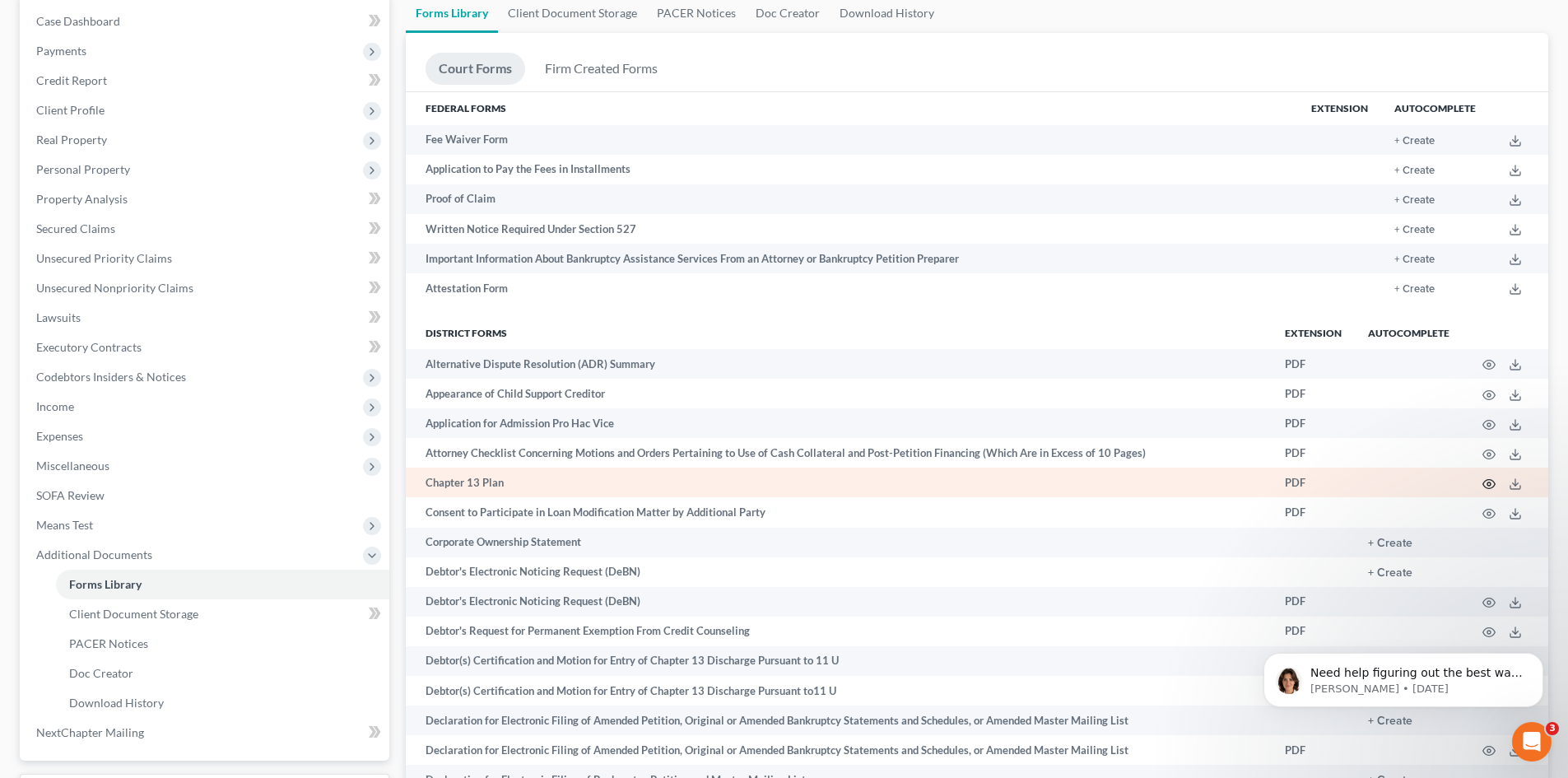
click at [1488, 484] on circle "button" at bounding box center [1490, 484] width 4 height 4
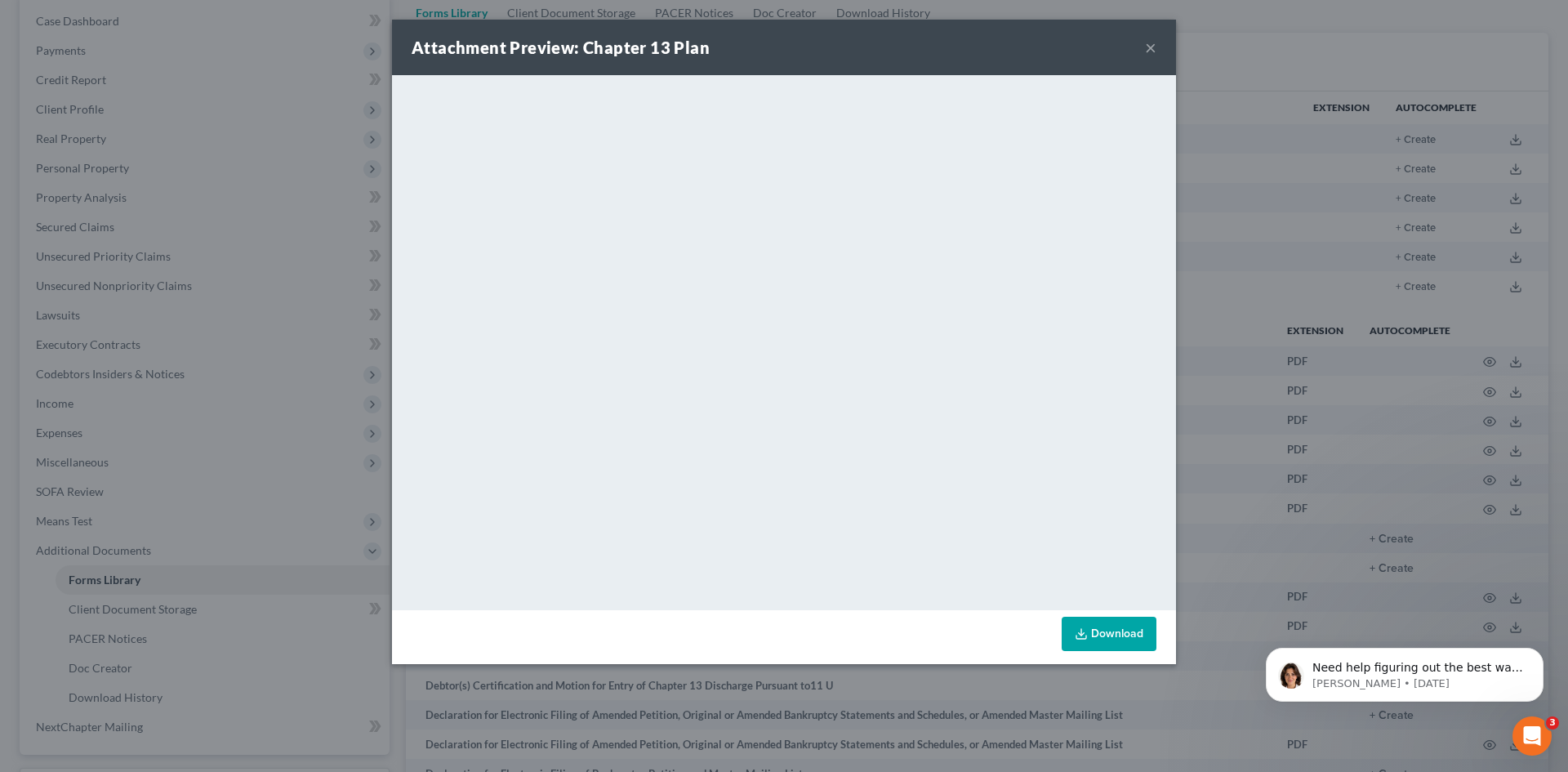
click at [1150, 44] on button "×" at bounding box center [1150, 47] width 11 height 19
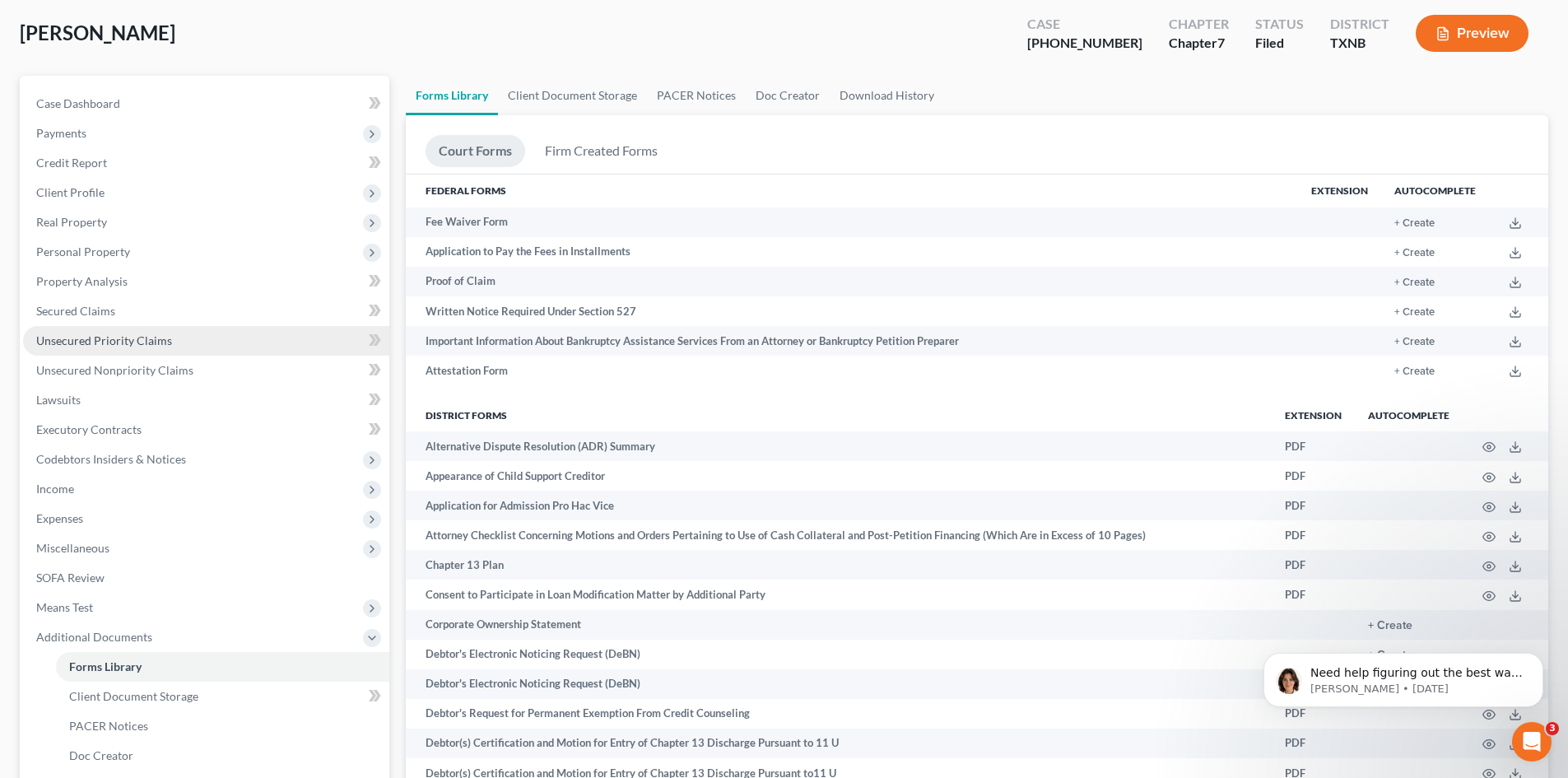
scroll to position [0, 0]
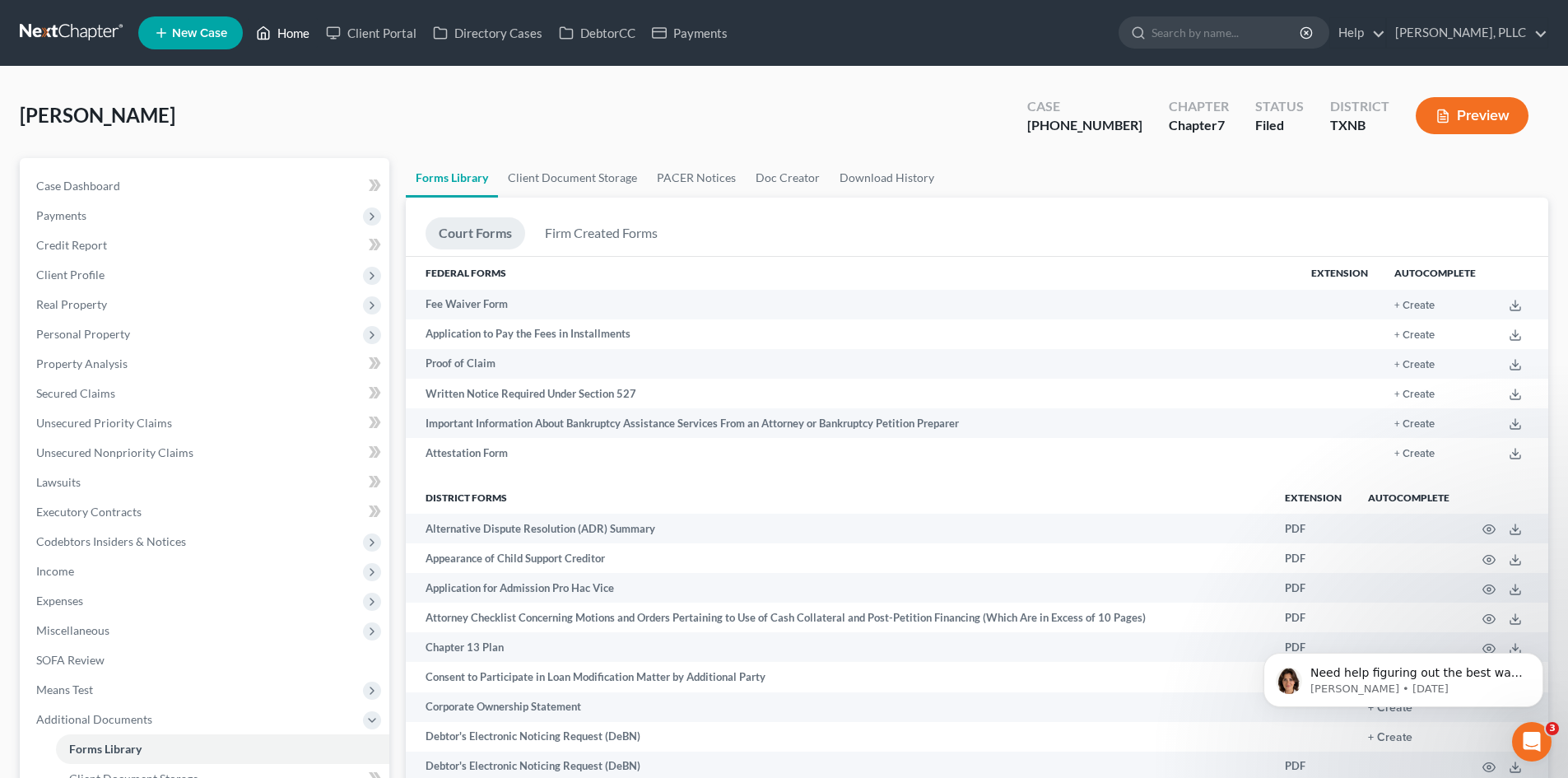
click at [291, 33] on link "Home" at bounding box center [282, 33] width 70 height 30
